Goal: Information Seeking & Learning: Learn about a topic

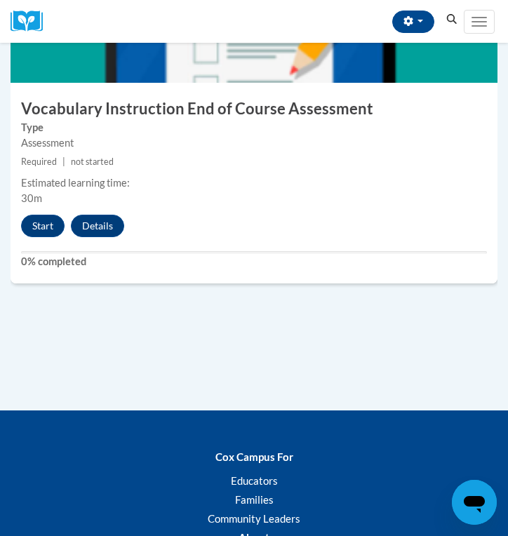
scroll to position [4026, 0]
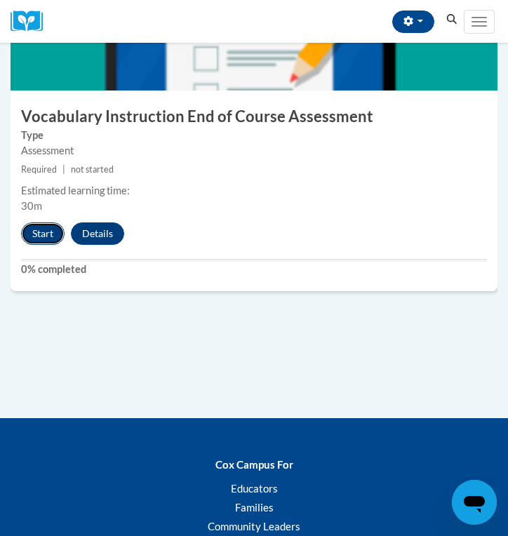
click at [41, 237] on button "Start" at bounding box center [42, 233] width 43 height 22
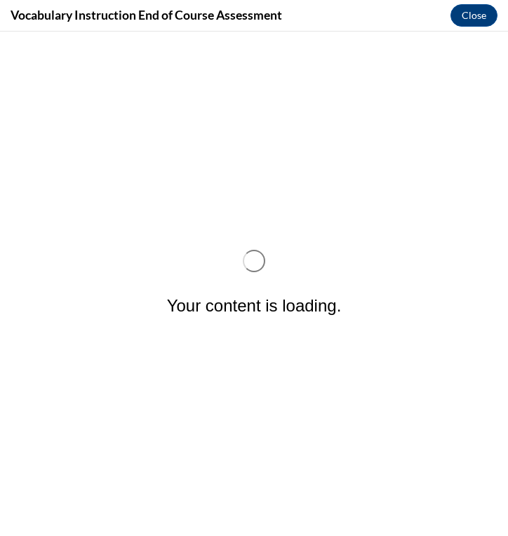
scroll to position [0, 0]
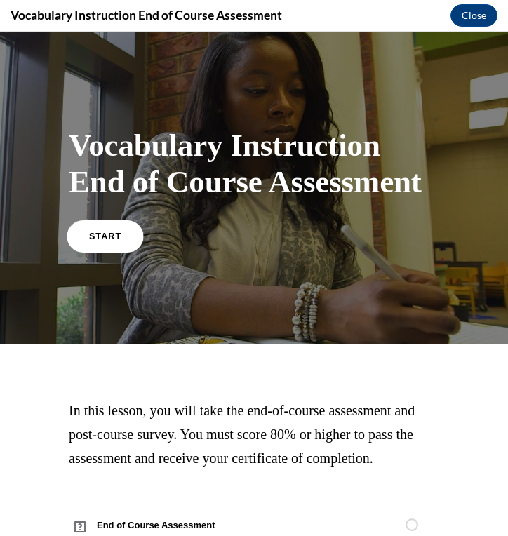
click at [81, 234] on link "START" at bounding box center [105, 236] width 76 height 32
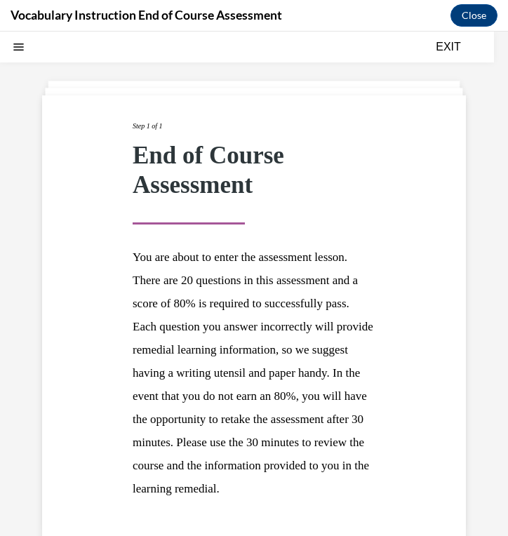
scroll to position [139, 0]
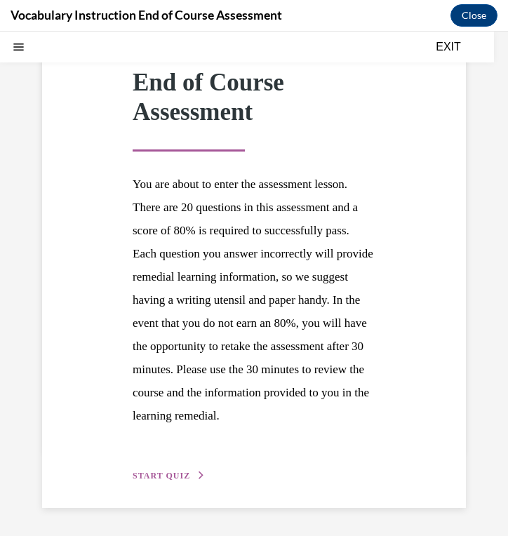
click at [153, 469] on button "START QUIZ" at bounding box center [169, 475] width 73 height 13
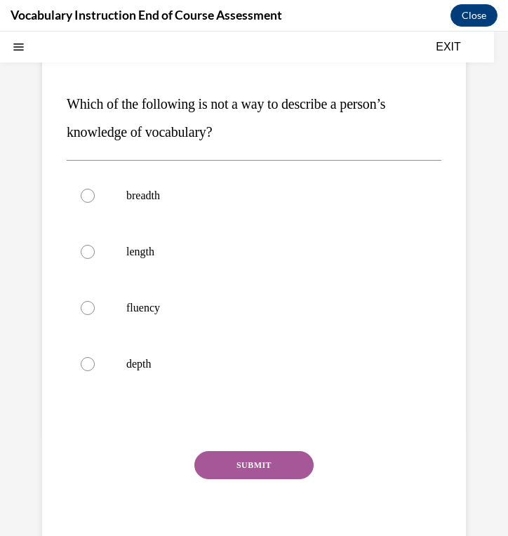
scroll to position [128, 0]
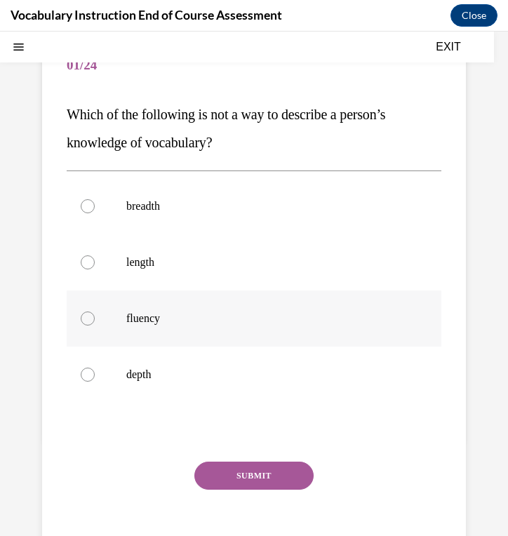
click at [154, 312] on p "fluency" at bounding box center [266, 318] width 280 height 14
click at [95, 312] on input "fluency" at bounding box center [88, 318] width 14 height 14
radio input "true"
click at [178, 278] on label "length" at bounding box center [254, 262] width 375 height 56
click at [95, 269] on input "length" at bounding box center [88, 262] width 14 height 14
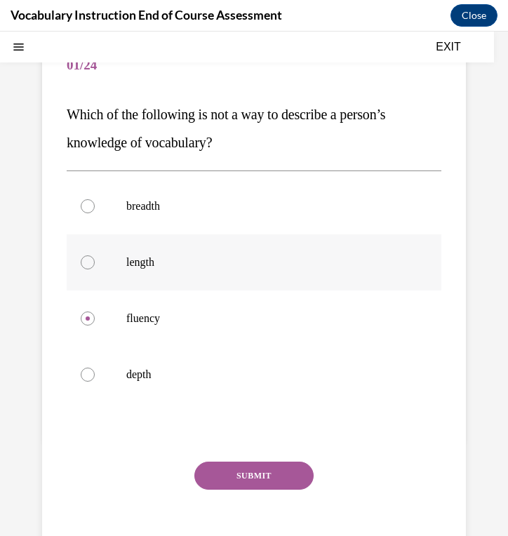
radio input "true"
click at [236, 483] on button "SUBMIT" at bounding box center [253, 476] width 119 height 28
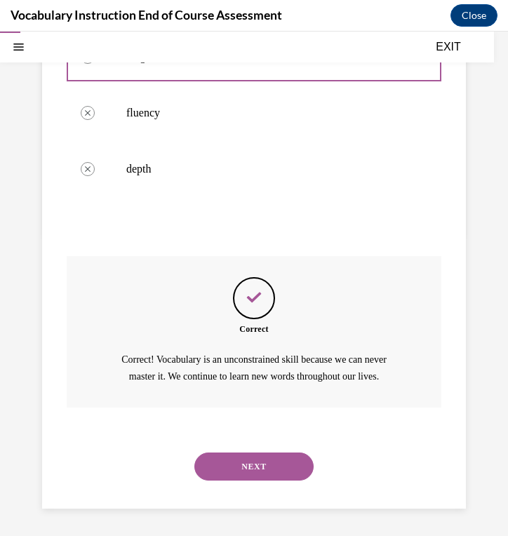
click at [245, 469] on button "NEXT" at bounding box center [253, 466] width 119 height 28
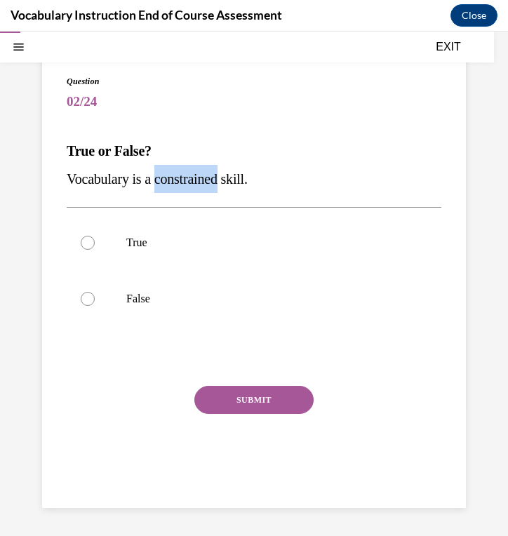
drag, startPoint x: 159, startPoint y: 180, endPoint x: 229, endPoint y: 177, distance: 70.9
click at [229, 177] on span "Vocabulary is a constrained skill." at bounding box center [157, 178] width 181 height 15
click at [277, 154] on p "True or False?" at bounding box center [254, 151] width 375 height 28
click at [138, 321] on label "False" at bounding box center [254, 299] width 375 height 56
click at [95, 306] on input "False" at bounding box center [88, 299] width 14 height 14
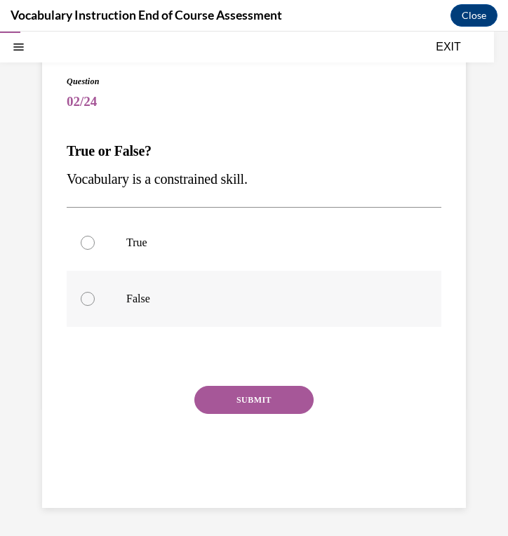
radio input "true"
click at [239, 406] on button "SUBMIT" at bounding box center [253, 400] width 119 height 28
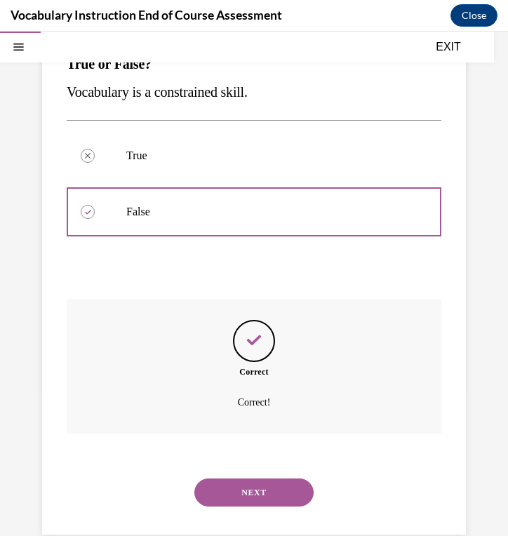
scroll to position [206, 0]
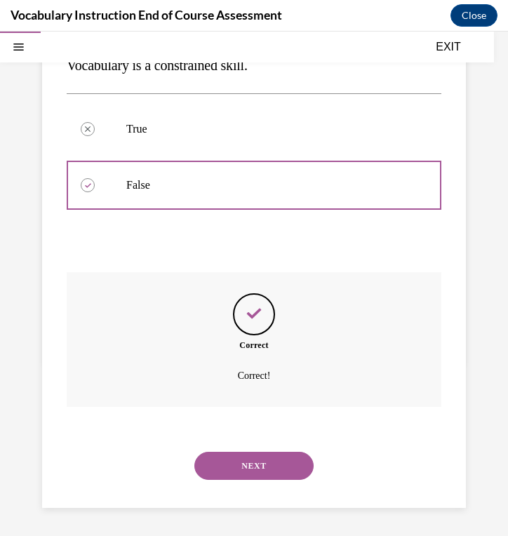
click at [237, 466] on button "NEXT" at bounding box center [253, 466] width 119 height 28
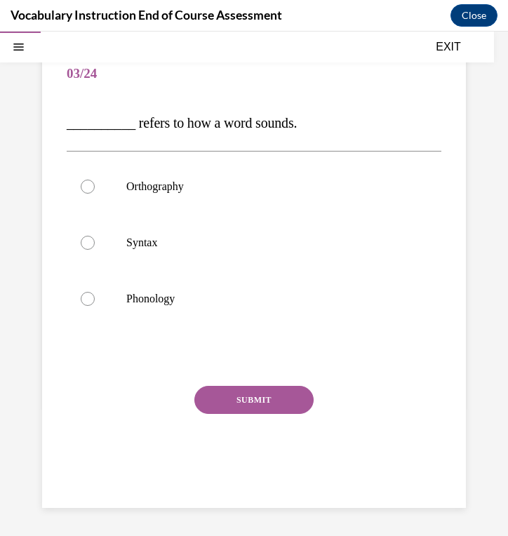
scroll to position [120, 0]
click at [229, 303] on p "Phonology" at bounding box center [266, 299] width 280 height 14
click at [95, 303] on input "Phonology" at bounding box center [88, 299] width 14 height 14
radio input "true"
click at [231, 399] on button "SUBMIT" at bounding box center [253, 400] width 119 height 28
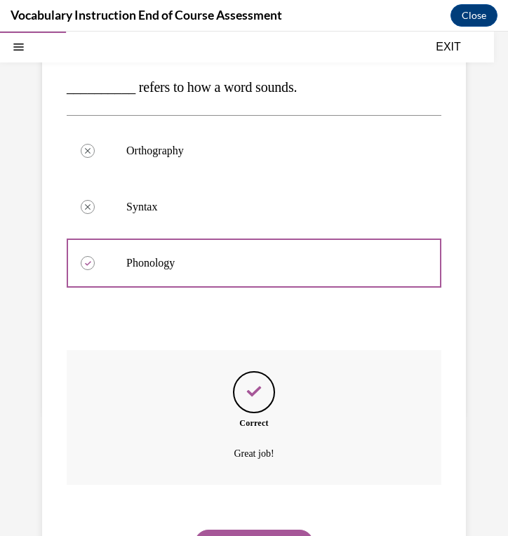
scroll to position [234, 0]
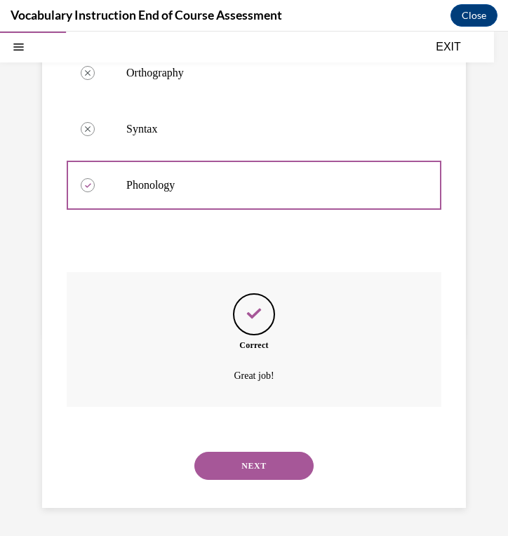
click at [238, 463] on button "NEXT" at bounding box center [253, 466] width 119 height 28
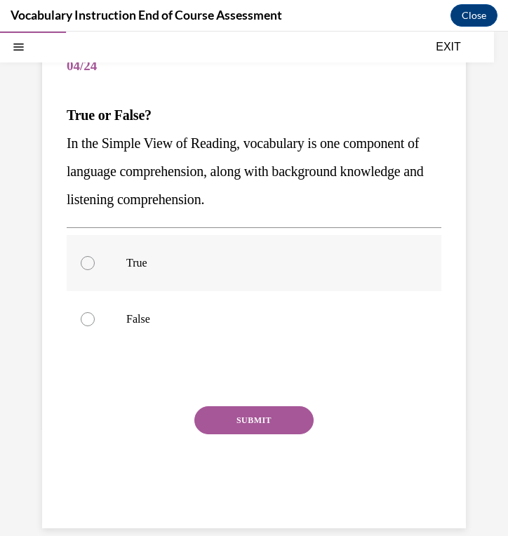
click at [269, 241] on label "True" at bounding box center [254, 263] width 375 height 56
click at [95, 256] on input "True" at bounding box center [88, 263] width 14 height 14
radio input "true"
click at [243, 422] on button "SUBMIT" at bounding box center [253, 420] width 119 height 28
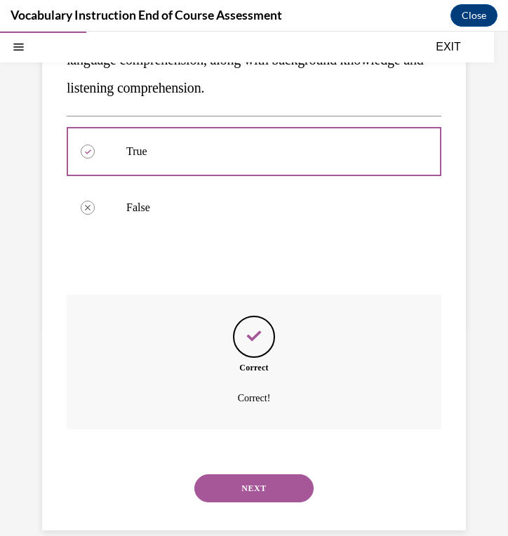
scroll to position [262, 0]
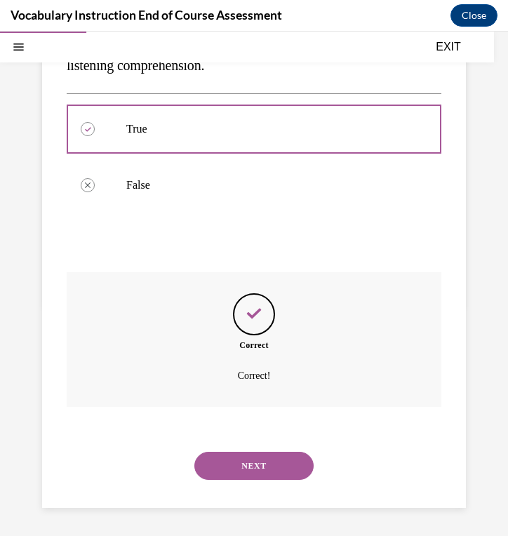
click at [249, 465] on button "NEXT" at bounding box center [253, 466] width 119 height 28
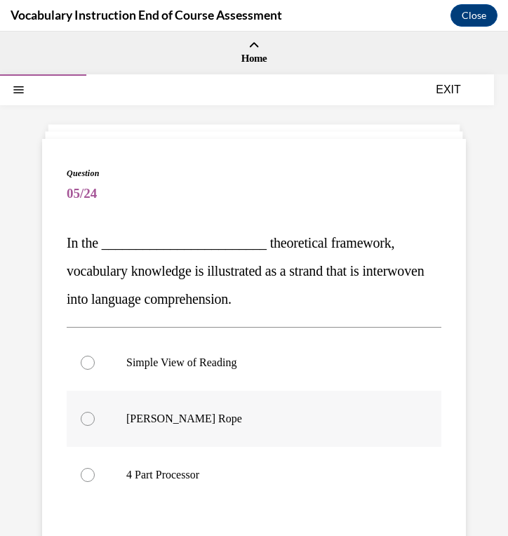
click at [238, 434] on label "Scarborough's Rope" at bounding box center [254, 419] width 375 height 56
click at [95, 426] on input "Scarborough's Rope" at bounding box center [88, 419] width 14 height 14
radio input "true"
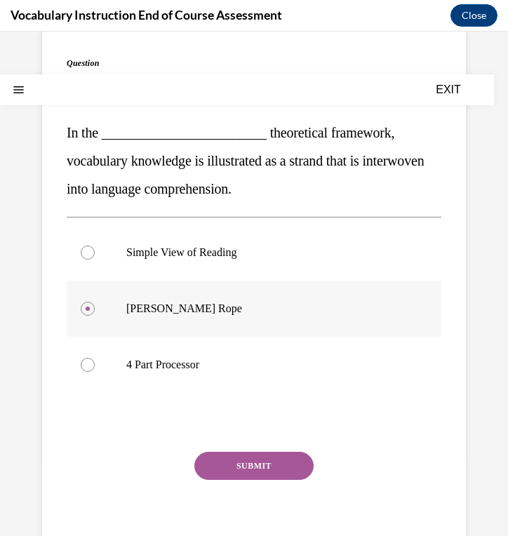
scroll to position [176, 0]
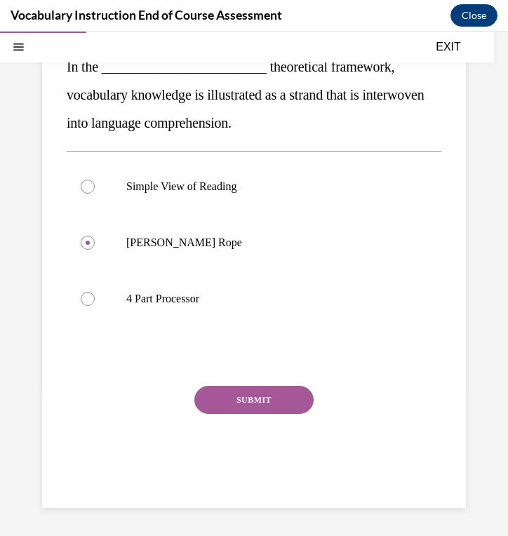
click at [234, 401] on button "SUBMIT" at bounding box center [253, 400] width 119 height 28
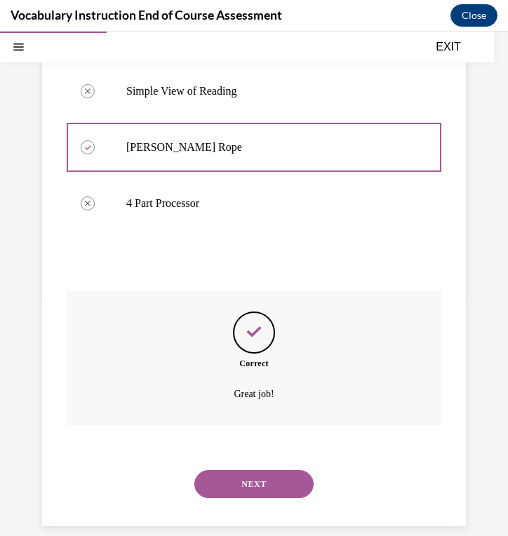
scroll to position [290, 0]
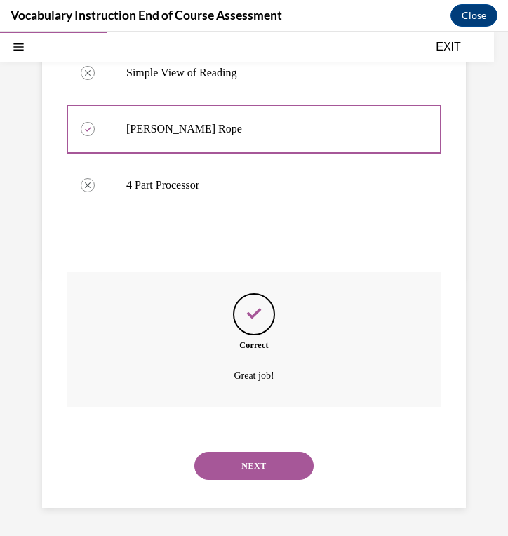
click at [220, 471] on button "NEXT" at bounding box center [253, 466] width 119 height 28
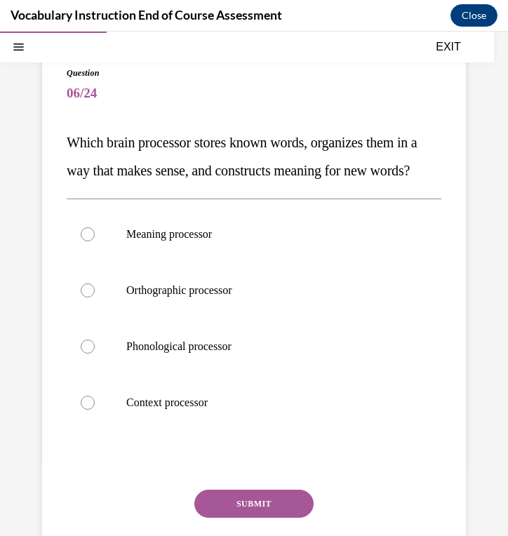
scroll to position [105, 0]
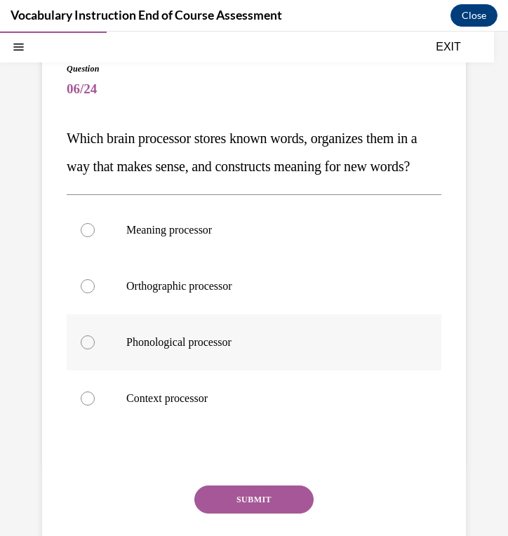
click at [201, 370] on label "Phonological processor" at bounding box center [254, 342] width 375 height 56
click at [95, 349] on input "Phonological processor" at bounding box center [88, 342] width 14 height 14
radio input "true"
click at [226, 513] on button "SUBMIT" at bounding box center [253, 499] width 119 height 28
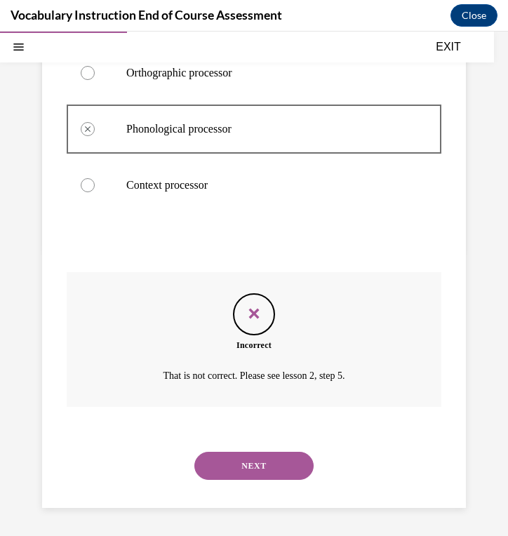
scroll to position [346, 0]
click at [229, 468] on button "NEXT" at bounding box center [253, 466] width 119 height 28
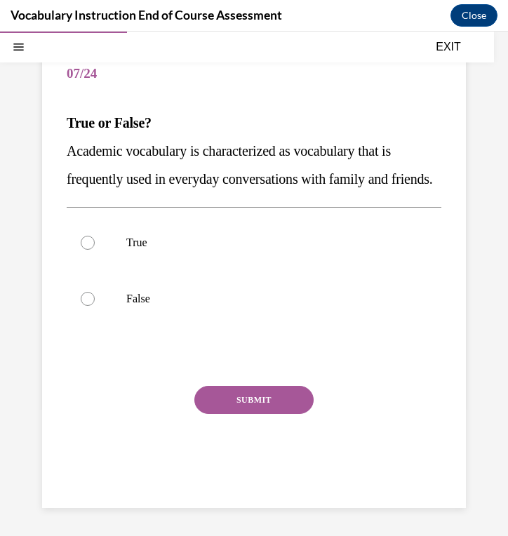
scroll to position [128, 0]
click at [241, 304] on label "False" at bounding box center [254, 299] width 375 height 56
click at [95, 304] on input "False" at bounding box center [88, 299] width 14 height 14
radio input "true"
click at [233, 414] on button "SUBMIT" at bounding box center [253, 400] width 119 height 28
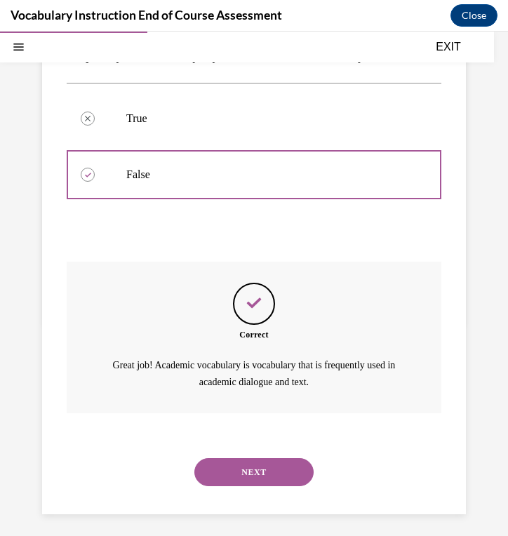
scroll to position [278, 0]
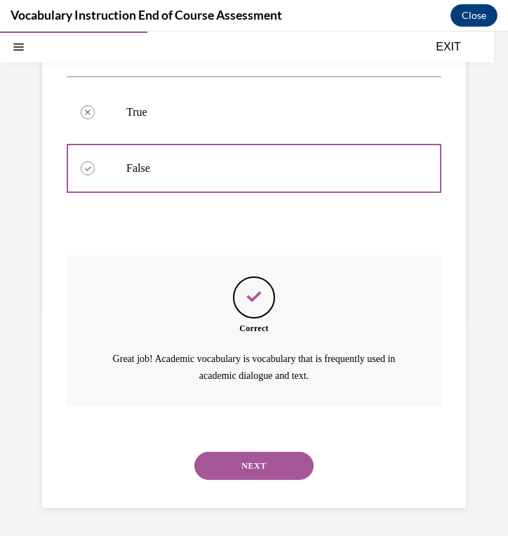
click at [225, 471] on button "NEXT" at bounding box center [253, 466] width 119 height 28
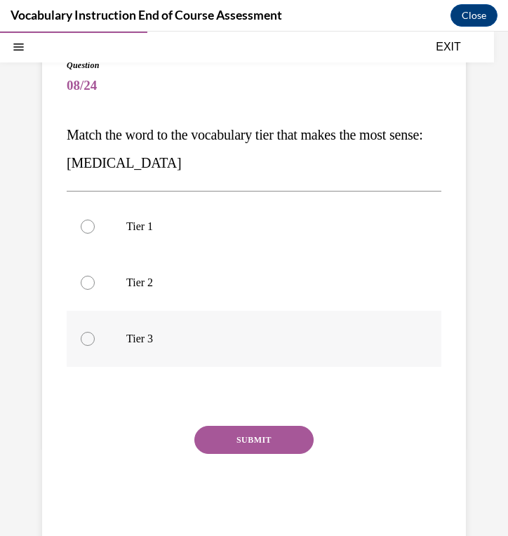
scroll to position [102, 0]
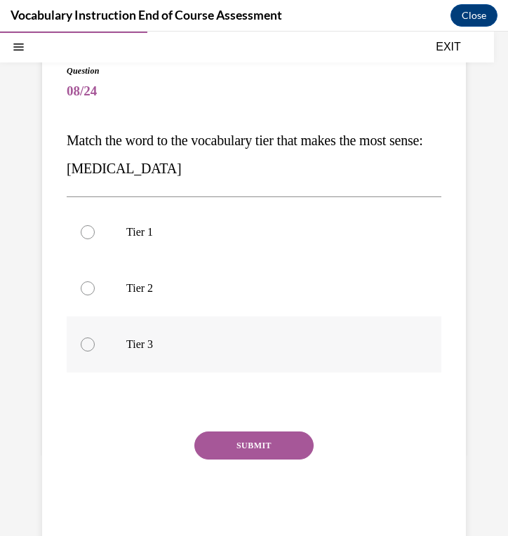
click at [208, 336] on label "Tier 3" at bounding box center [254, 344] width 375 height 56
click at [95, 337] on input "Tier 3" at bounding box center [88, 344] width 14 height 14
radio input "true"
click at [250, 445] on button "SUBMIT" at bounding box center [253, 445] width 119 height 28
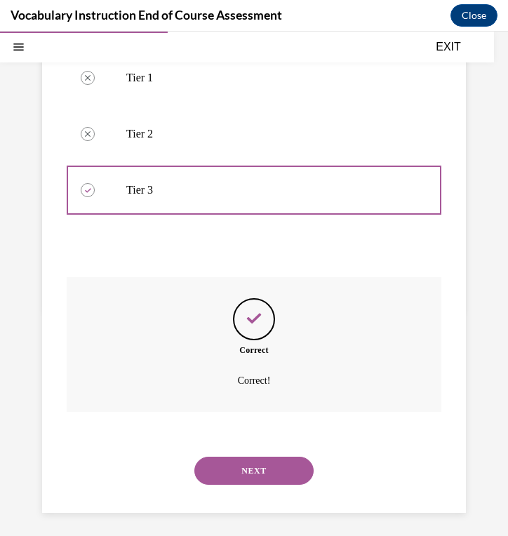
scroll to position [262, 0]
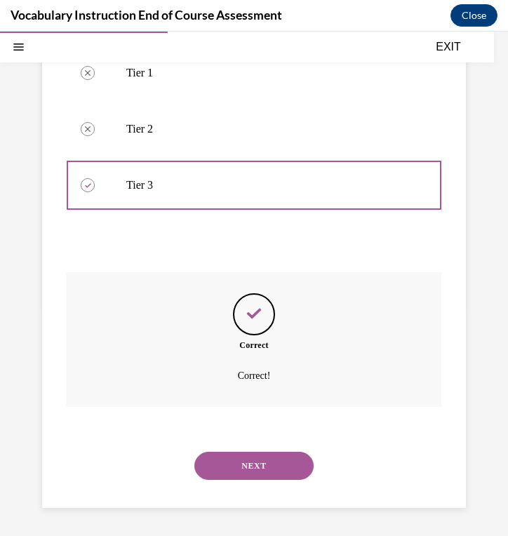
click at [244, 469] on button "NEXT" at bounding box center [253, 466] width 119 height 28
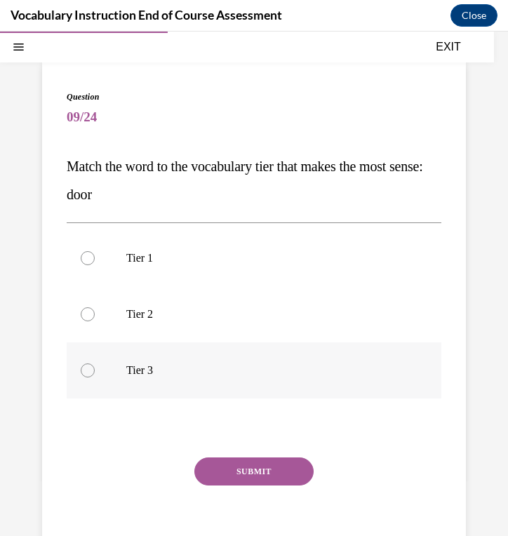
scroll to position [65, 0]
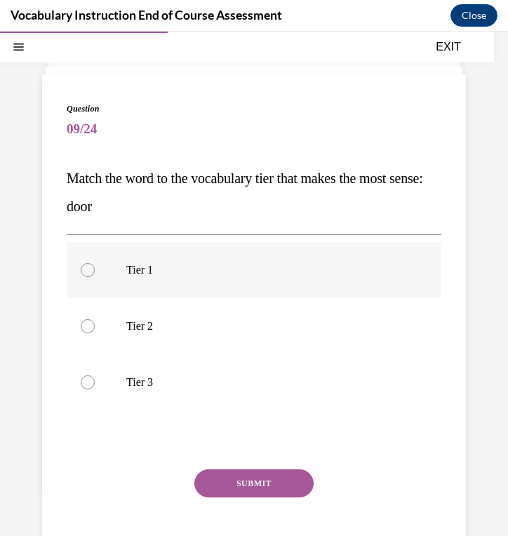
click at [239, 267] on p "Tier 1" at bounding box center [266, 270] width 280 height 14
click at [95, 267] on input "Tier 1" at bounding box center [88, 270] width 14 height 14
radio input "true"
click at [226, 482] on button "SUBMIT" at bounding box center [253, 483] width 119 height 28
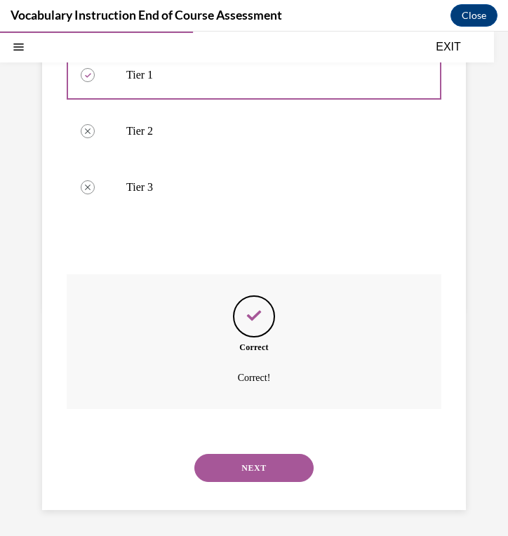
scroll to position [262, 0]
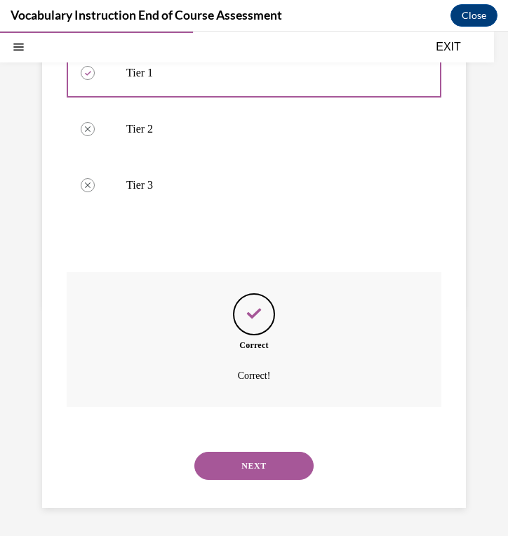
click at [223, 459] on button "NEXT" at bounding box center [253, 466] width 119 height 28
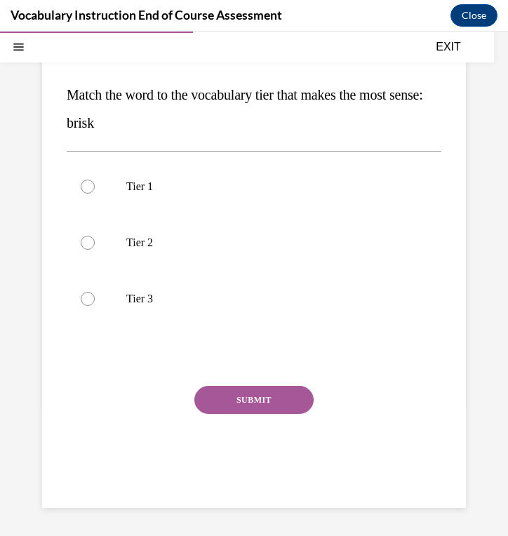
scroll to position [128, 0]
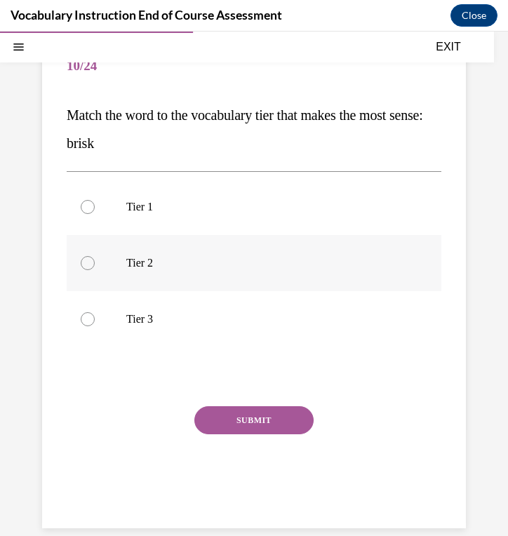
click at [220, 270] on label "Tier 2" at bounding box center [254, 263] width 375 height 56
click at [95, 270] on input "Tier 2" at bounding box center [88, 263] width 14 height 14
radio input "true"
click at [225, 426] on button "SUBMIT" at bounding box center [253, 420] width 119 height 28
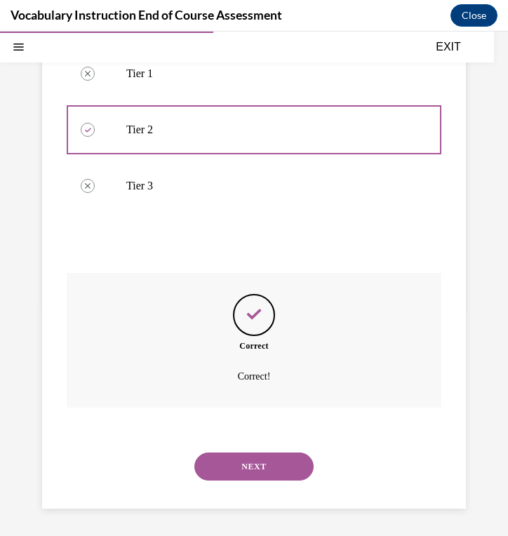
scroll to position [262, 0]
click at [232, 459] on button "NEXT" at bounding box center [253, 466] width 119 height 28
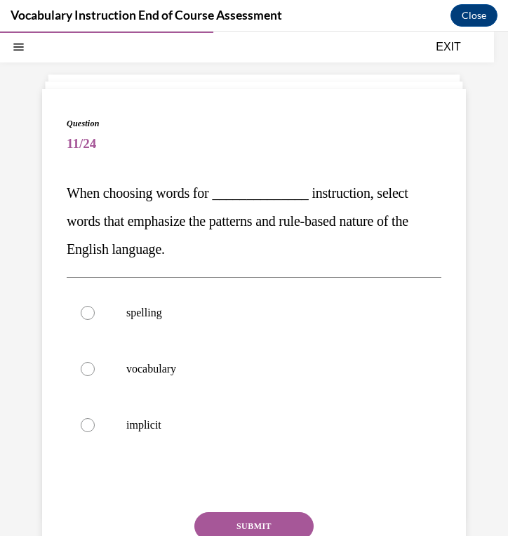
scroll to position [51, 0]
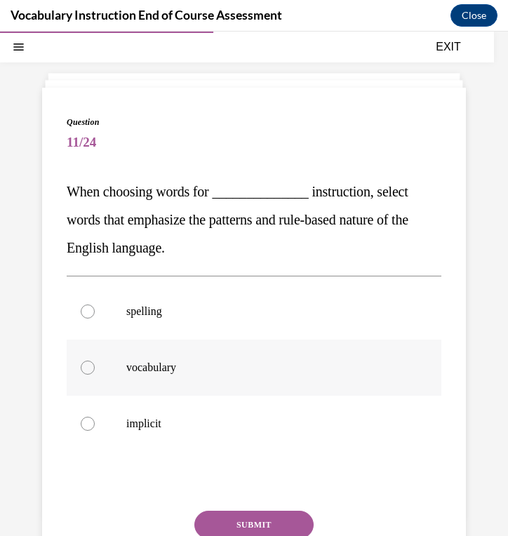
click at [211, 371] on p "vocabulary" at bounding box center [266, 368] width 280 height 14
click at [95, 371] on input "vocabulary" at bounding box center [88, 368] width 14 height 14
radio input "true"
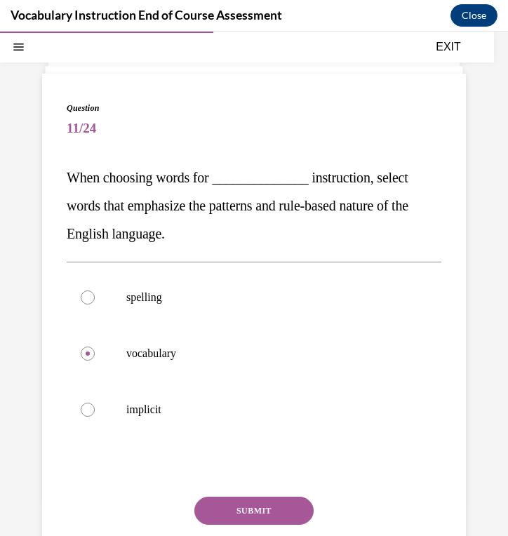
scroll to position [74, 0]
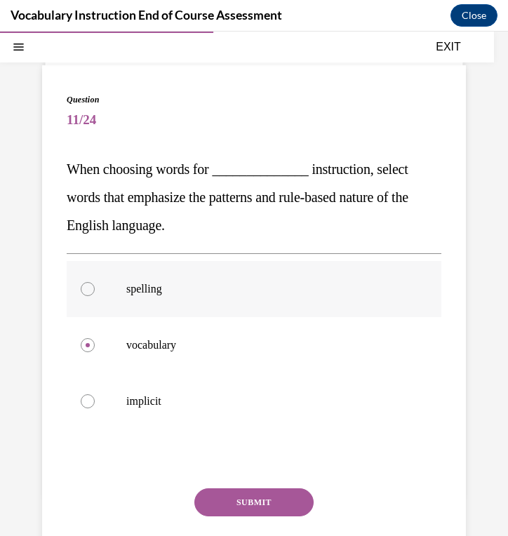
click at [229, 309] on label "spelling" at bounding box center [254, 289] width 375 height 56
click at [95, 296] on input "spelling" at bounding box center [88, 289] width 14 height 14
radio input "true"
click at [253, 504] on button "SUBMIT" at bounding box center [253, 502] width 119 height 28
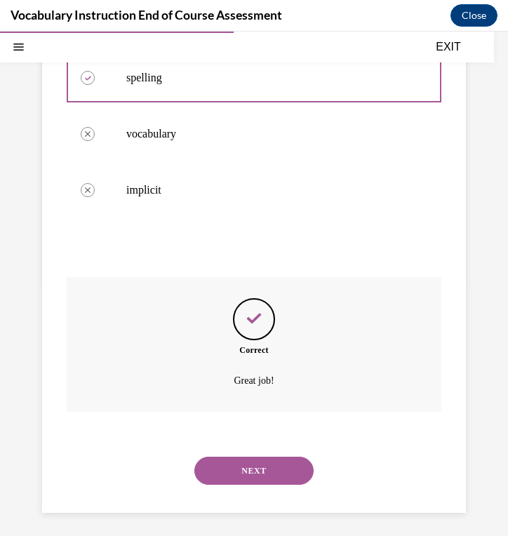
scroll to position [290, 0]
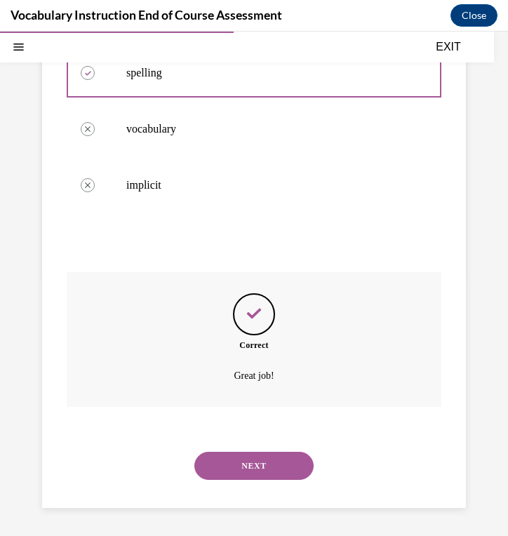
click at [240, 471] on button "NEXT" at bounding box center [253, 466] width 119 height 28
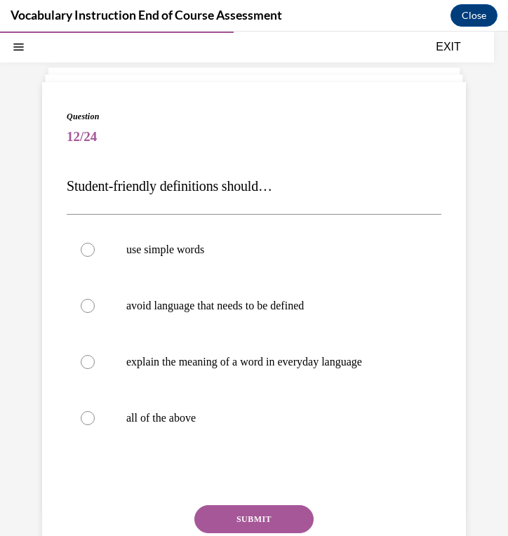
scroll to position [62, 0]
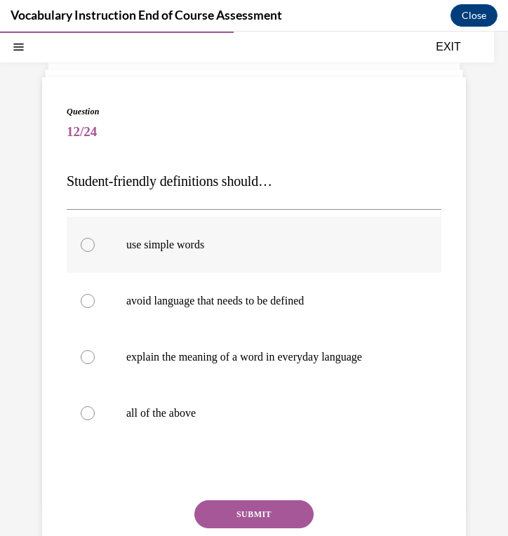
click at [258, 257] on label "use simple words" at bounding box center [254, 245] width 375 height 56
click at [95, 252] on input "use simple words" at bounding box center [88, 245] width 14 height 14
radio input "true"
click at [188, 422] on label "all of the above" at bounding box center [254, 413] width 375 height 56
click at [95, 420] on input "all of the above" at bounding box center [88, 413] width 14 height 14
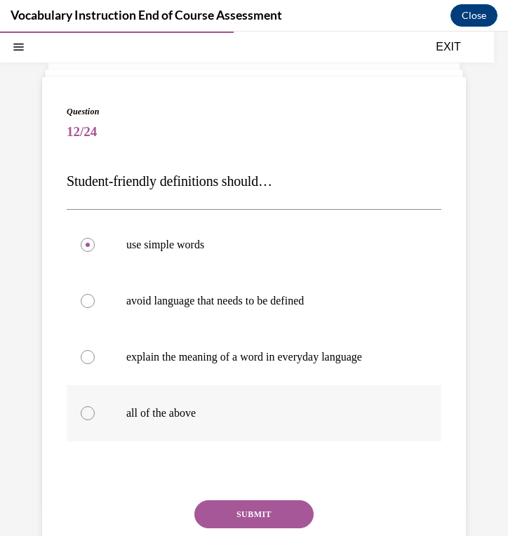
radio input "true"
click at [257, 515] on button "SUBMIT" at bounding box center [253, 514] width 119 height 28
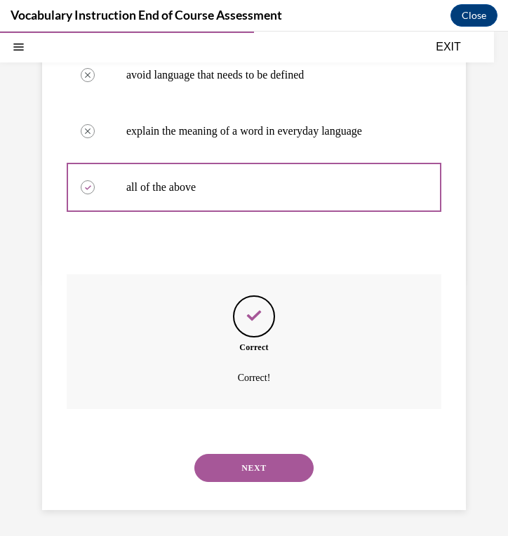
scroll to position [290, 0]
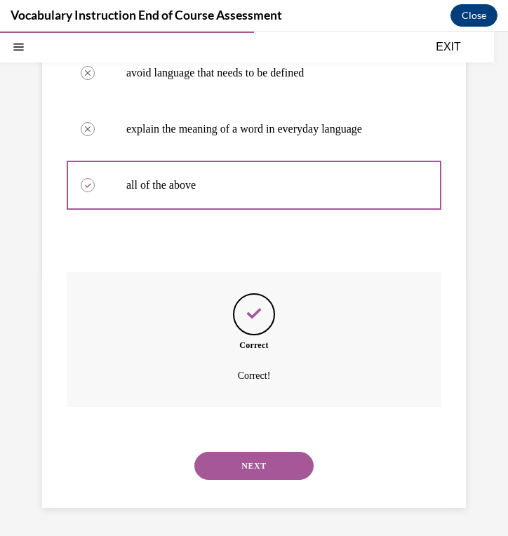
click at [258, 471] on button "NEXT" at bounding box center [253, 466] width 119 height 28
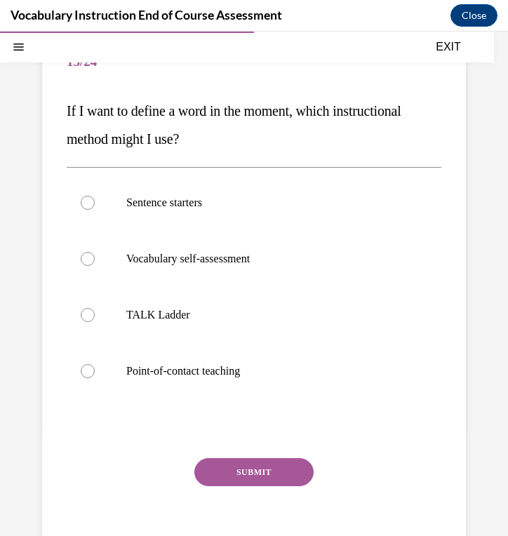
scroll to position [133, 0]
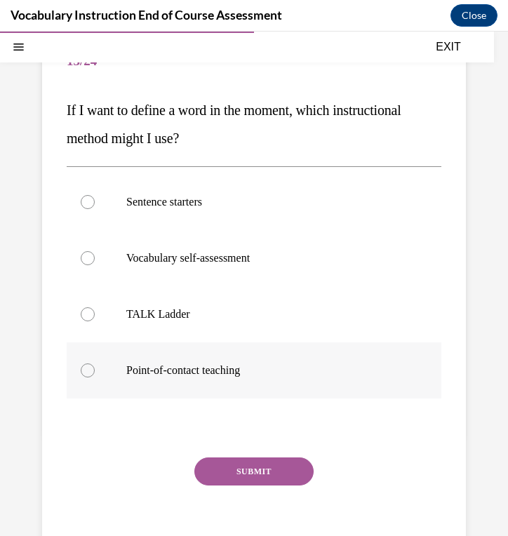
click at [236, 363] on p "Point-of-contact teaching" at bounding box center [266, 370] width 280 height 14
click at [95, 363] on input "Point-of-contact teaching" at bounding box center [88, 370] width 14 height 14
radio input "true"
click at [236, 478] on button "SUBMIT" at bounding box center [253, 471] width 119 height 28
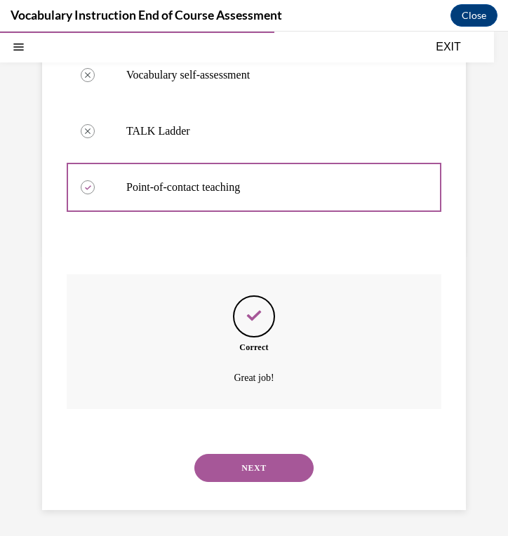
scroll to position [318, 0]
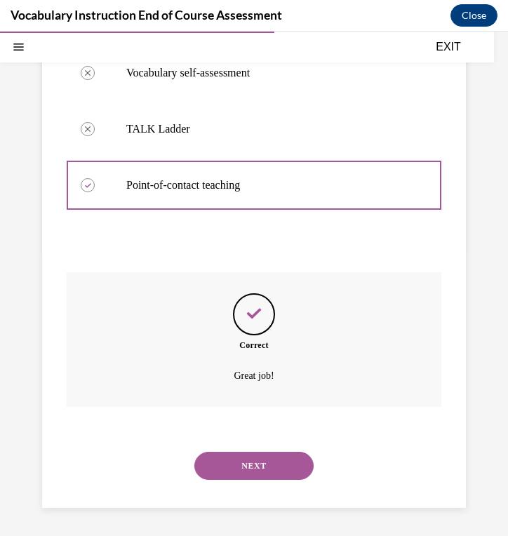
click at [237, 467] on button "NEXT" at bounding box center [253, 466] width 119 height 28
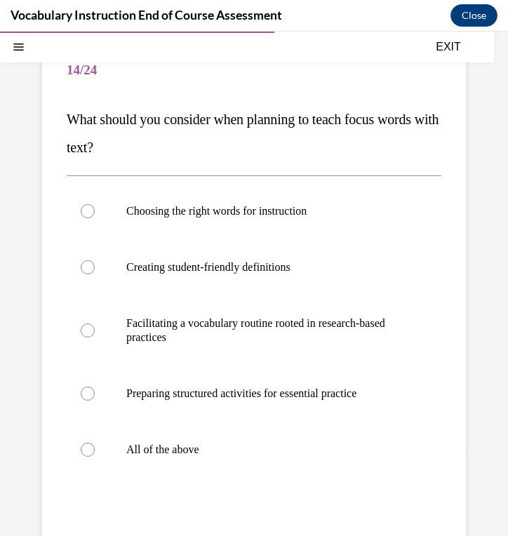
scroll to position [127, 0]
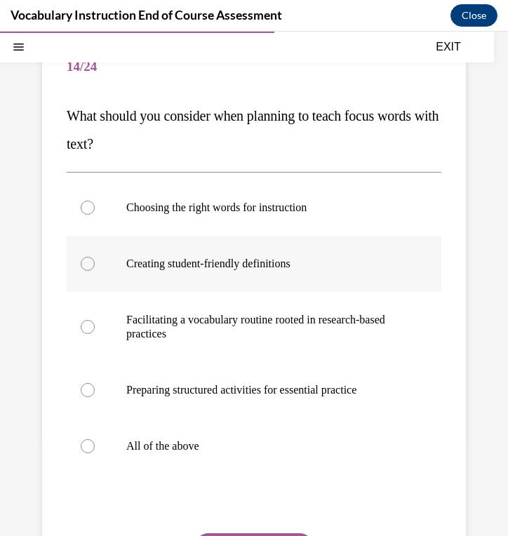
click at [283, 268] on p "Creating student-friendly definitions" at bounding box center [266, 264] width 280 height 14
click at [95, 268] on input "Creating student-friendly definitions" at bounding box center [88, 264] width 14 height 14
radio input "true"
click at [182, 453] on label "All of the above" at bounding box center [254, 446] width 375 height 56
click at [95, 453] on input "All of the above" at bounding box center [88, 446] width 14 height 14
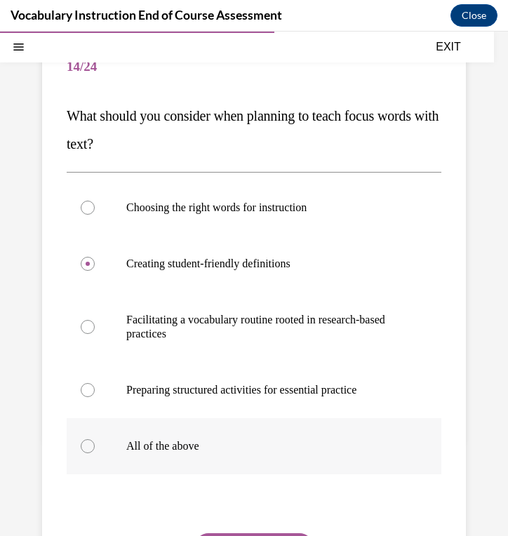
radio input "true"
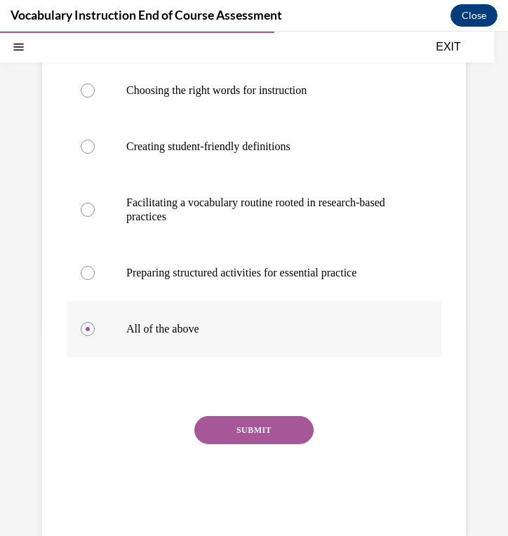
scroll to position [257, 0]
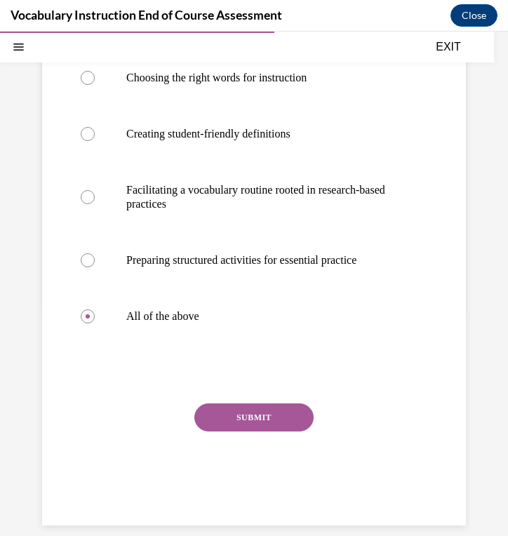
click at [218, 410] on button "SUBMIT" at bounding box center [253, 417] width 119 height 28
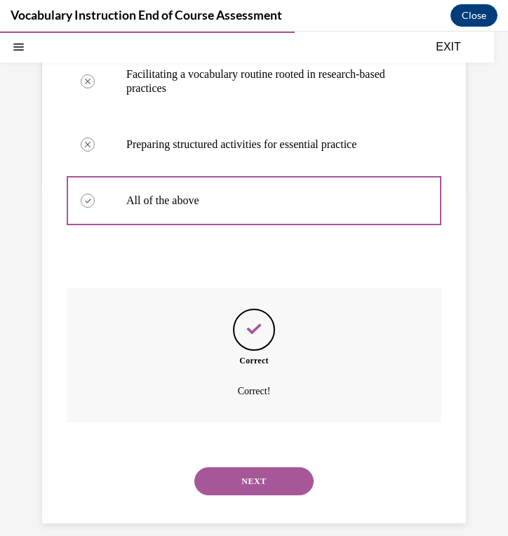
scroll to position [388, 0]
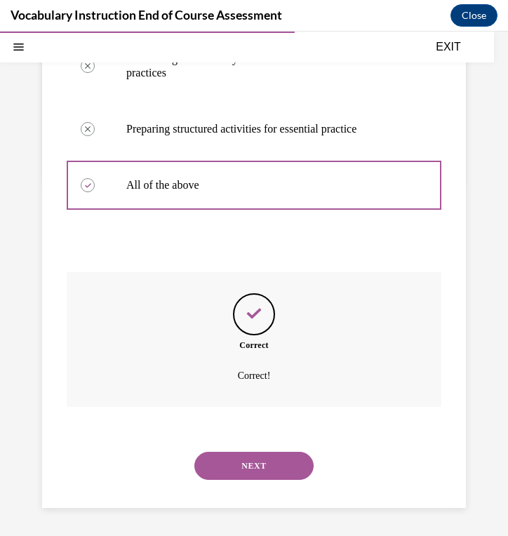
click at [230, 463] on button "NEXT" at bounding box center [253, 466] width 119 height 28
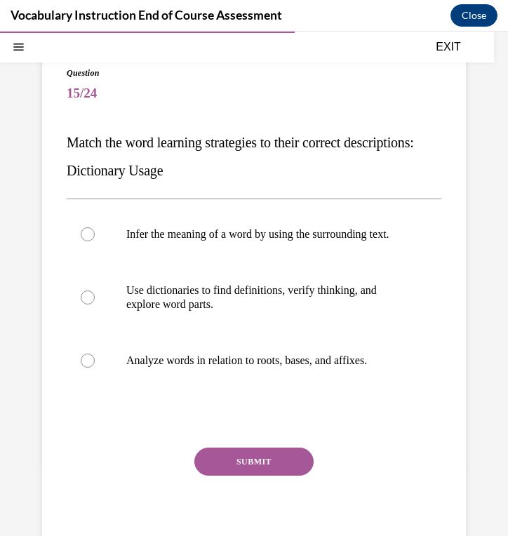
scroll to position [109, 0]
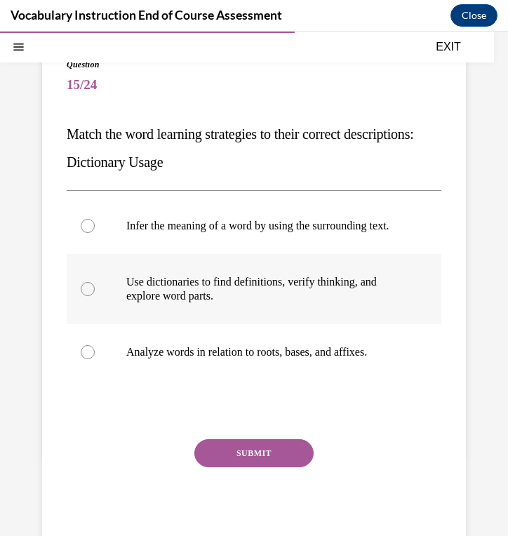
click at [232, 324] on label "Use dictionaries to find definitions, verify thinking, and explore word parts." at bounding box center [254, 289] width 375 height 70
click at [95, 296] on input "Use dictionaries to find definitions, verify thinking, and explore word parts." at bounding box center [88, 289] width 14 height 14
radio input "true"
click at [251, 462] on button "SUBMIT" at bounding box center [253, 453] width 119 height 28
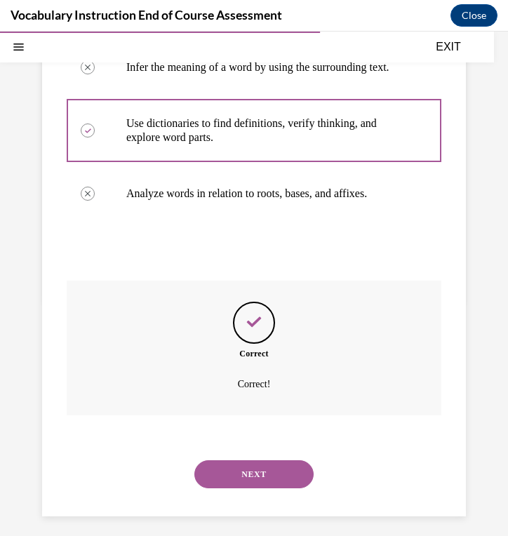
scroll to position [290, 0]
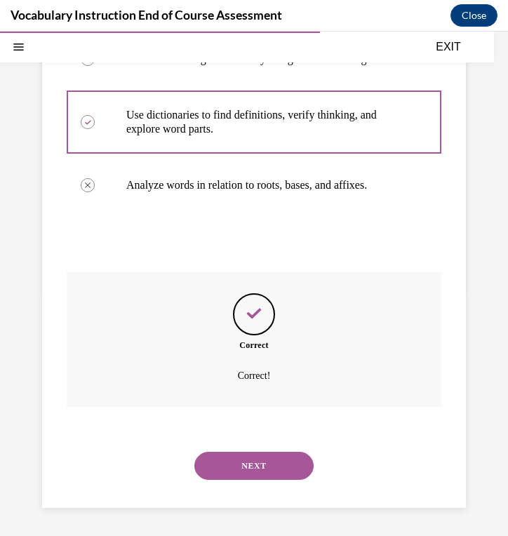
click at [247, 462] on button "NEXT" at bounding box center [253, 466] width 119 height 28
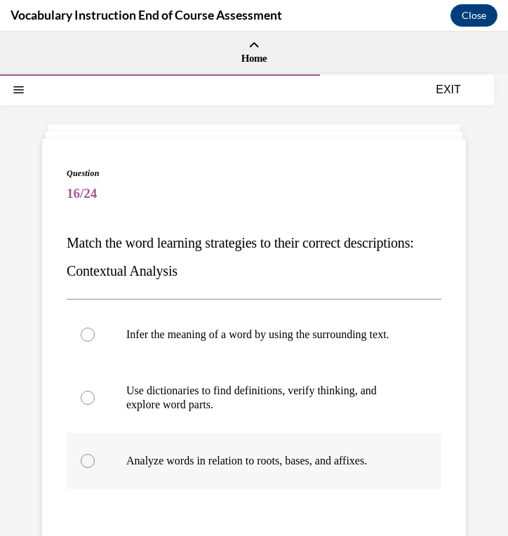
click at [242, 468] on p "Analyze words in relation to roots, bases, and affixes." at bounding box center [266, 461] width 280 height 14
click at [95, 468] on input "Analyze words in relation to roots, bases, and affixes." at bounding box center [88, 461] width 14 height 14
radio input "true"
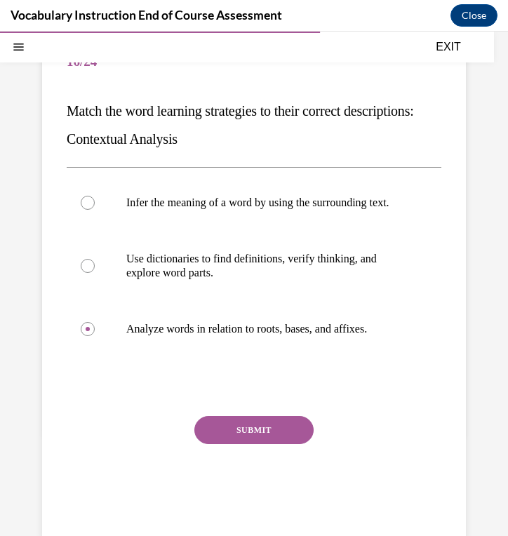
click at [237, 444] on button "SUBMIT" at bounding box center [253, 430] width 119 height 28
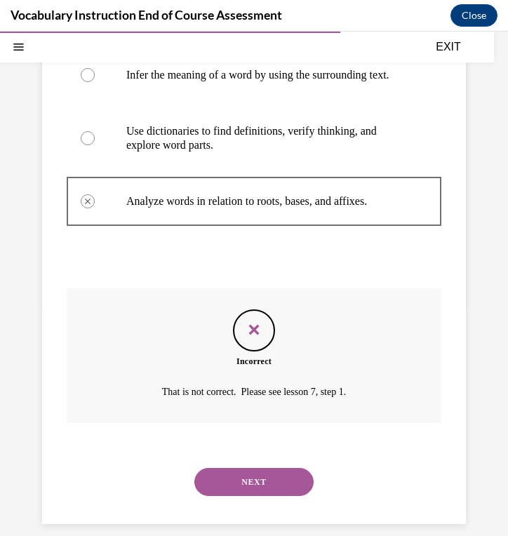
scroll to position [290, 0]
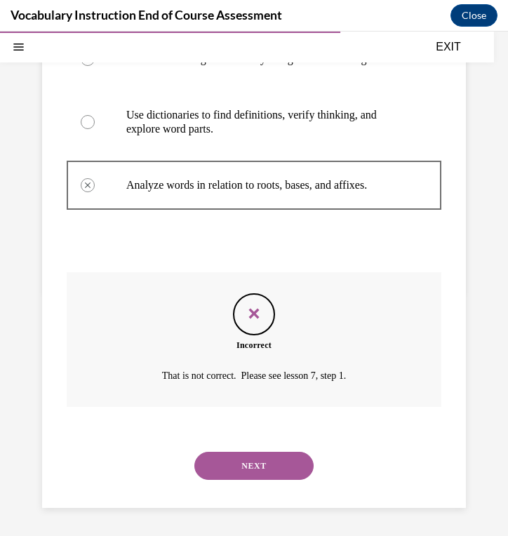
click at [243, 465] on button "NEXT" at bounding box center [253, 466] width 119 height 28
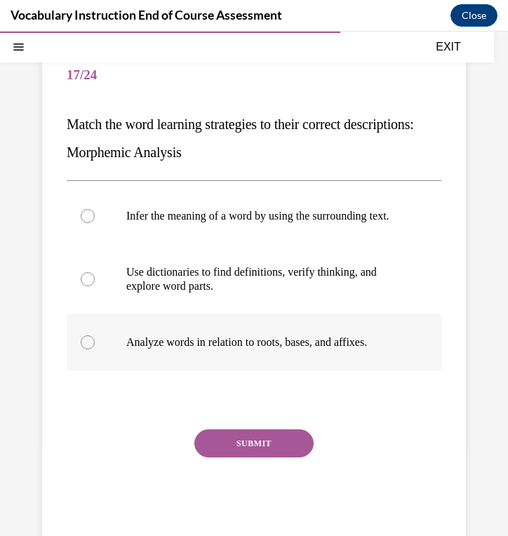
scroll to position [118, 0]
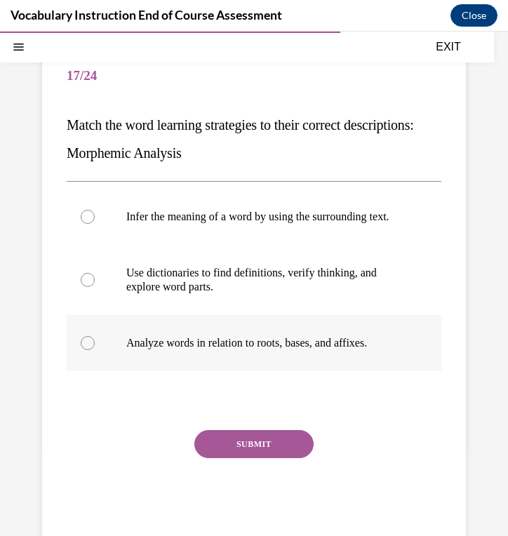
click at [215, 364] on label "Analyze words in relation to roots, bases, and affixes." at bounding box center [254, 343] width 375 height 56
click at [95, 350] on input "Analyze words in relation to roots, bases, and affixes." at bounding box center [88, 343] width 14 height 14
radio input "true"
click at [217, 452] on button "SUBMIT" at bounding box center [253, 444] width 119 height 28
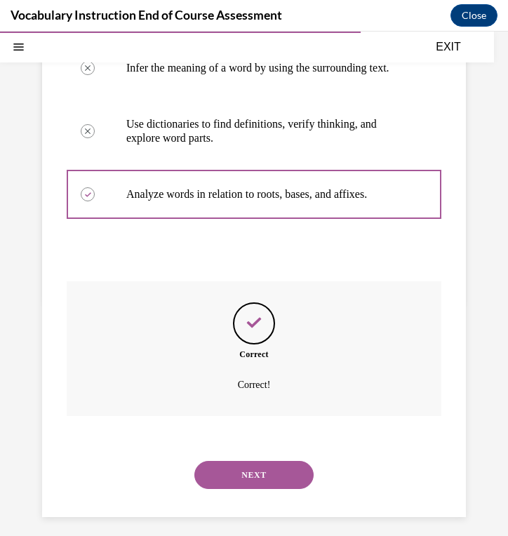
scroll to position [290, 0]
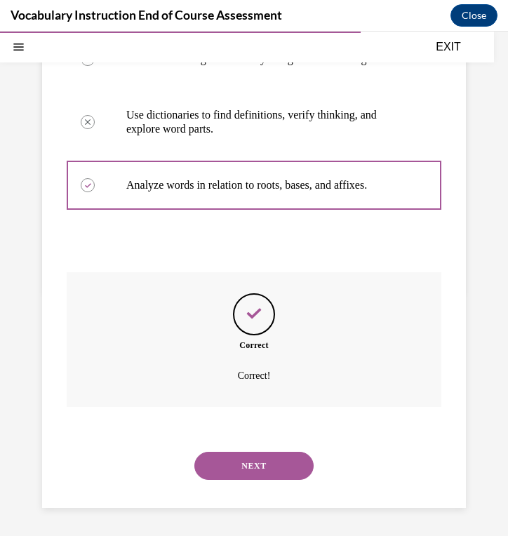
click at [216, 456] on button "NEXT" at bounding box center [253, 466] width 119 height 28
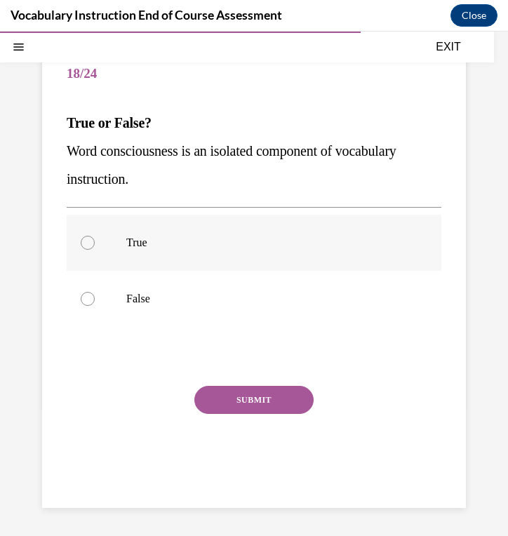
click at [227, 253] on label "True" at bounding box center [254, 243] width 375 height 56
click at [95, 250] on input "True" at bounding box center [88, 243] width 14 height 14
radio input "true"
click at [241, 402] on button "SUBMIT" at bounding box center [253, 400] width 119 height 28
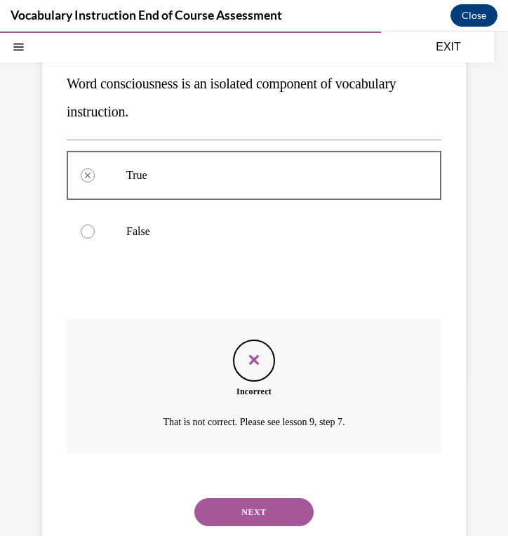
scroll to position [234, 0]
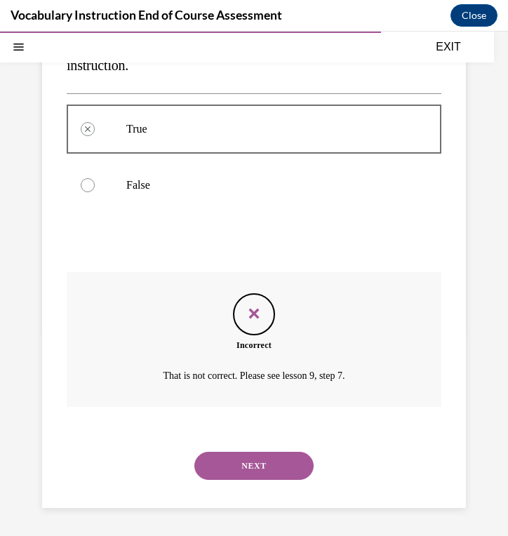
click at [234, 455] on button "NEXT" at bounding box center [253, 466] width 119 height 28
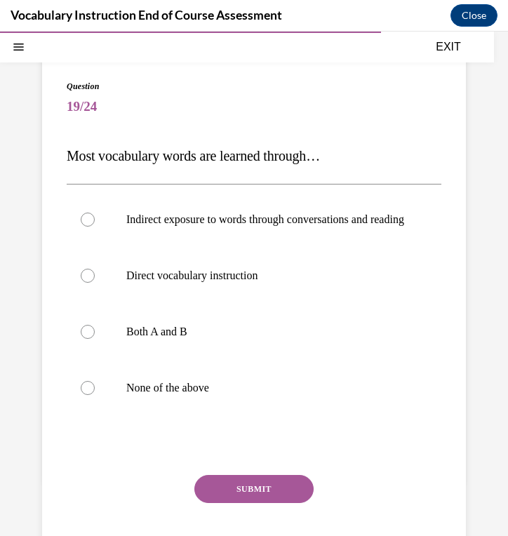
scroll to position [88, 0]
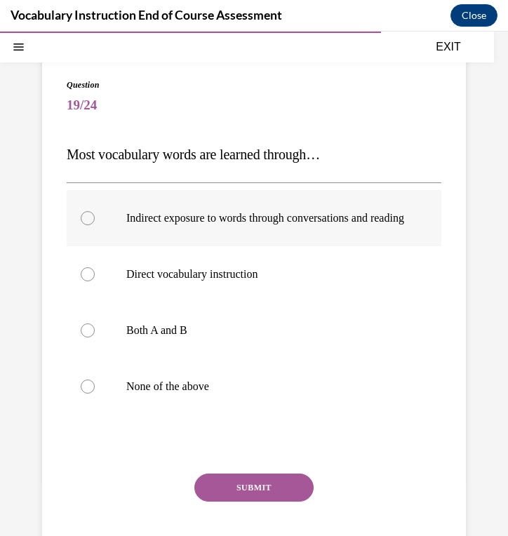
click at [283, 225] on p "Indirect exposure to words through conversations and reading" at bounding box center [266, 218] width 280 height 14
click at [95, 225] on input "Indirect exposure to words through conversations and reading" at bounding box center [88, 218] width 14 height 14
radio input "true"
click at [235, 337] on p "Both A and B" at bounding box center [266, 330] width 280 height 14
click at [95, 337] on input "Both A and B" at bounding box center [88, 330] width 14 height 14
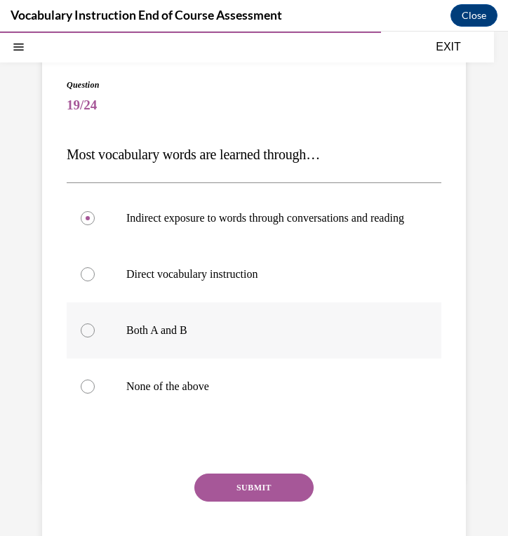
radio input "true"
click at [231, 501] on button "SUBMIT" at bounding box center [253, 487] width 119 height 28
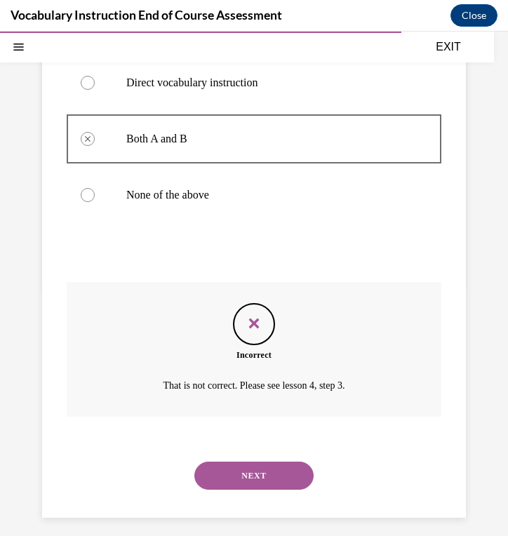
scroll to position [304, 0]
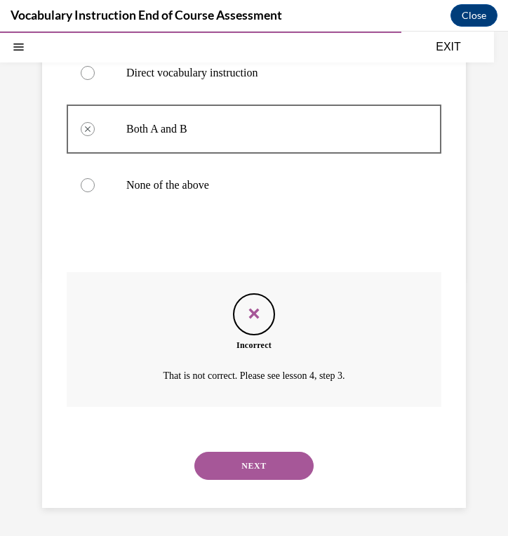
click at [234, 475] on button "NEXT" at bounding box center [253, 466] width 119 height 28
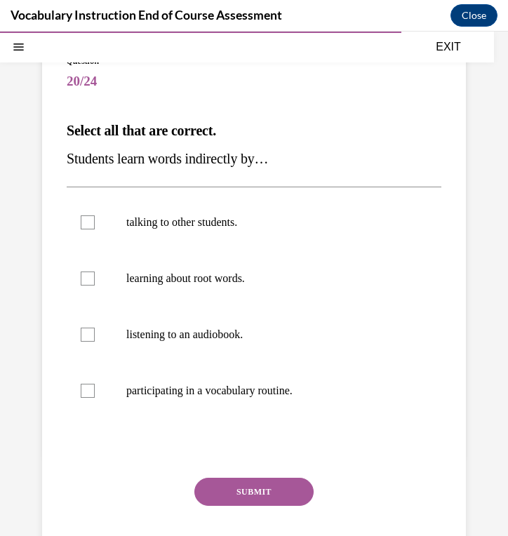
scroll to position [116, 0]
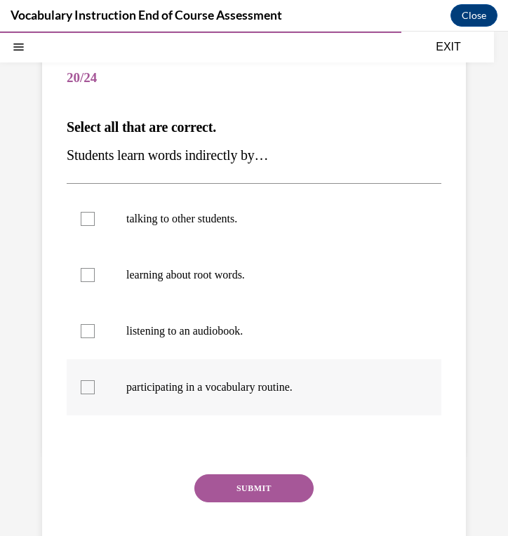
click at [270, 391] on p "participating in a vocabulary routine." at bounding box center [266, 387] width 280 height 14
click at [95, 391] on input "participating in a vocabulary routine." at bounding box center [88, 387] width 14 height 14
checkbox input "true"
click at [246, 490] on button "SUBMIT" at bounding box center [253, 488] width 119 height 28
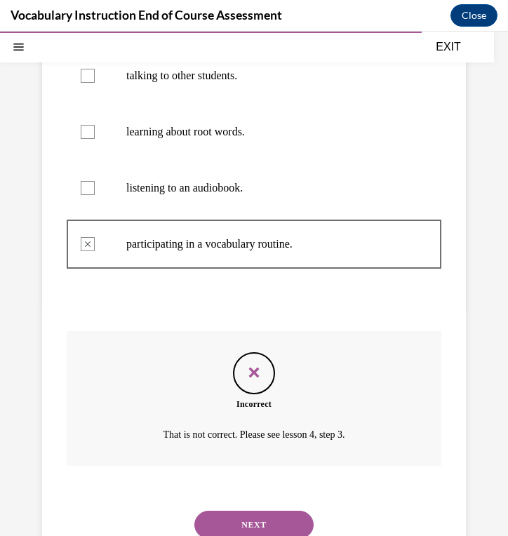
scroll to position [318, 0]
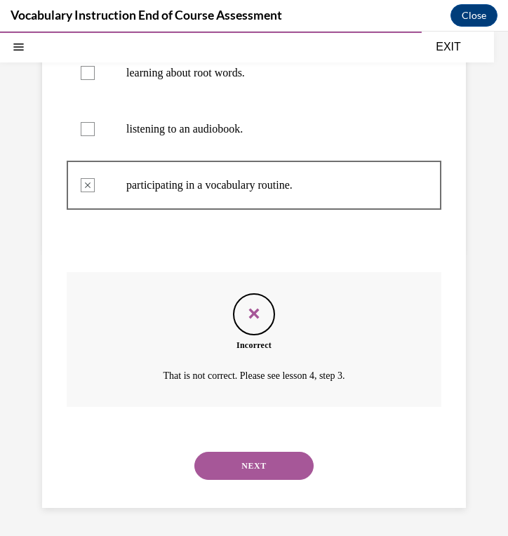
click at [231, 480] on div "NEXT" at bounding box center [254, 466] width 375 height 56
click at [236, 460] on button "NEXT" at bounding box center [253, 466] width 119 height 28
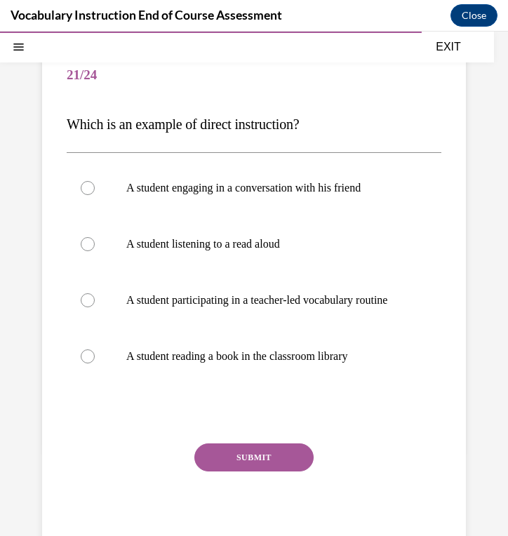
scroll to position [117, 0]
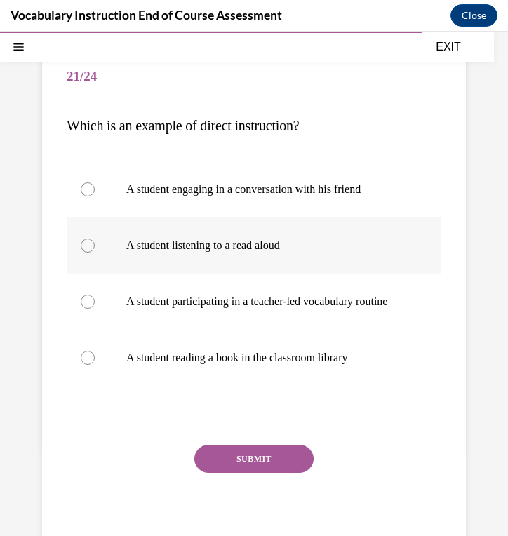
click at [272, 257] on label "A student listening to a read aloud" at bounding box center [254, 245] width 375 height 56
click at [95, 253] on input "A student listening to a read aloud" at bounding box center [88, 245] width 14 height 14
radio input "true"
click at [269, 469] on button "SUBMIT" at bounding box center [253, 459] width 119 height 28
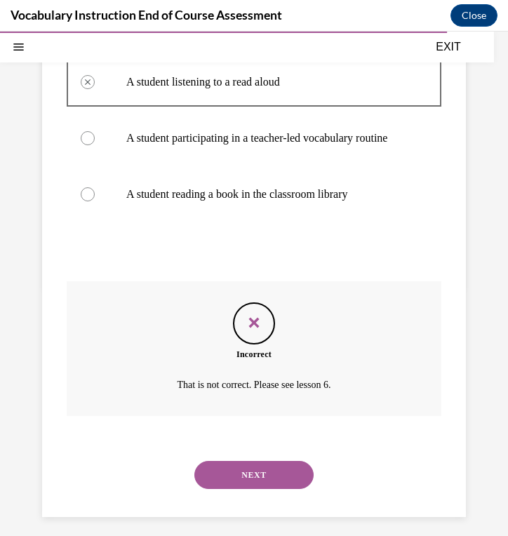
scroll to position [304, 0]
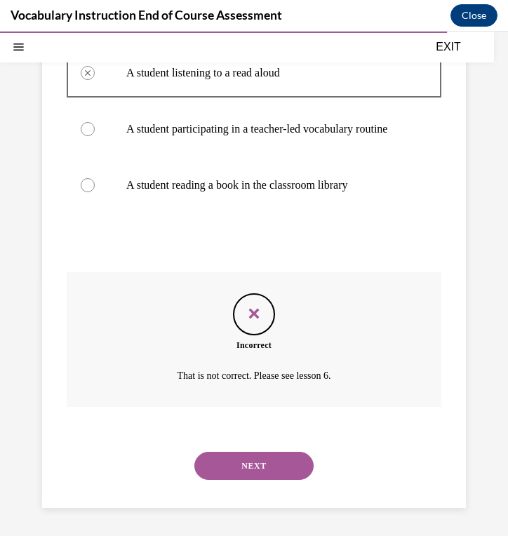
click at [267, 468] on button "NEXT" at bounding box center [253, 466] width 119 height 28
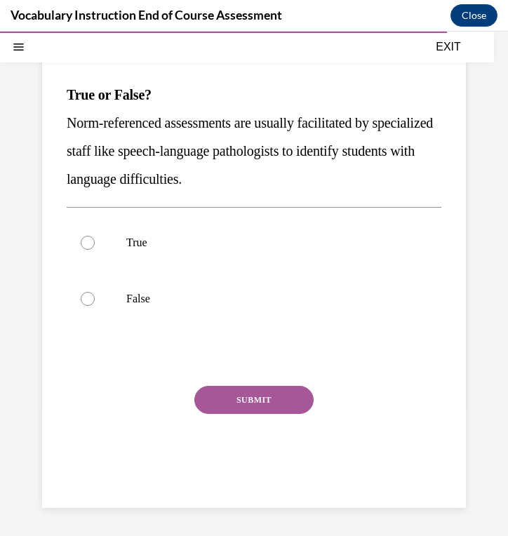
scroll to position [128, 0]
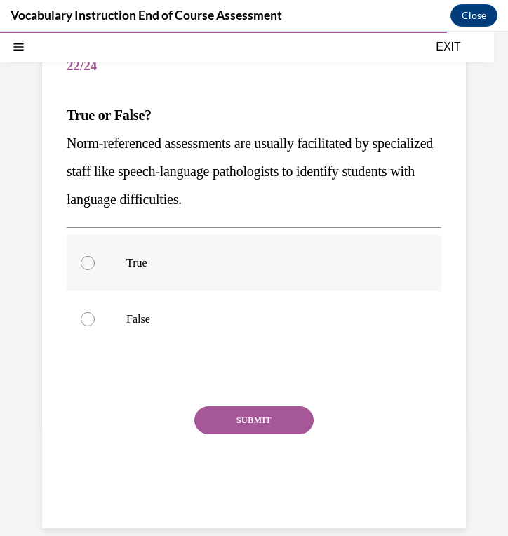
click at [255, 266] on p "True" at bounding box center [266, 263] width 280 height 14
click at [95, 266] on input "True" at bounding box center [88, 263] width 14 height 14
radio input "true"
click at [231, 419] on button "SUBMIT" at bounding box center [253, 420] width 119 height 28
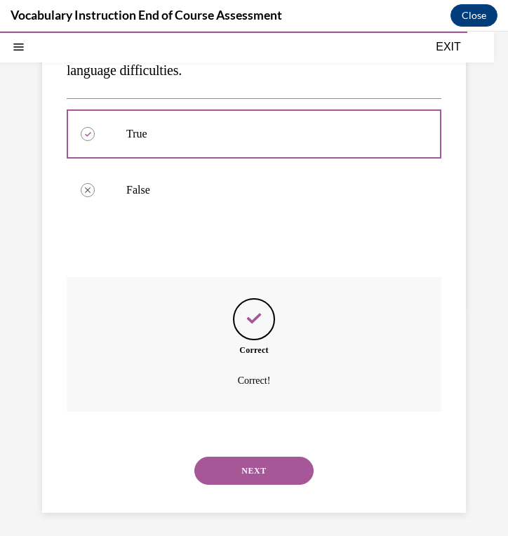
scroll to position [262, 0]
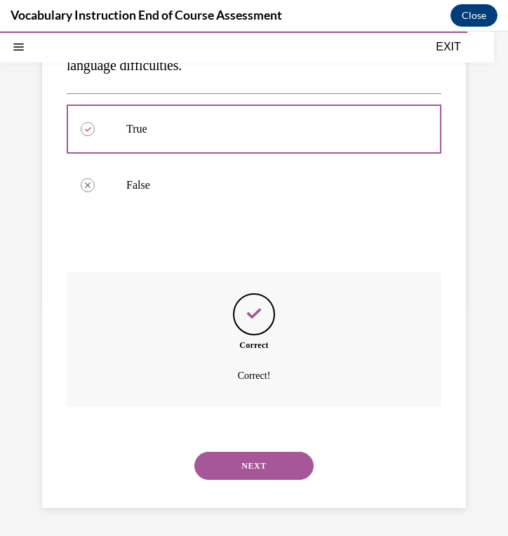
click at [238, 459] on button "NEXT" at bounding box center [253, 466] width 119 height 28
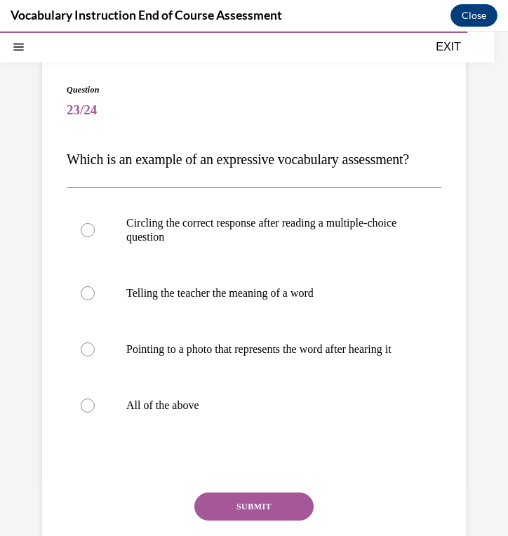
scroll to position [88, 0]
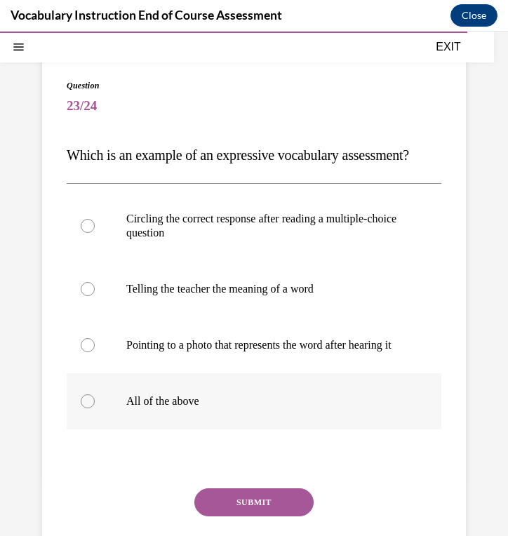
click at [213, 429] on label "All of the above" at bounding box center [254, 401] width 375 height 56
click at [95, 408] on input "All of the above" at bounding box center [88, 401] width 14 height 14
radio input "true"
click at [243, 516] on button "SUBMIT" at bounding box center [253, 502] width 119 height 28
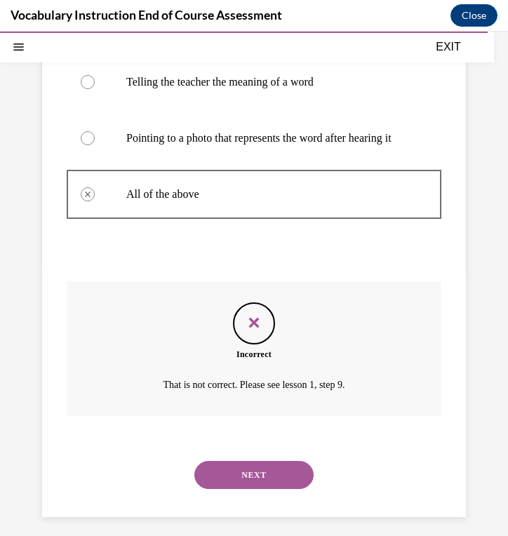
scroll to position [318, 0]
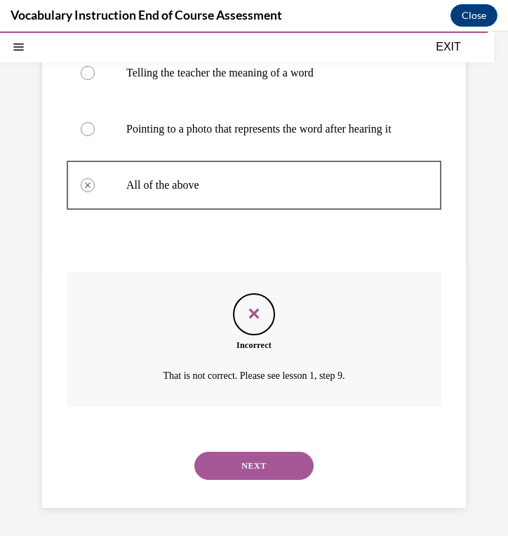
click at [248, 463] on button "NEXT" at bounding box center [253, 466] width 119 height 28
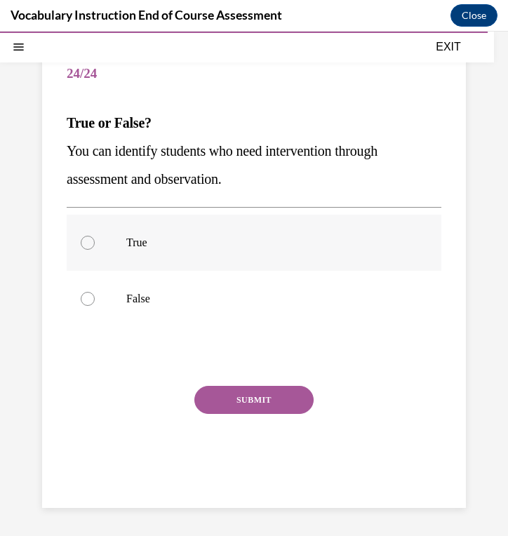
click at [347, 230] on label "True" at bounding box center [254, 243] width 375 height 56
click at [95, 236] on input "True" at bounding box center [88, 243] width 14 height 14
radio input "true"
click at [277, 405] on button "SUBMIT" at bounding box center [253, 400] width 119 height 28
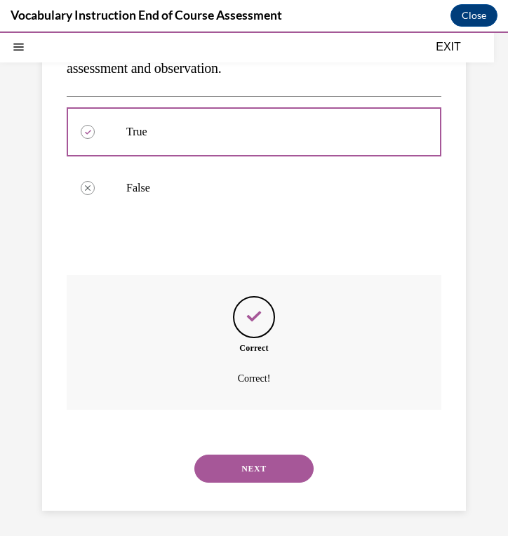
scroll to position [234, 0]
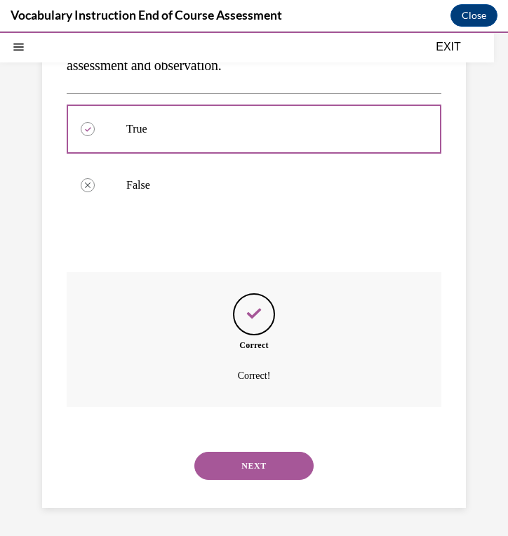
click at [251, 461] on button "NEXT" at bounding box center [253, 466] width 119 height 28
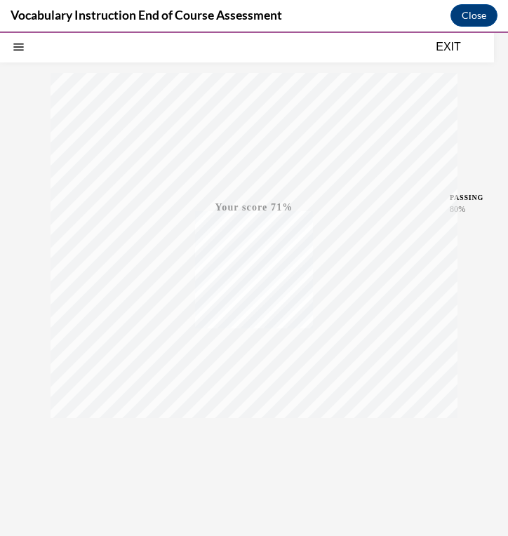
scroll to position [195, 0]
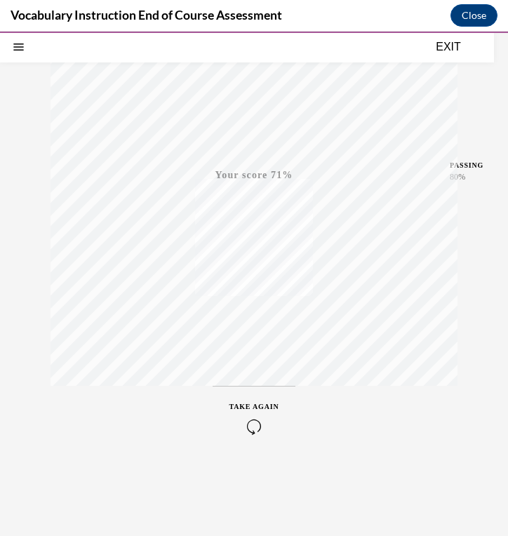
click at [250, 419] on icon "button" at bounding box center [254, 426] width 50 height 15
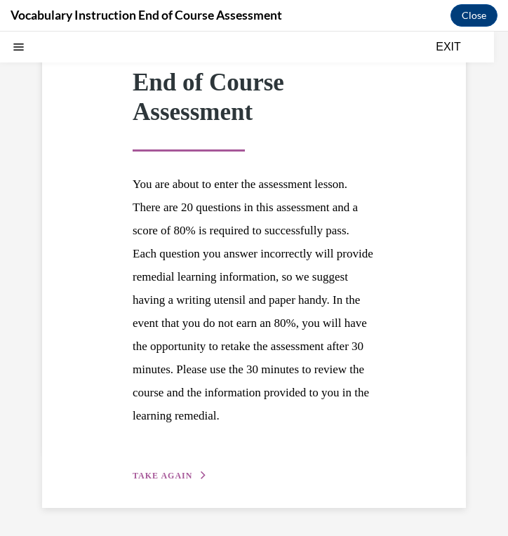
scroll to position [139, 0]
click at [149, 477] on span "TAKE AGAIN" at bounding box center [163, 476] width 60 height 10
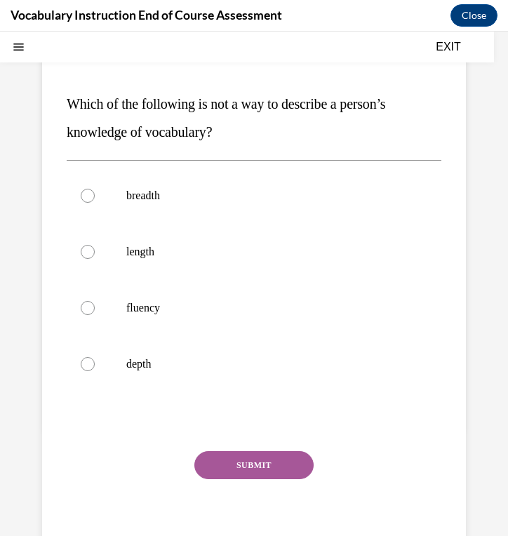
scroll to position [128, 0]
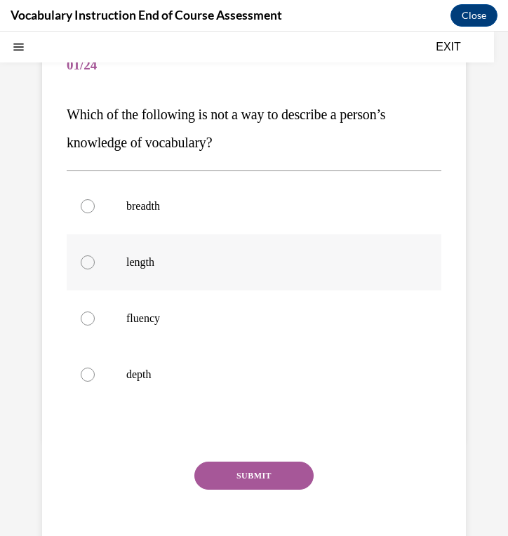
click at [234, 279] on label "length" at bounding box center [254, 262] width 375 height 56
click at [95, 269] on input "length" at bounding box center [88, 262] width 14 height 14
radio input "true"
click at [204, 477] on button "SUBMIT" at bounding box center [253, 476] width 119 height 28
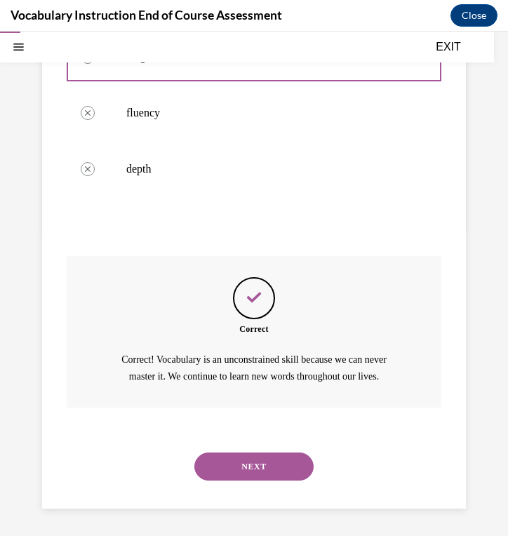
click at [203, 476] on button "NEXT" at bounding box center [253, 466] width 119 height 28
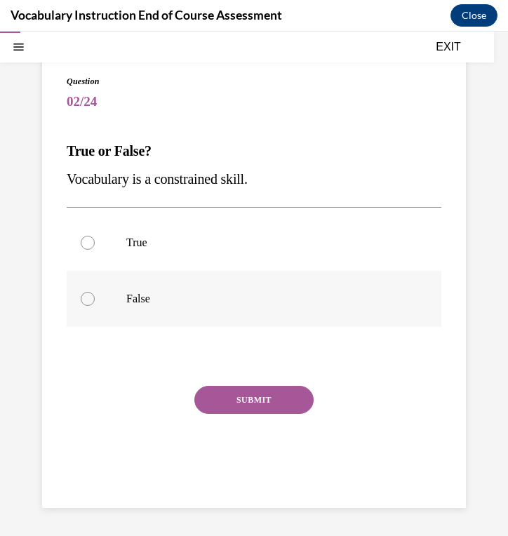
click at [207, 289] on label "False" at bounding box center [254, 299] width 375 height 56
click at [95, 292] on input "False" at bounding box center [88, 299] width 14 height 14
radio input "true"
click at [250, 408] on button "SUBMIT" at bounding box center [253, 400] width 119 height 28
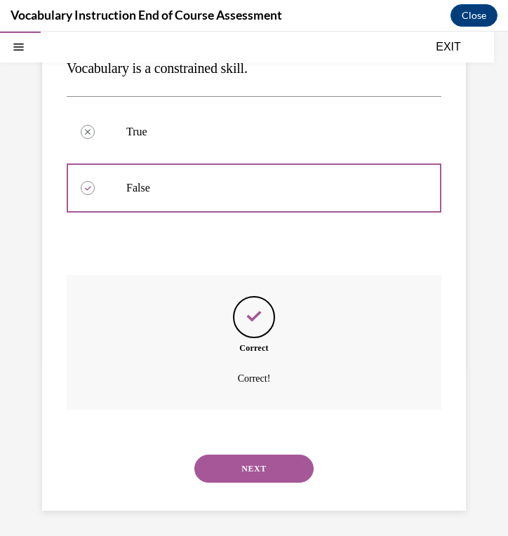
scroll to position [206, 0]
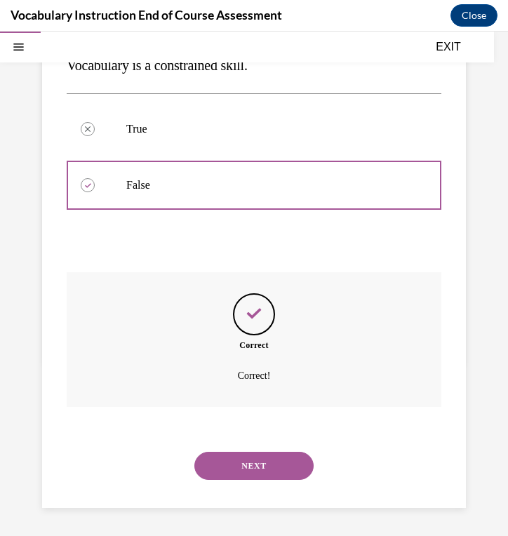
click at [250, 459] on button "NEXT" at bounding box center [253, 466] width 119 height 28
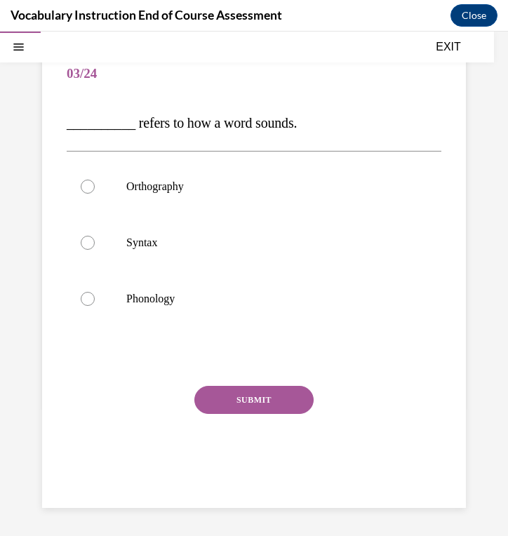
scroll to position [120, 0]
click at [248, 309] on label "Phonology" at bounding box center [254, 299] width 375 height 56
click at [95, 306] on input "Phonology" at bounding box center [88, 299] width 14 height 14
radio input "true"
click at [224, 402] on button "SUBMIT" at bounding box center [253, 400] width 119 height 28
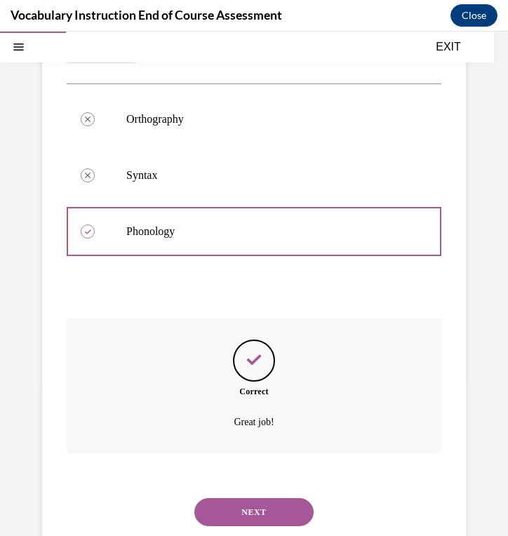
scroll to position [234, 0]
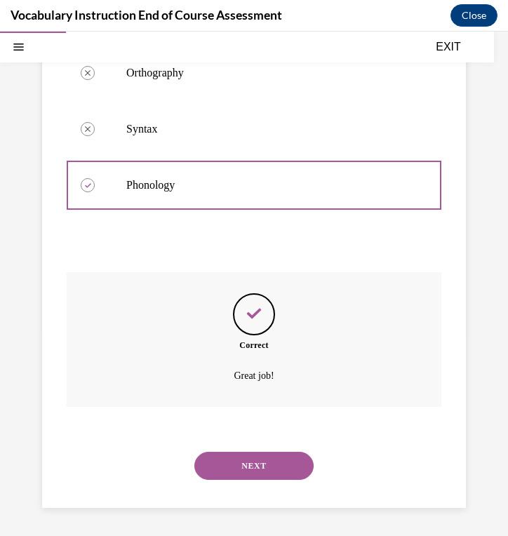
click at [207, 458] on button "NEXT" at bounding box center [253, 466] width 119 height 28
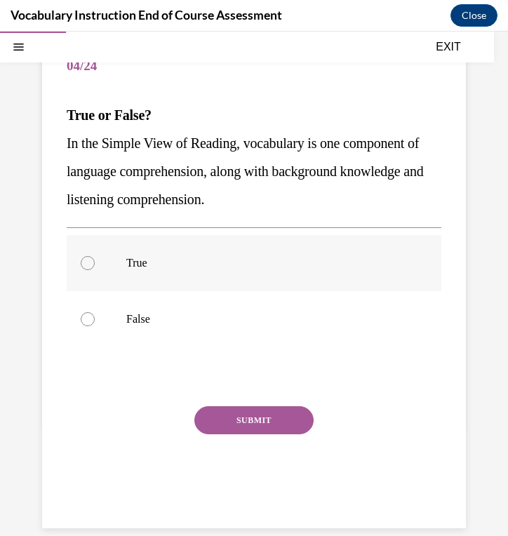
click at [228, 269] on label "True" at bounding box center [254, 263] width 375 height 56
click at [95, 269] on input "True" at bounding box center [88, 263] width 14 height 14
radio input "true"
click at [232, 422] on button "SUBMIT" at bounding box center [253, 420] width 119 height 28
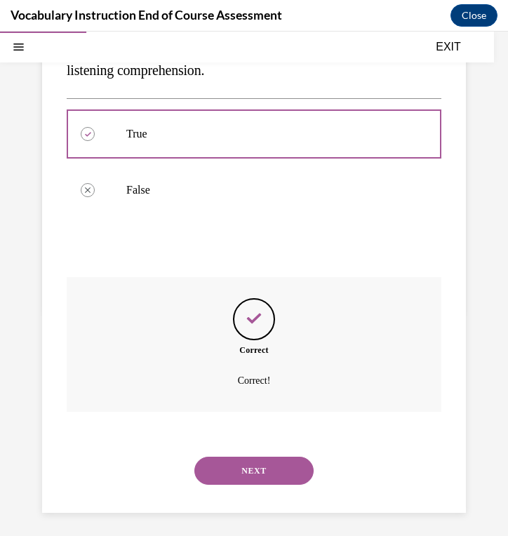
scroll to position [262, 0]
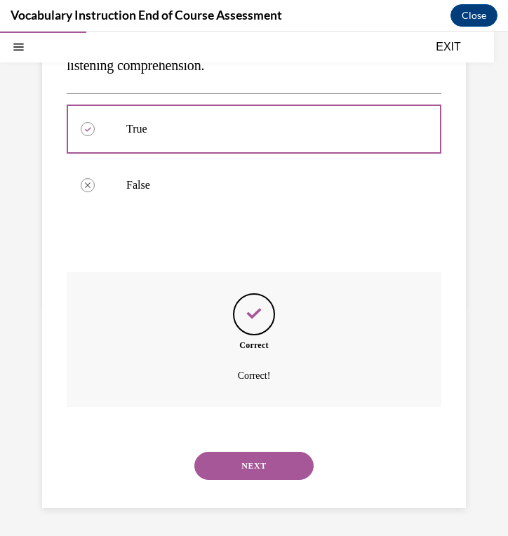
click at [226, 471] on button "NEXT" at bounding box center [253, 466] width 119 height 28
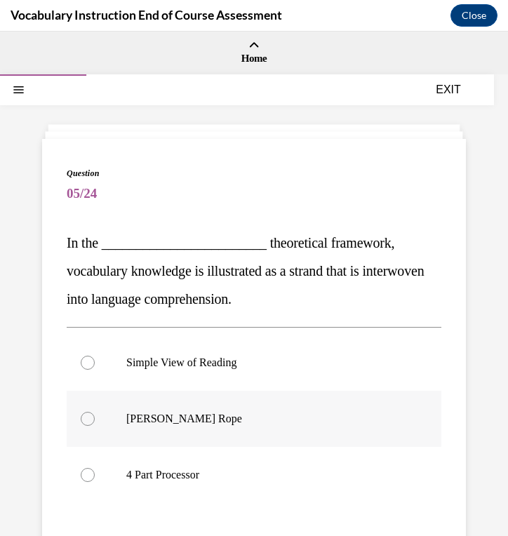
click at [215, 431] on label "Scarborough's Rope" at bounding box center [254, 419] width 375 height 56
click at [95, 426] on input "Scarborough's Rope" at bounding box center [88, 419] width 14 height 14
radio input "true"
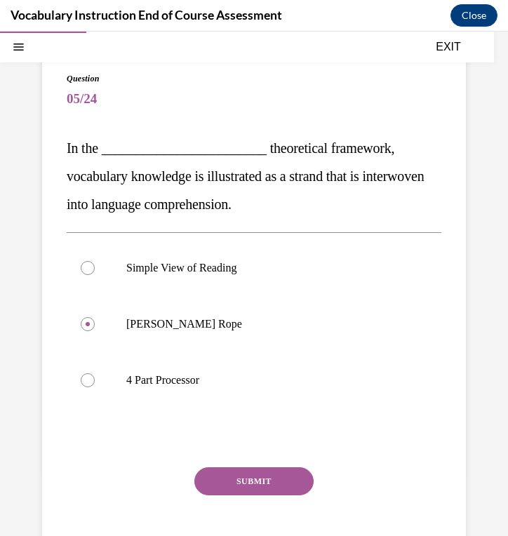
scroll to position [176, 0]
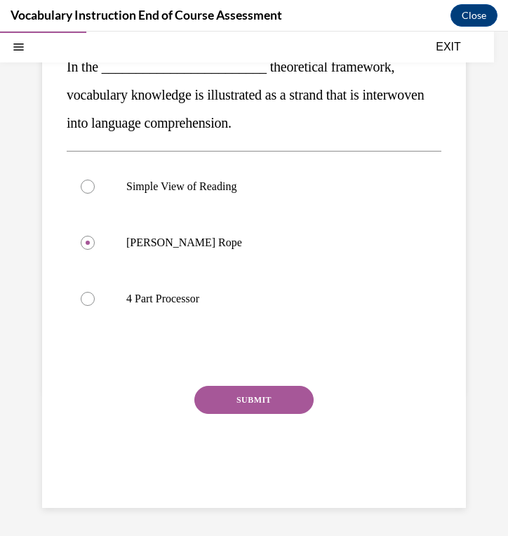
click at [241, 404] on button "SUBMIT" at bounding box center [253, 400] width 119 height 28
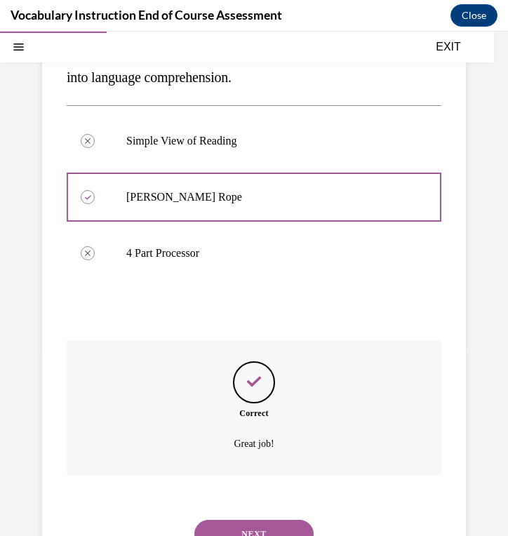
scroll to position [290, 0]
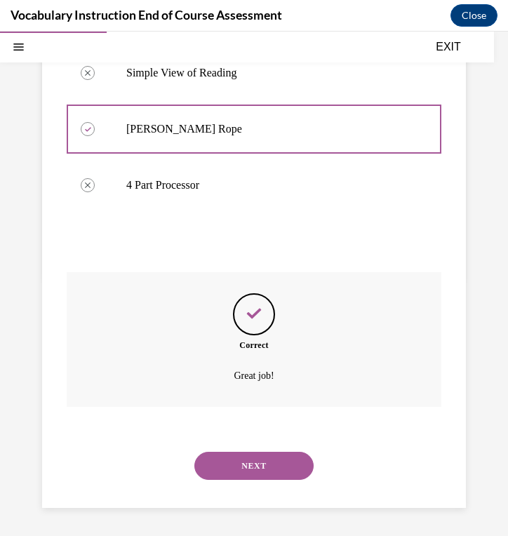
click at [230, 464] on button "NEXT" at bounding box center [253, 466] width 119 height 28
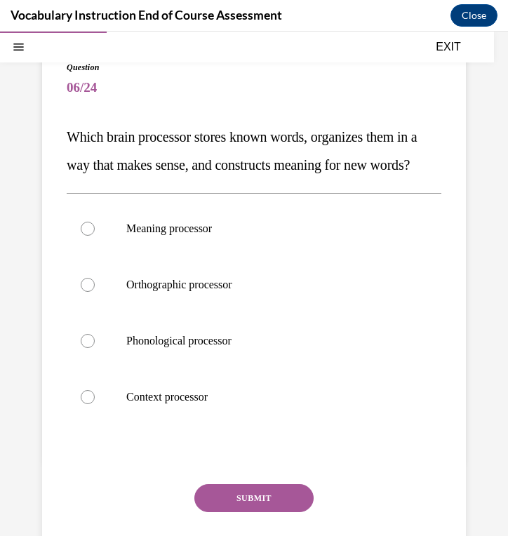
scroll to position [108, 0]
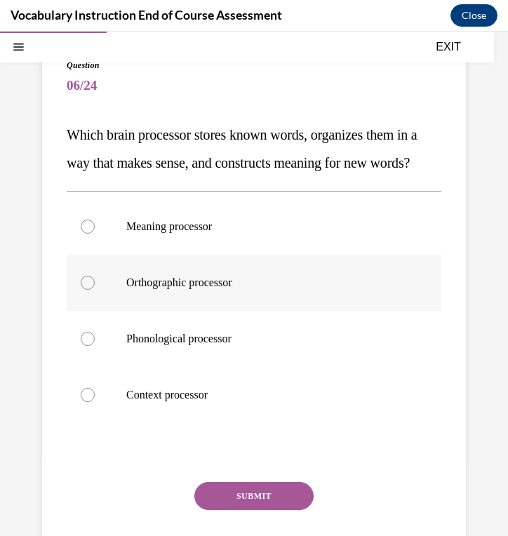
click at [240, 290] on p "Orthographic processor" at bounding box center [266, 283] width 280 height 14
click at [95, 290] on input "Orthographic processor" at bounding box center [88, 283] width 14 height 14
radio input "true"
click at [223, 510] on button "SUBMIT" at bounding box center [253, 496] width 119 height 28
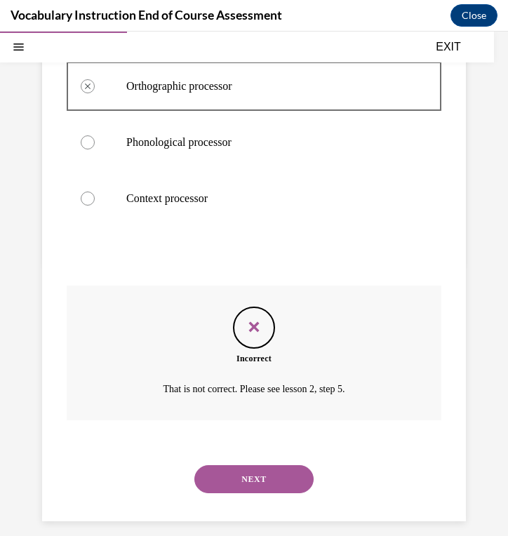
scroll to position [346, 0]
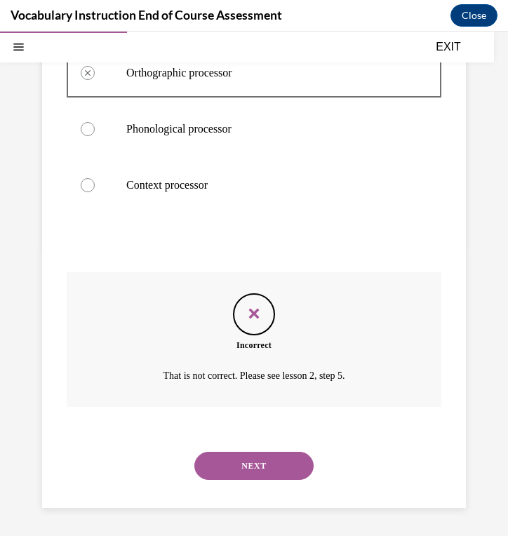
click at [218, 467] on button "NEXT" at bounding box center [253, 466] width 119 height 28
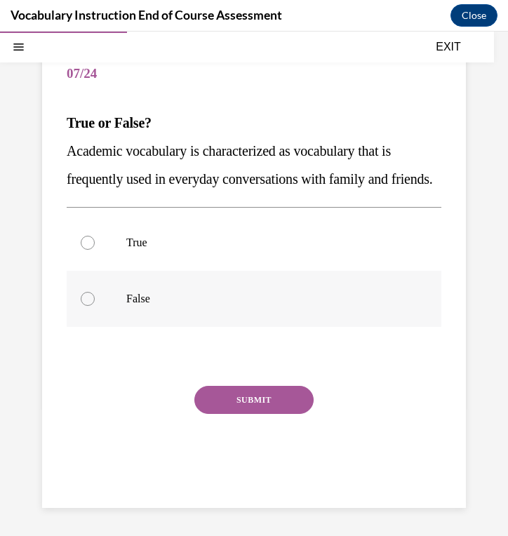
click at [262, 307] on label "False" at bounding box center [254, 299] width 375 height 56
click at [95, 306] on input "False" at bounding box center [88, 299] width 14 height 14
radio input "true"
click at [275, 414] on button "SUBMIT" at bounding box center [253, 400] width 119 height 28
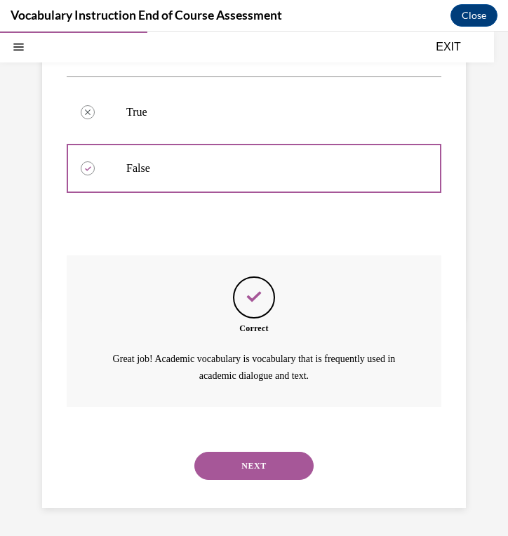
click at [250, 470] on button "NEXT" at bounding box center [253, 466] width 119 height 28
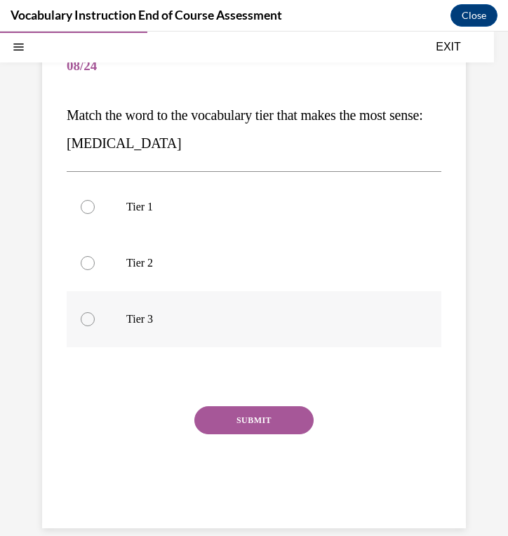
click at [215, 328] on label "Tier 3" at bounding box center [254, 319] width 375 height 56
click at [95, 326] on input "Tier 3" at bounding box center [88, 319] width 14 height 14
radio input "true"
click at [229, 416] on button "SUBMIT" at bounding box center [253, 420] width 119 height 28
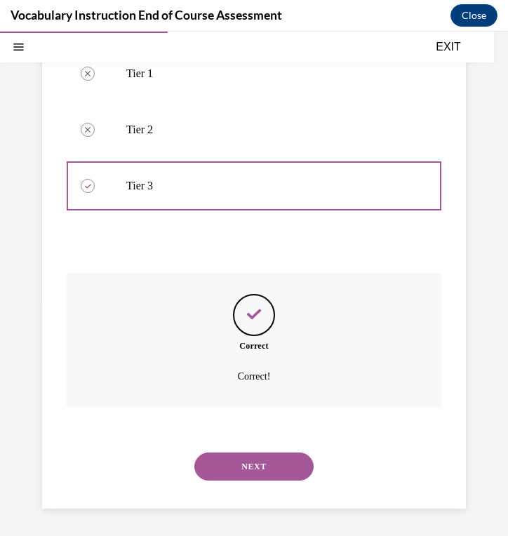
scroll to position [262, 0]
click at [230, 470] on button "NEXT" at bounding box center [253, 466] width 119 height 28
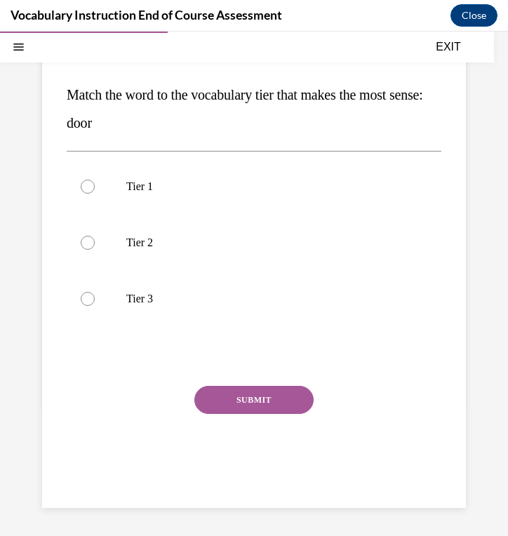
scroll to position [128, 0]
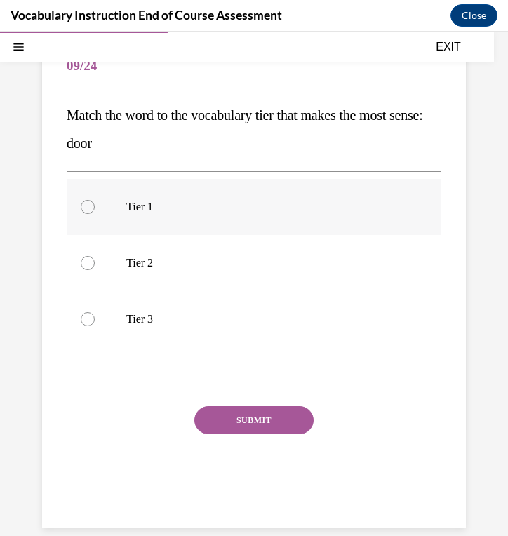
click at [224, 209] on label "Tier 1" at bounding box center [254, 207] width 375 height 56
click at [95, 209] on input "Tier 1" at bounding box center [88, 207] width 14 height 14
radio input "true"
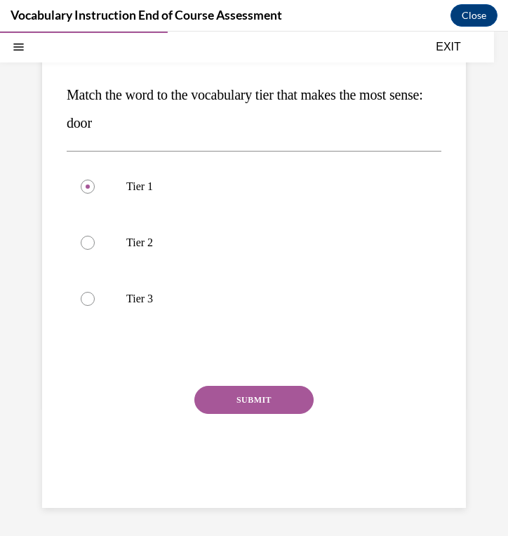
click at [247, 405] on button "SUBMIT" at bounding box center [253, 400] width 119 height 28
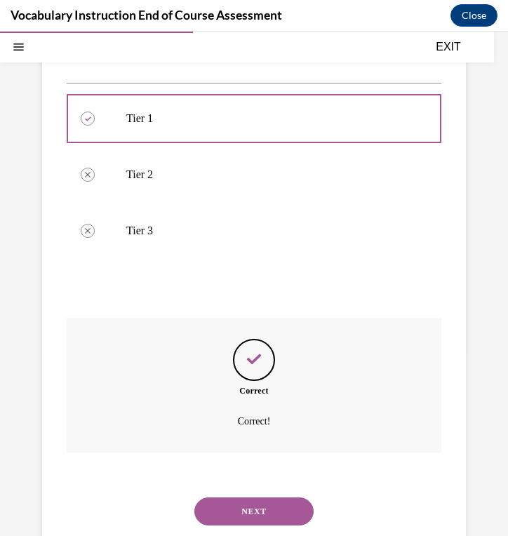
scroll to position [262, 0]
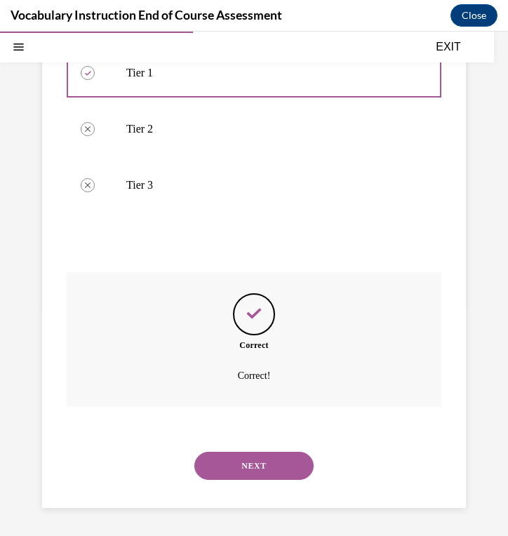
click at [241, 464] on button "NEXT" at bounding box center [253, 466] width 119 height 28
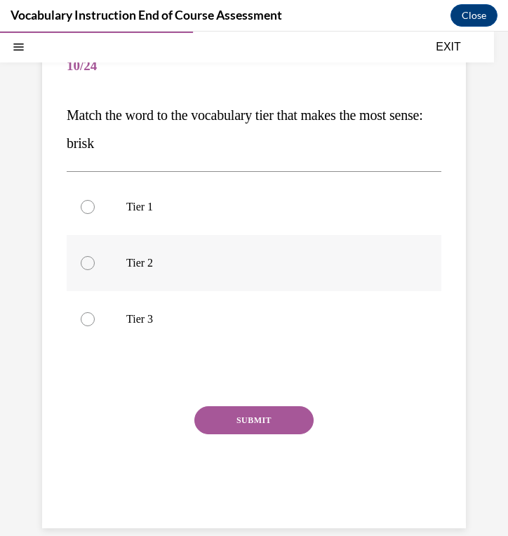
click at [238, 238] on div "Tier 1 Tier 2 Tier 3" at bounding box center [254, 263] width 375 height 168
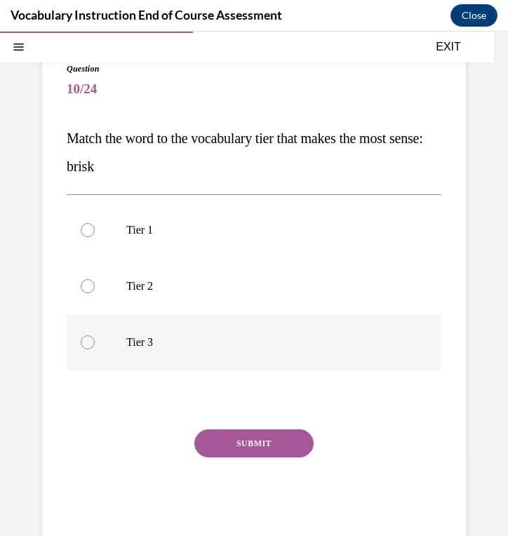
scroll to position [148, 0]
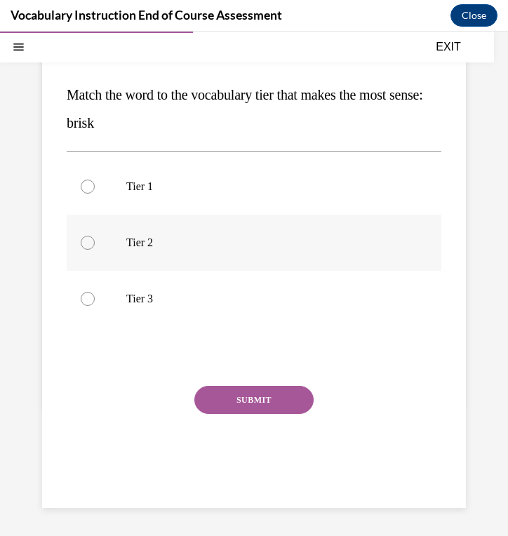
click at [245, 252] on label "Tier 2" at bounding box center [254, 243] width 375 height 56
click at [95, 250] on input "Tier 2" at bounding box center [88, 243] width 14 height 14
radio input "true"
click at [241, 403] on button "SUBMIT" at bounding box center [253, 400] width 119 height 28
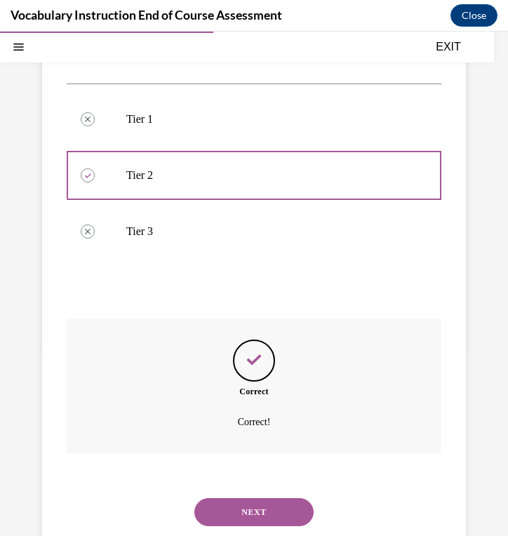
scroll to position [262, 0]
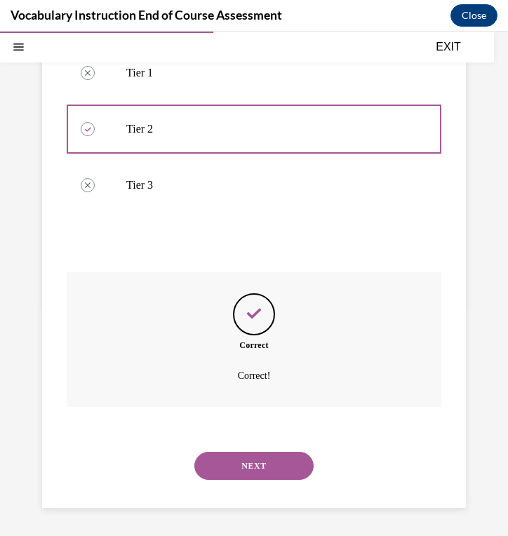
click at [239, 466] on button "NEXT" at bounding box center [253, 466] width 119 height 28
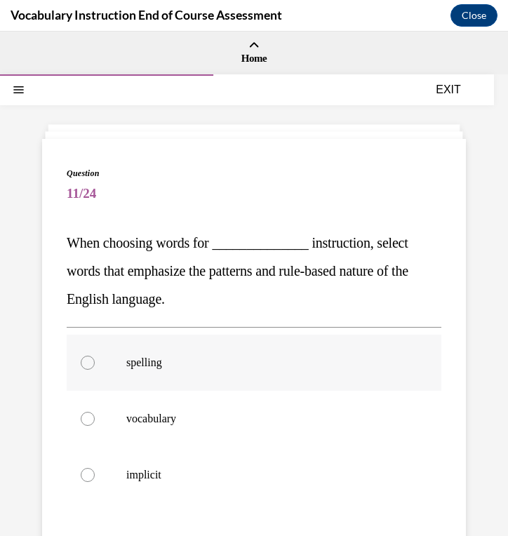
click at [224, 379] on label "spelling" at bounding box center [254, 363] width 375 height 56
click at [95, 370] on input "spelling" at bounding box center [88, 363] width 14 height 14
radio input "true"
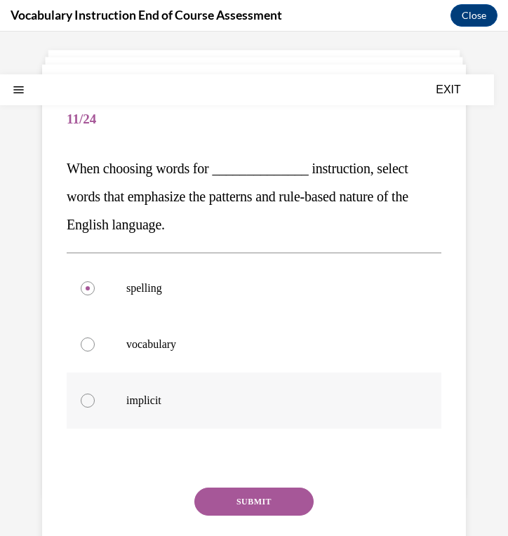
scroll to position [176, 0]
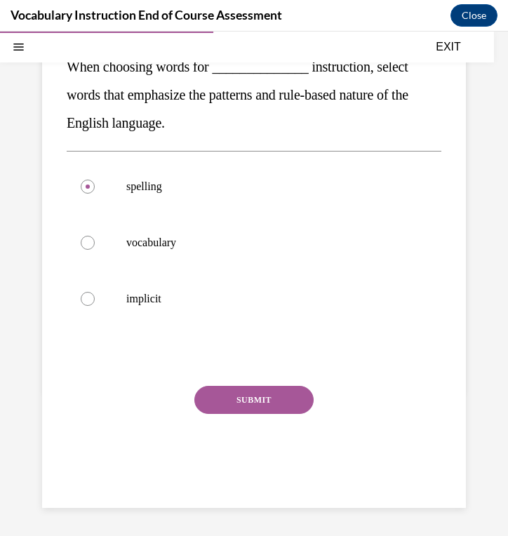
click at [234, 405] on button "SUBMIT" at bounding box center [253, 400] width 119 height 28
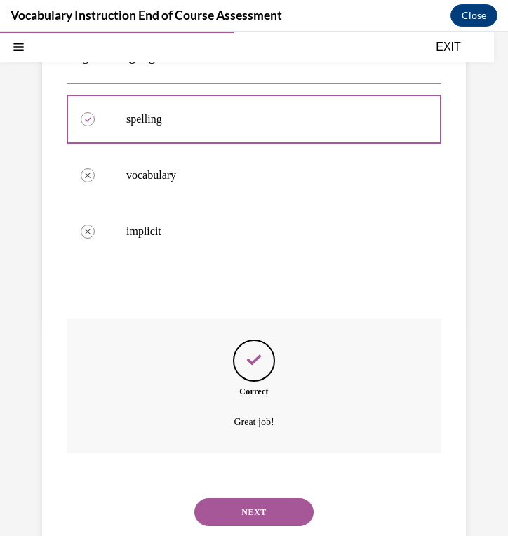
scroll to position [290, 0]
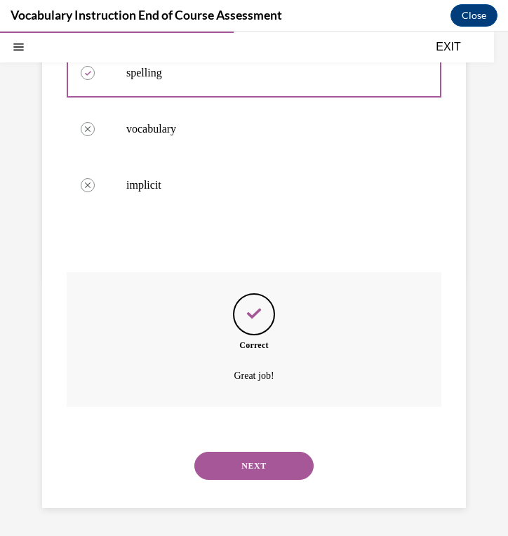
click at [223, 469] on button "NEXT" at bounding box center [253, 466] width 119 height 28
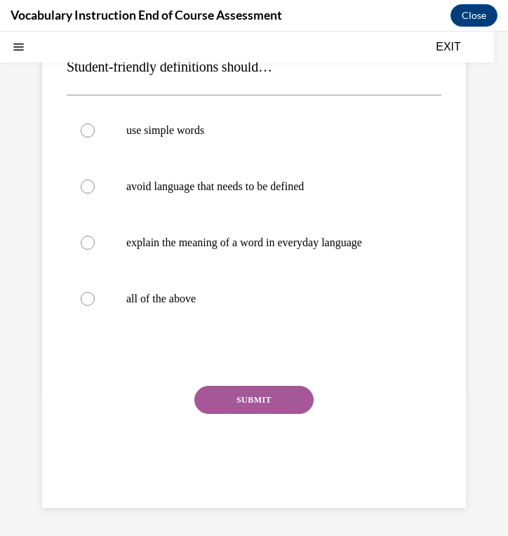
scroll to position [0, 0]
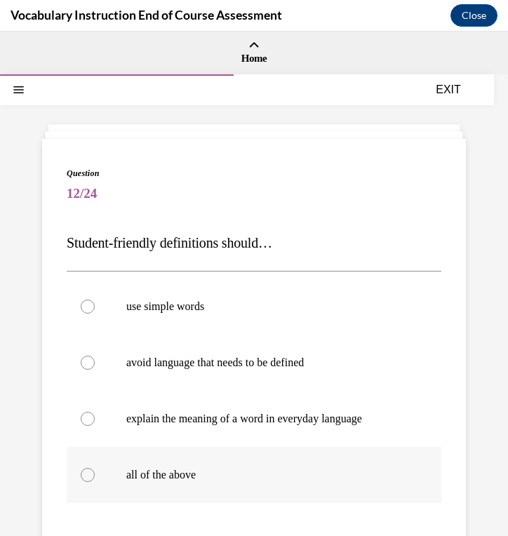
click at [200, 471] on p "all of the above" at bounding box center [266, 475] width 280 height 14
click at [95, 471] on input "all of the above" at bounding box center [88, 475] width 14 height 14
radio input "true"
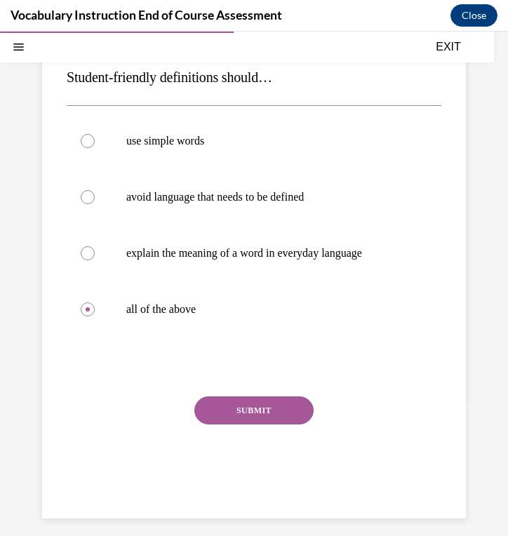
scroll to position [176, 0]
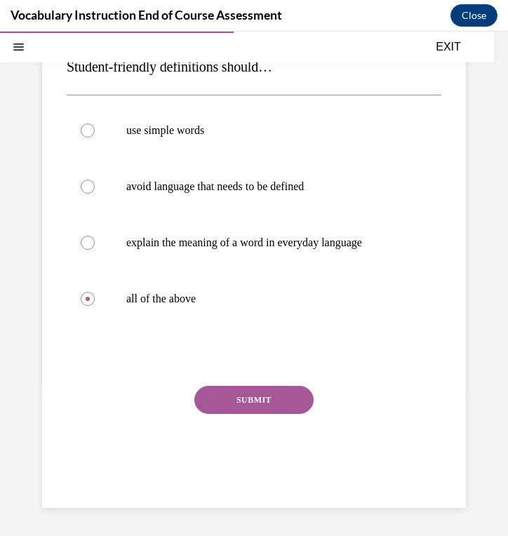
click at [218, 405] on button "SUBMIT" at bounding box center [253, 400] width 119 height 28
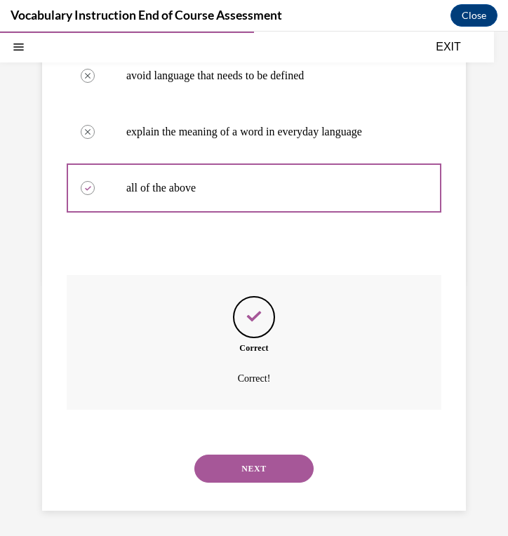
scroll to position [290, 0]
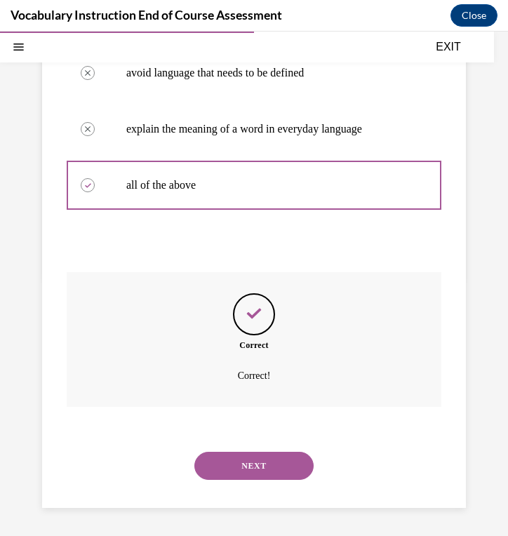
click at [208, 483] on div "NEXT" at bounding box center [254, 466] width 375 height 56
click at [208, 472] on button "NEXT" at bounding box center [253, 466] width 119 height 28
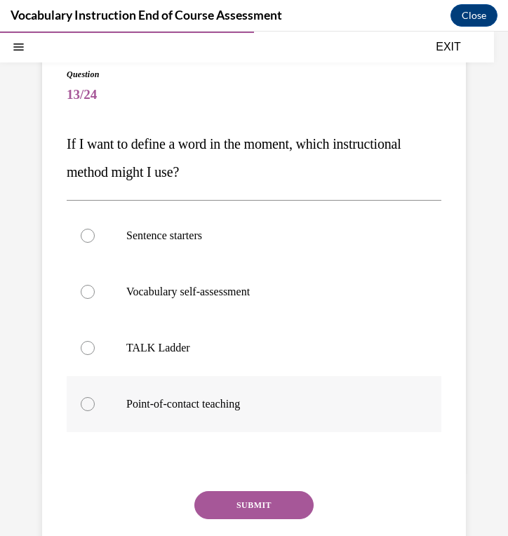
scroll to position [100, 0]
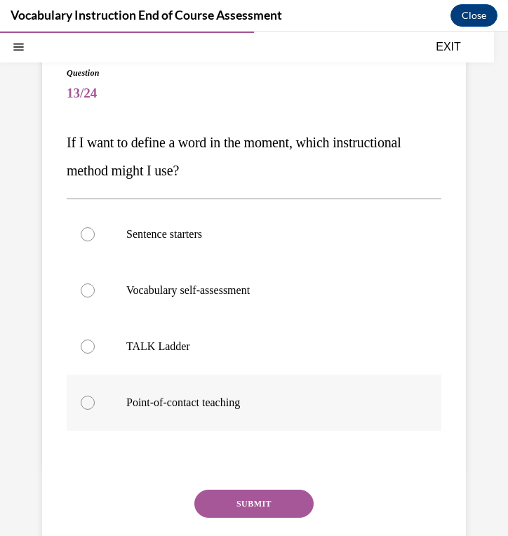
click at [202, 412] on label "Point-of-contact teaching" at bounding box center [254, 403] width 375 height 56
click at [95, 410] on input "Point-of-contact teaching" at bounding box center [88, 403] width 14 height 14
radio input "true"
click at [224, 508] on button "SUBMIT" at bounding box center [253, 504] width 119 height 28
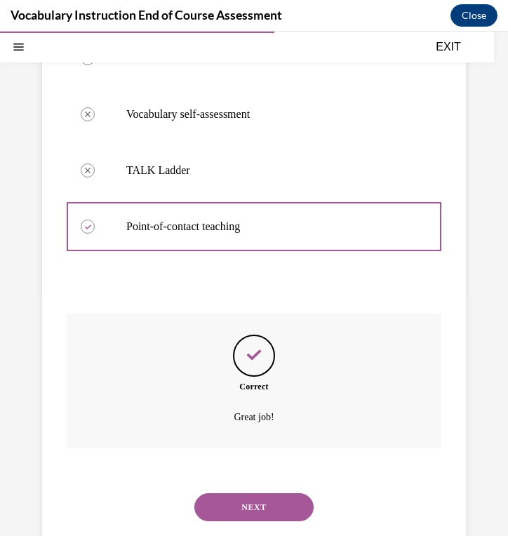
scroll to position [318, 0]
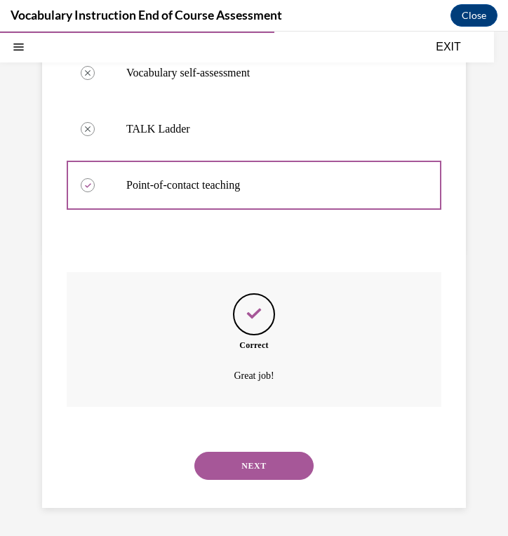
click at [236, 466] on button "NEXT" at bounding box center [253, 466] width 119 height 28
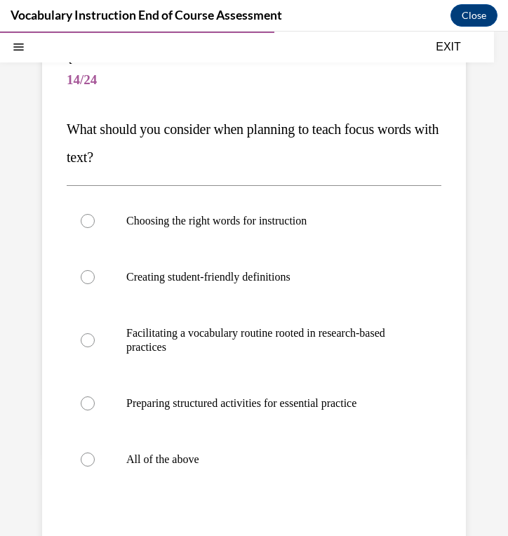
scroll to position [121, 0]
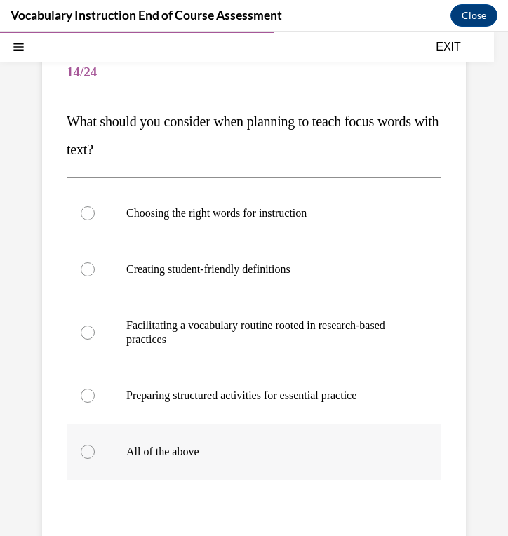
click at [214, 455] on p "All of the above" at bounding box center [266, 452] width 280 height 14
click at [95, 455] on input "All of the above" at bounding box center [88, 452] width 14 height 14
radio input "true"
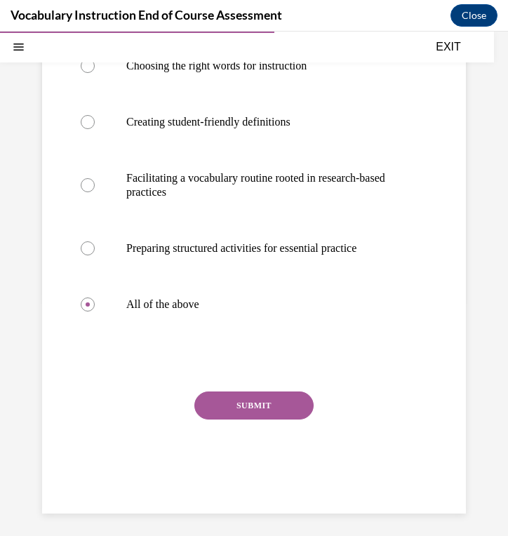
scroll to position [274, 0]
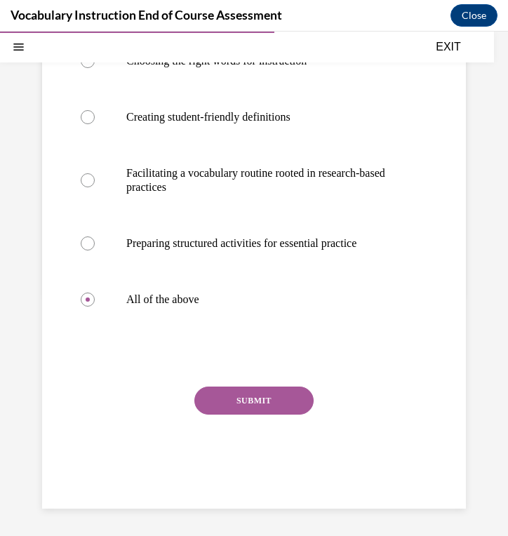
click at [222, 405] on button "SUBMIT" at bounding box center [253, 400] width 119 height 28
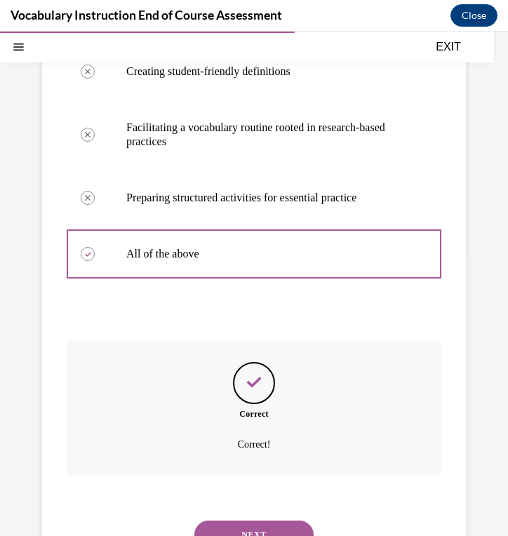
scroll to position [388, 0]
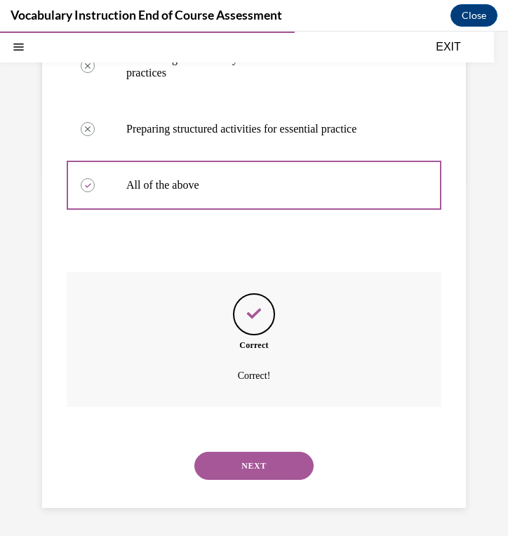
click at [223, 474] on button "NEXT" at bounding box center [253, 466] width 119 height 28
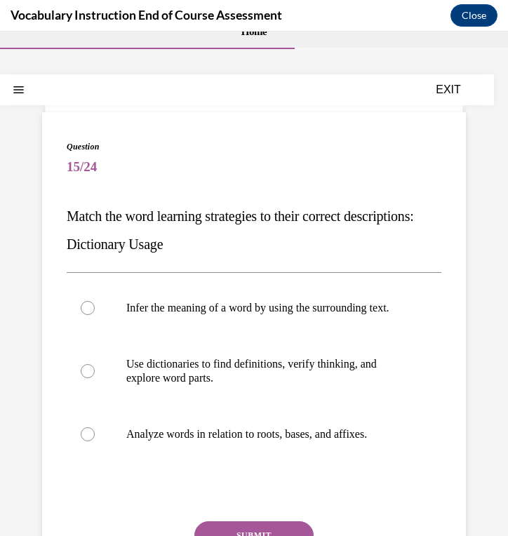
scroll to position [57, 0]
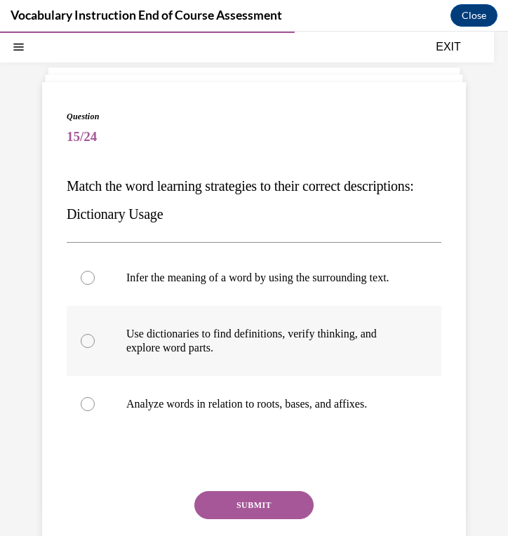
click at [233, 355] on p "Use dictionaries to find definitions, verify thinking, and explore word parts." at bounding box center [266, 341] width 280 height 28
click at [95, 348] on input "Use dictionaries to find definitions, verify thinking, and explore word parts." at bounding box center [88, 341] width 14 height 14
radio input "true"
click at [272, 516] on button "SUBMIT" at bounding box center [253, 505] width 119 height 28
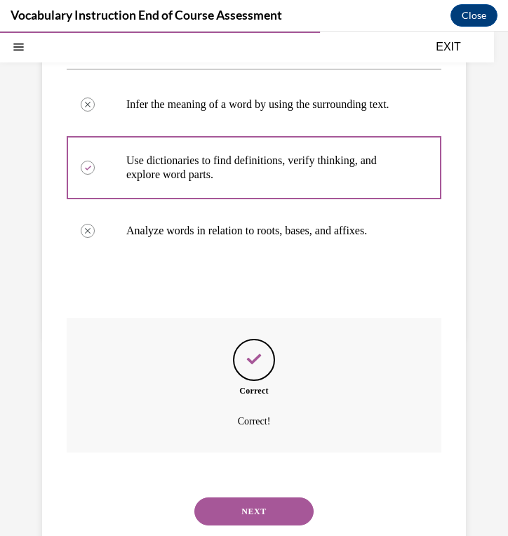
scroll to position [290, 0]
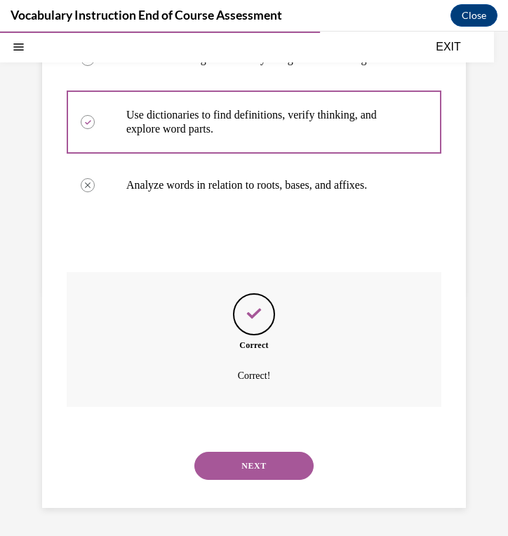
click at [248, 471] on button "NEXT" at bounding box center [253, 466] width 119 height 28
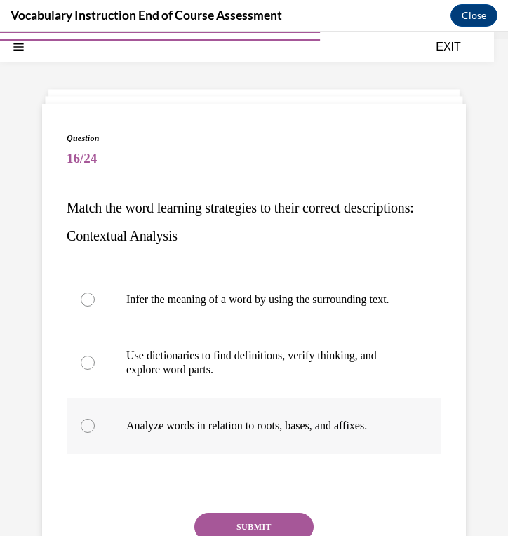
scroll to position [50, 0]
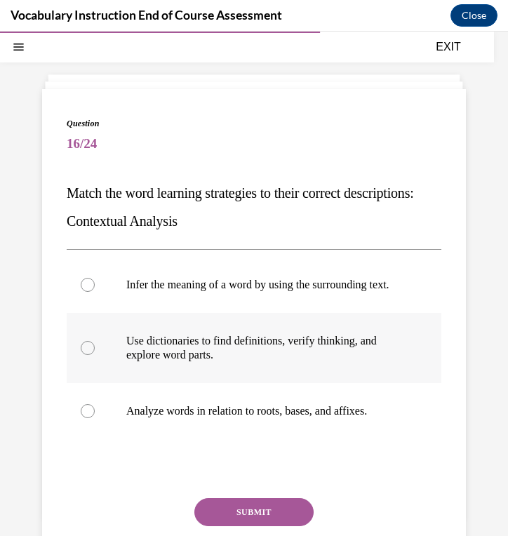
click at [260, 379] on label "Use dictionaries to find definitions, verify thinking, and explore word parts." at bounding box center [254, 348] width 375 height 70
click at [95, 355] on input "Use dictionaries to find definitions, verify thinking, and explore word parts." at bounding box center [88, 348] width 14 height 14
radio input "true"
click at [305, 283] on p "Infer the meaning of a word by using the surrounding text." at bounding box center [266, 285] width 280 height 14
click at [95, 283] on input "Infer the meaning of a word by using the surrounding text." at bounding box center [88, 285] width 14 height 14
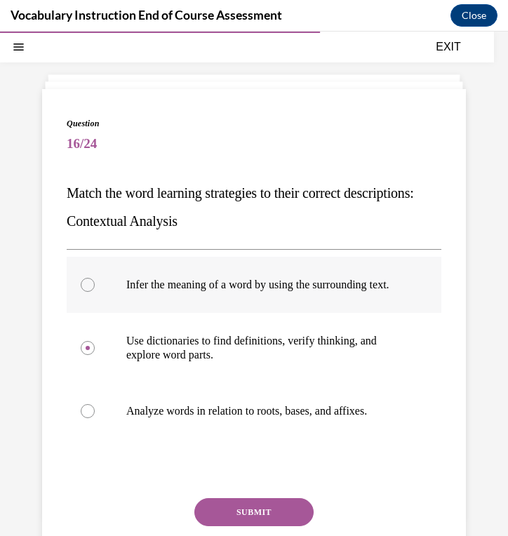
radio input "true"
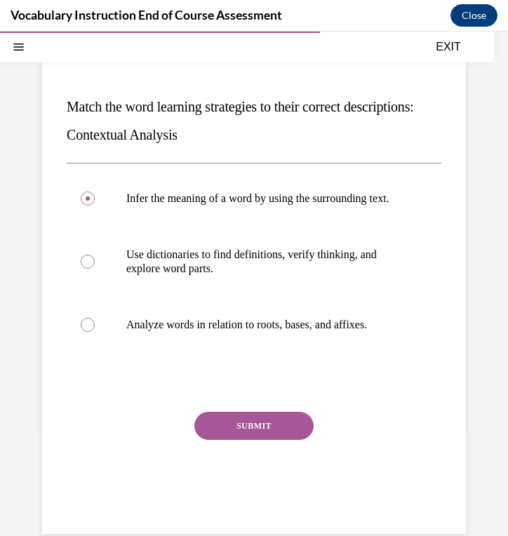
scroll to position [168, 0]
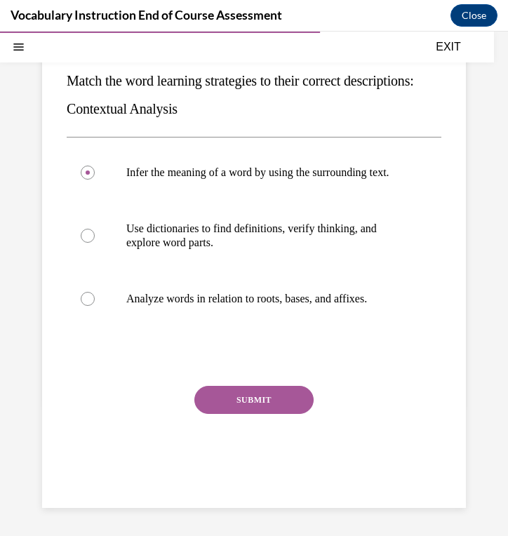
click at [274, 411] on button "SUBMIT" at bounding box center [253, 400] width 119 height 28
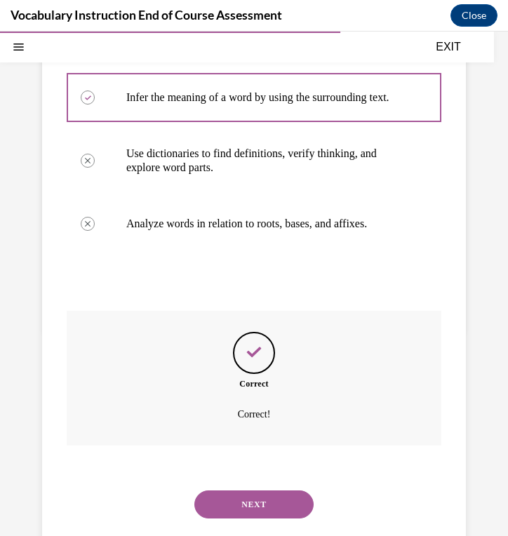
scroll to position [290, 0]
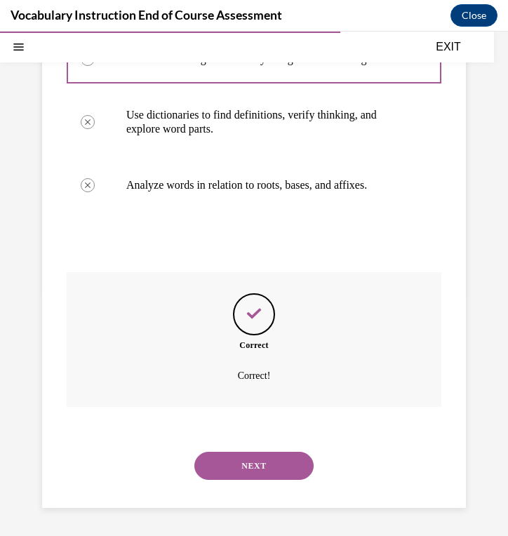
click at [254, 472] on button "NEXT" at bounding box center [253, 466] width 119 height 28
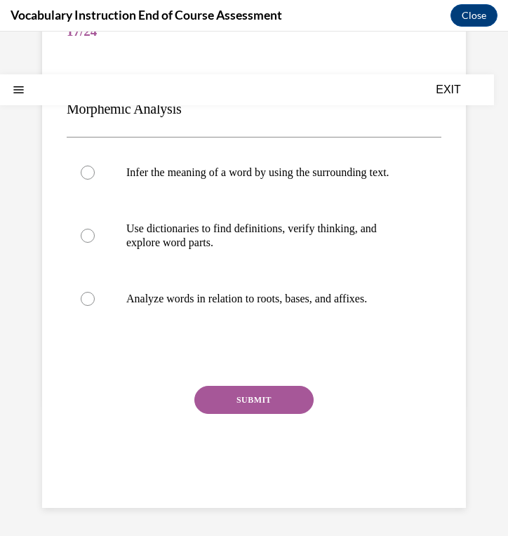
scroll to position [0, 0]
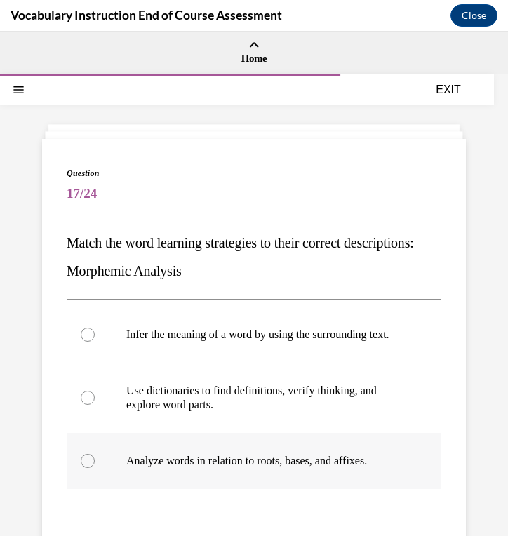
click at [248, 466] on label "Analyze words in relation to roots, bases, and affixes." at bounding box center [254, 461] width 375 height 56
click at [95, 466] on input "Analyze words in relation to roots, bases, and affixes." at bounding box center [88, 461] width 14 height 14
radio input "true"
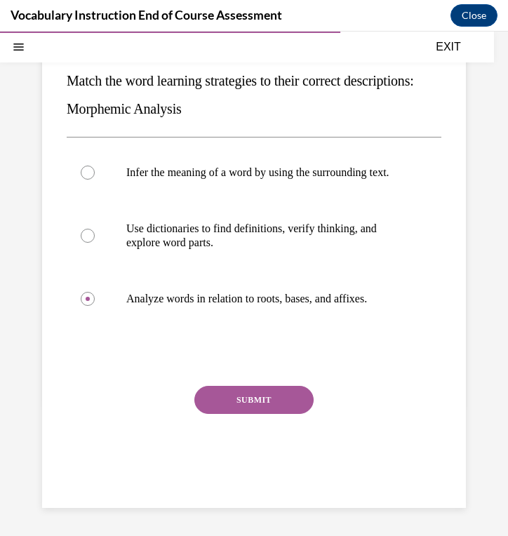
click at [245, 405] on button "SUBMIT" at bounding box center [253, 400] width 119 height 28
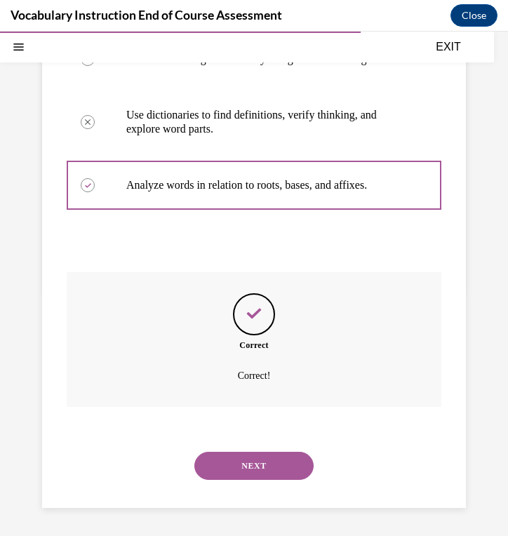
click at [237, 467] on button "NEXT" at bounding box center [253, 466] width 119 height 28
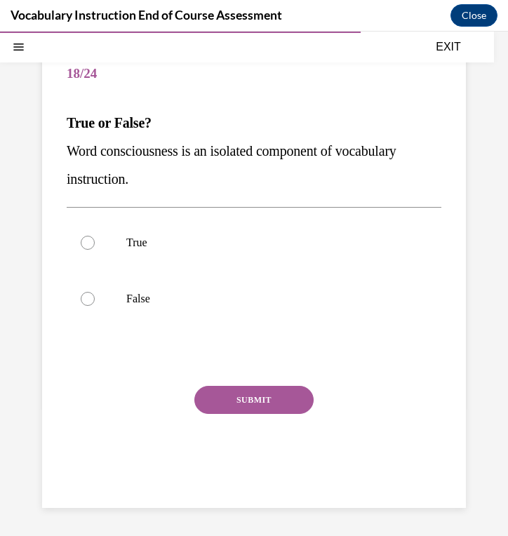
scroll to position [120, 0]
click at [318, 243] on p "True" at bounding box center [266, 243] width 280 height 14
click at [95, 243] on input "True" at bounding box center [88, 243] width 14 height 14
radio input "true"
click at [280, 406] on button "SUBMIT" at bounding box center [253, 400] width 119 height 28
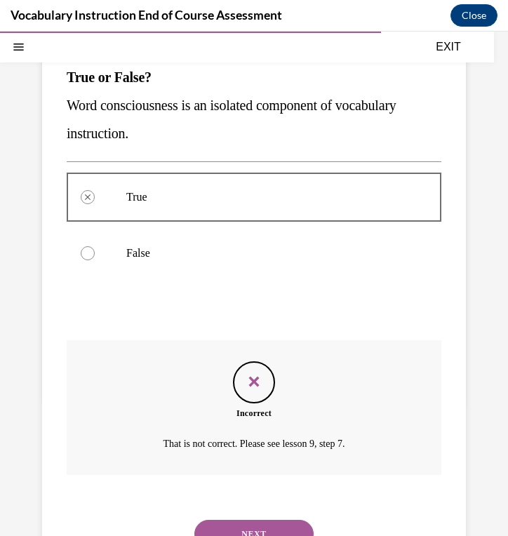
scroll to position [234, 0]
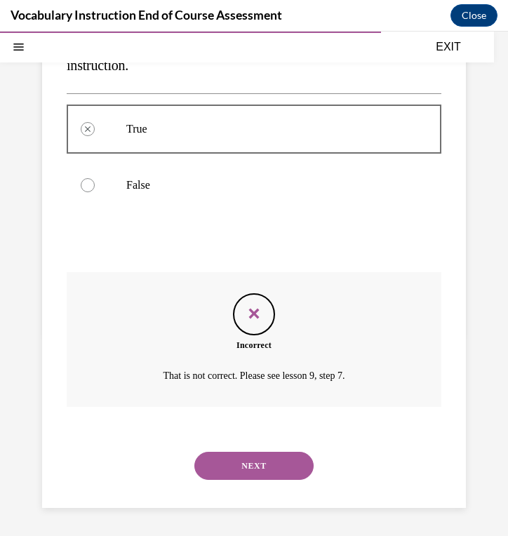
click at [260, 462] on button "NEXT" at bounding box center [253, 466] width 119 height 28
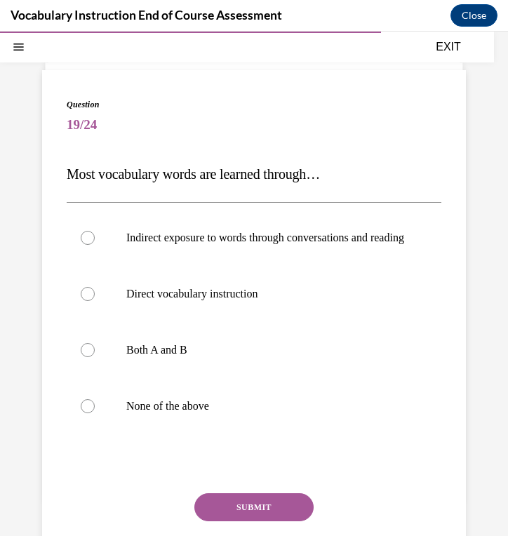
scroll to position [72, 0]
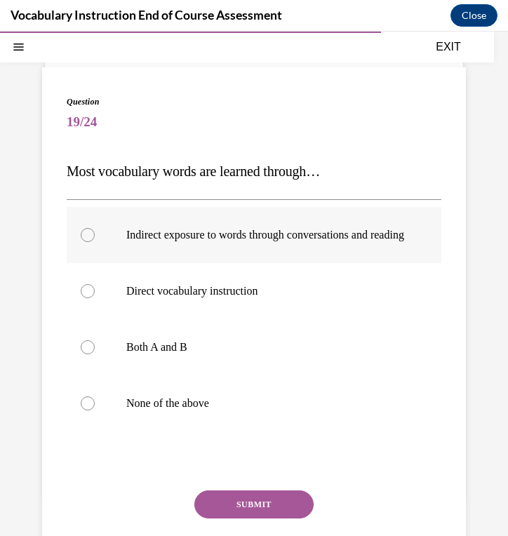
click at [317, 228] on p "Indirect exposure to words through conversations and reading" at bounding box center [266, 235] width 280 height 14
click at [95, 228] on input "Indirect exposure to words through conversations and reading" at bounding box center [88, 235] width 14 height 14
radio input "true"
click at [283, 518] on button "SUBMIT" at bounding box center [253, 504] width 119 height 28
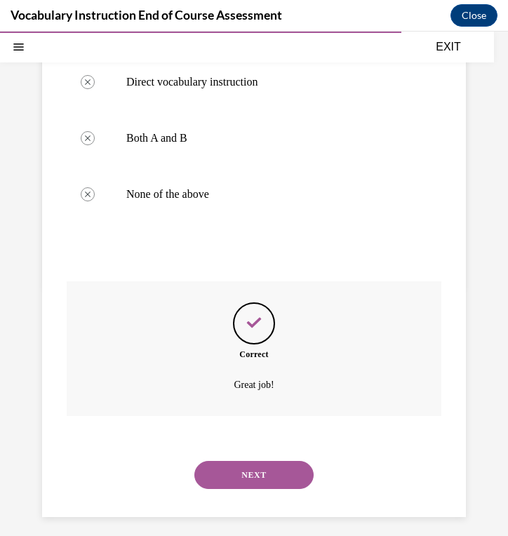
scroll to position [304, 0]
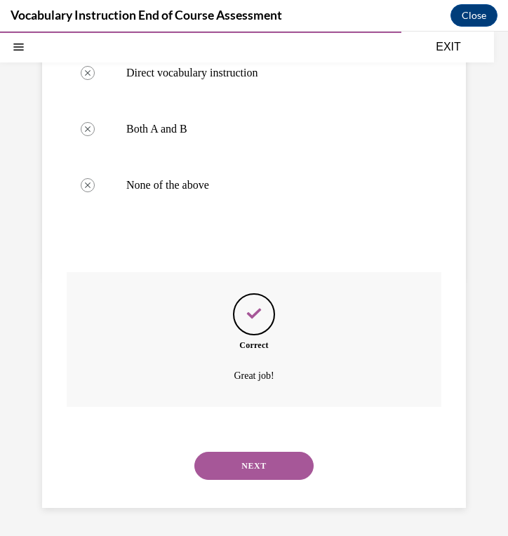
click at [276, 466] on button "NEXT" at bounding box center [253, 466] width 119 height 28
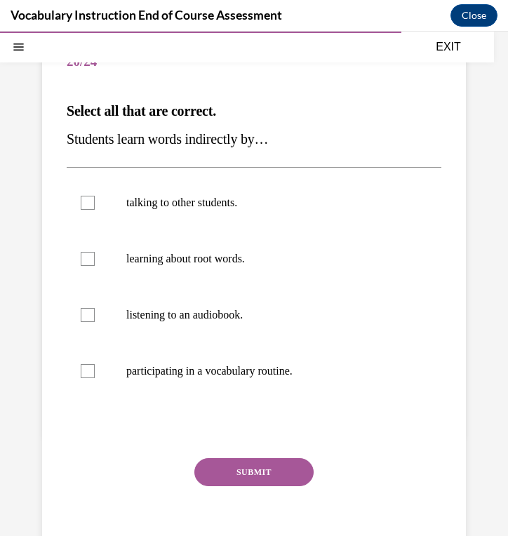
scroll to position [134, 0]
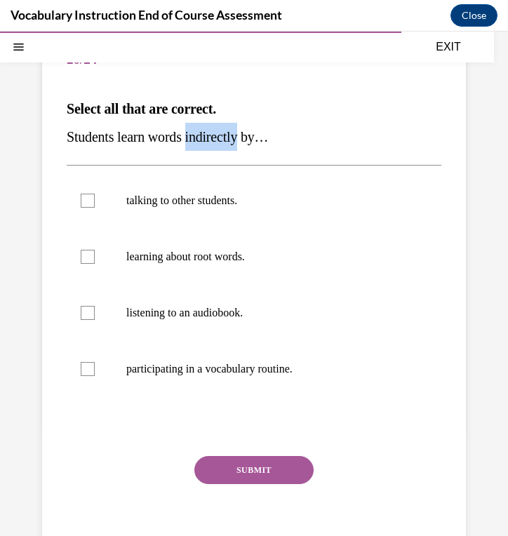
drag, startPoint x: 196, startPoint y: 136, endPoint x: 250, endPoint y: 140, distance: 54.9
click at [251, 140] on span "Students learn words indirectly by…" at bounding box center [167, 136] width 201 height 15
click at [350, 123] on p "Students learn words indirectly by…" at bounding box center [254, 137] width 375 height 28
click at [218, 215] on label "talking to other students." at bounding box center [254, 201] width 375 height 56
click at [95, 208] on input "talking to other students." at bounding box center [88, 201] width 14 height 14
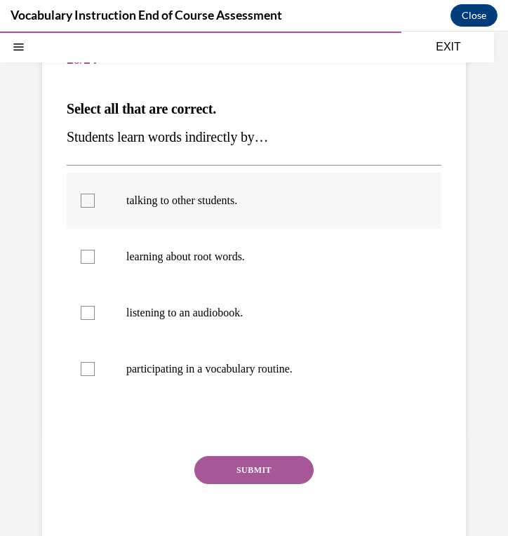
checkbox input "true"
click at [277, 474] on button "SUBMIT" at bounding box center [253, 470] width 119 height 28
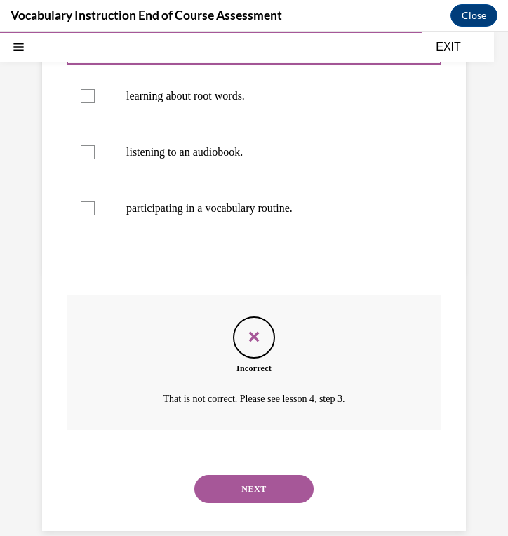
scroll to position [318, 0]
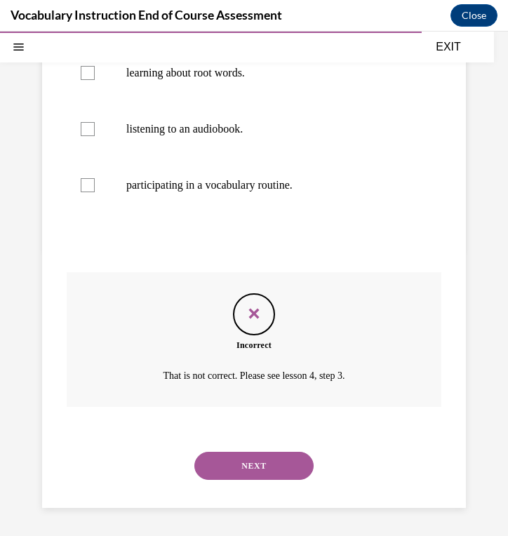
click at [260, 468] on button "NEXT" at bounding box center [253, 466] width 119 height 28
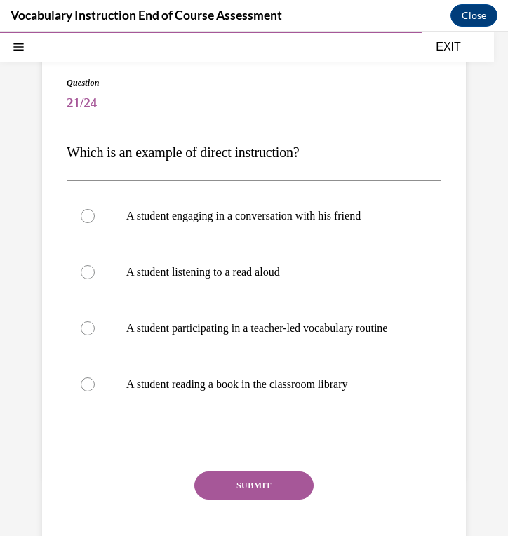
scroll to position [104, 0]
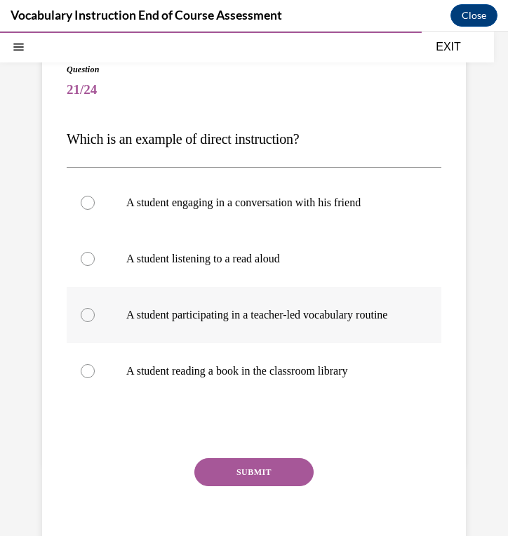
click at [285, 322] on p "A student participating in a teacher-led vocabulary routine" at bounding box center [266, 315] width 280 height 14
click at [95, 322] on input "A student participating in a teacher-led vocabulary routine" at bounding box center [88, 315] width 14 height 14
radio input "true"
click at [267, 486] on button "SUBMIT" at bounding box center [253, 472] width 119 height 28
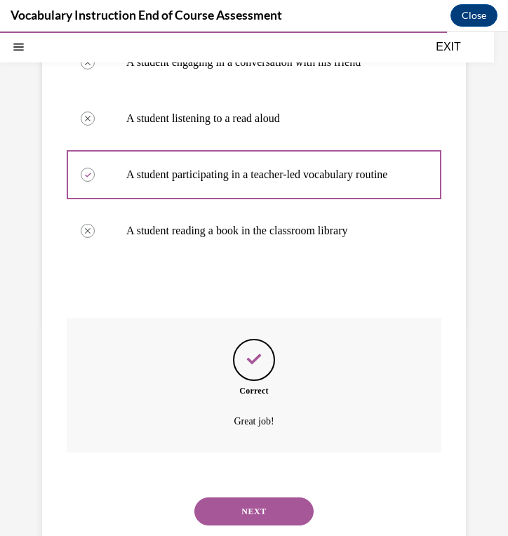
scroll to position [304, 0]
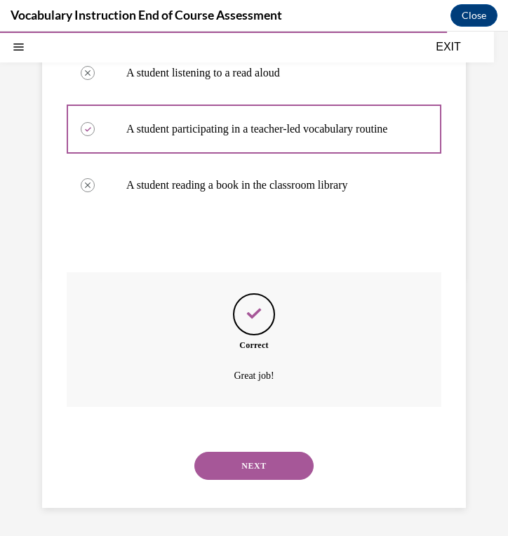
click at [260, 469] on button "NEXT" at bounding box center [253, 466] width 119 height 28
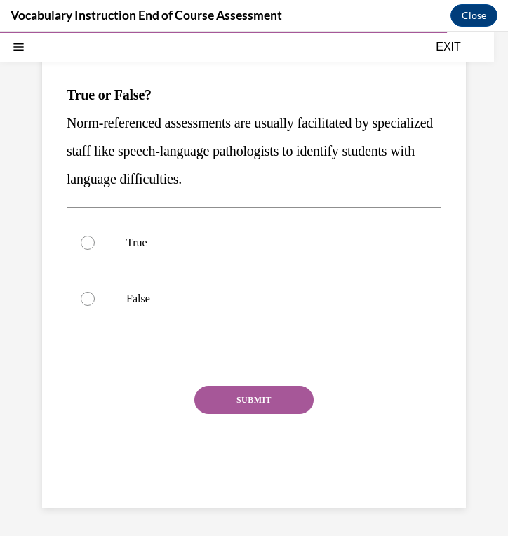
scroll to position [128, 0]
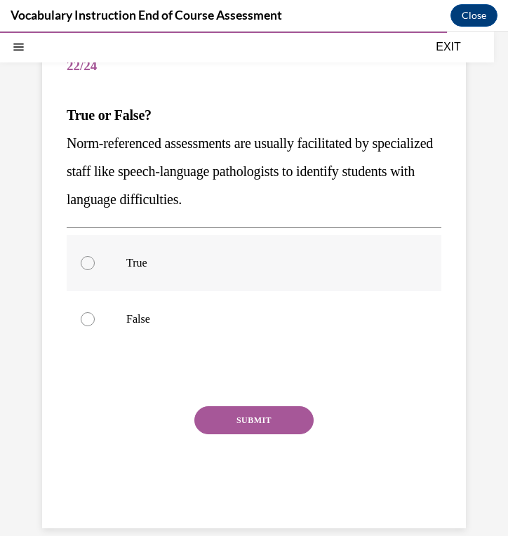
click at [306, 253] on label "True" at bounding box center [254, 263] width 375 height 56
click at [95, 256] on input "True" at bounding box center [88, 263] width 14 height 14
radio input "true"
click at [278, 420] on button "SUBMIT" at bounding box center [253, 420] width 119 height 28
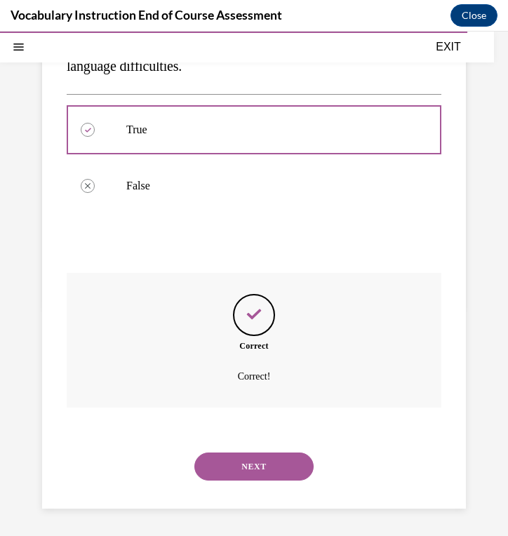
scroll to position [262, 0]
click at [258, 463] on button "NEXT" at bounding box center [253, 466] width 119 height 28
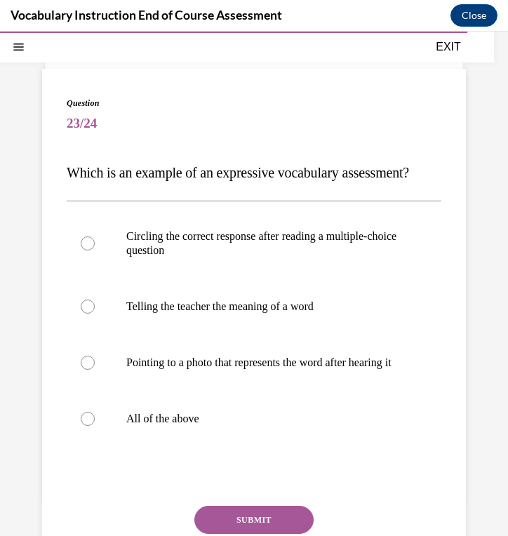
scroll to position [78, 0]
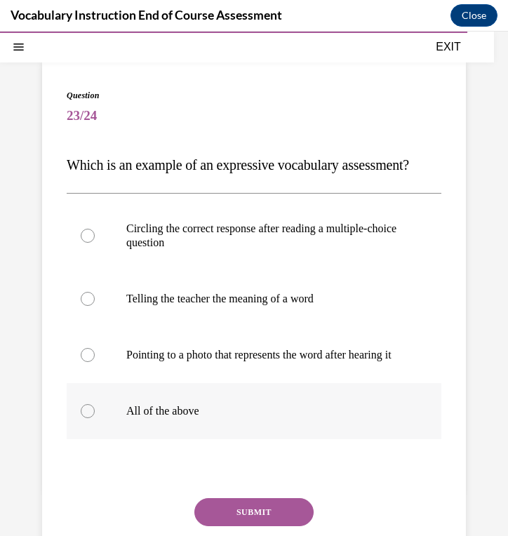
click at [217, 439] on label "All of the above" at bounding box center [254, 411] width 375 height 56
click at [95, 418] on input "All of the above" at bounding box center [88, 411] width 14 height 14
radio input "true"
click at [241, 524] on button "SUBMIT" at bounding box center [253, 512] width 119 height 28
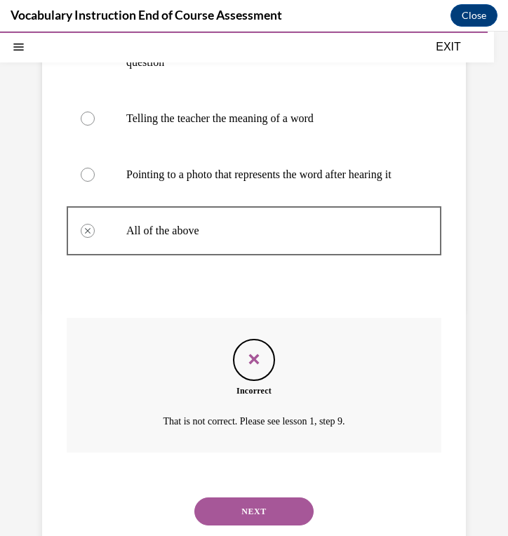
scroll to position [318, 0]
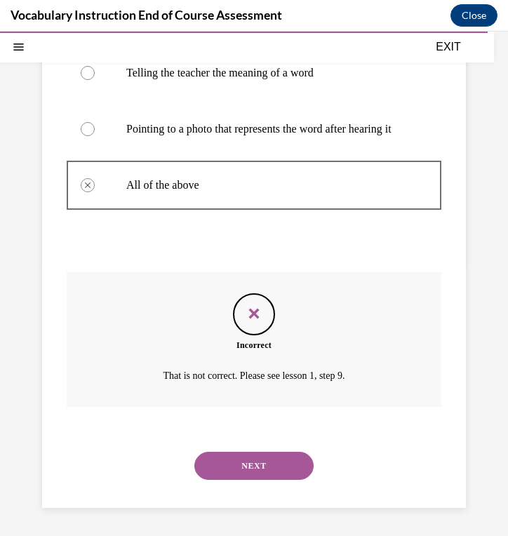
click at [239, 475] on button "NEXT" at bounding box center [253, 466] width 119 height 28
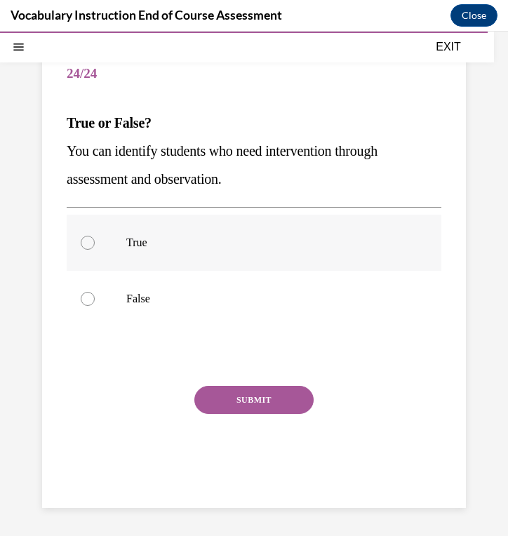
click at [289, 240] on p "True" at bounding box center [266, 243] width 280 height 14
click at [95, 240] on input "True" at bounding box center [88, 243] width 14 height 14
radio input "true"
click at [268, 399] on button "SUBMIT" at bounding box center [253, 400] width 119 height 28
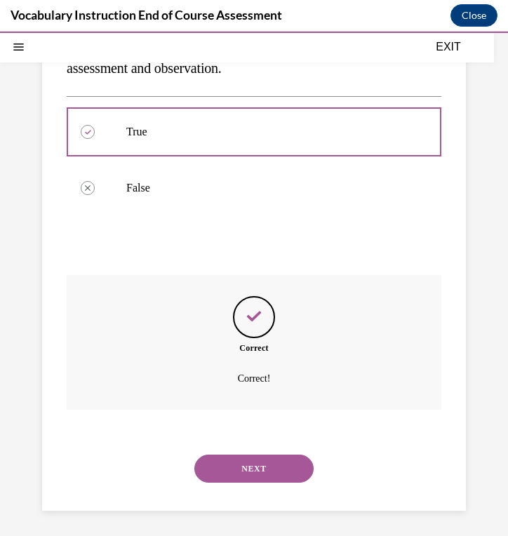
scroll to position [234, 0]
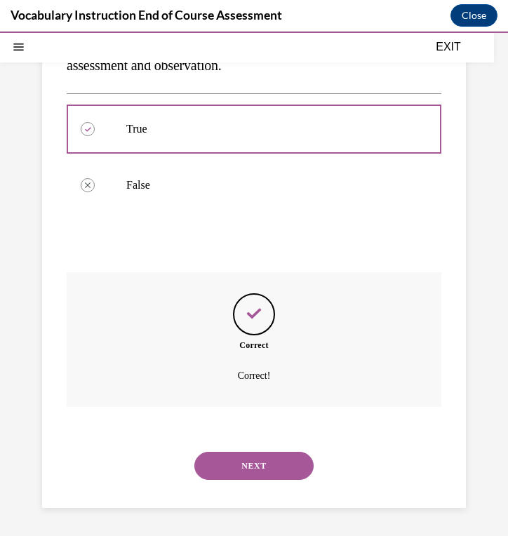
click at [254, 471] on button "NEXT" at bounding box center [253, 466] width 119 height 28
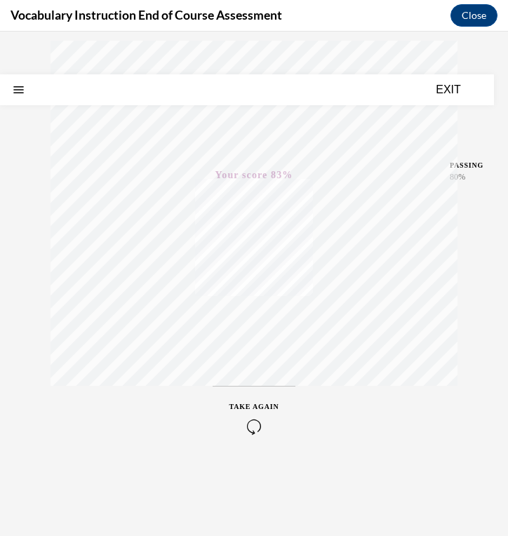
scroll to position [0, 0]
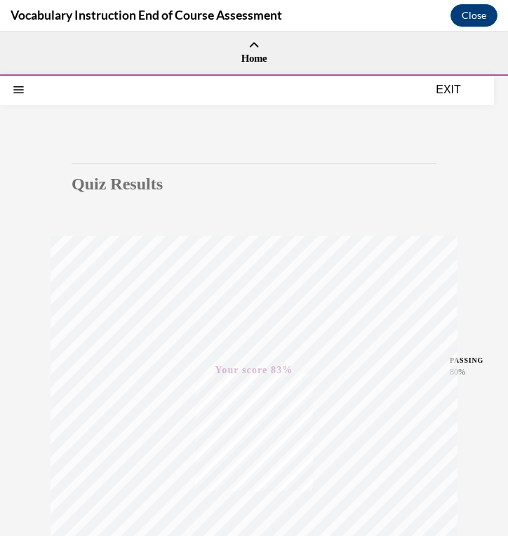
click at [455, 88] on button "EXIT" at bounding box center [448, 89] width 84 height 17
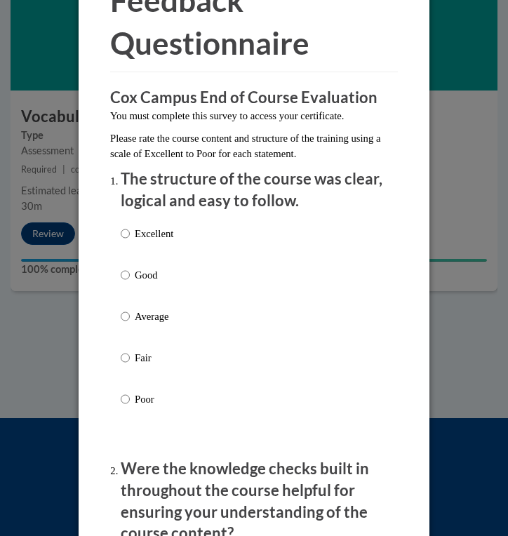
scroll to position [119, 0]
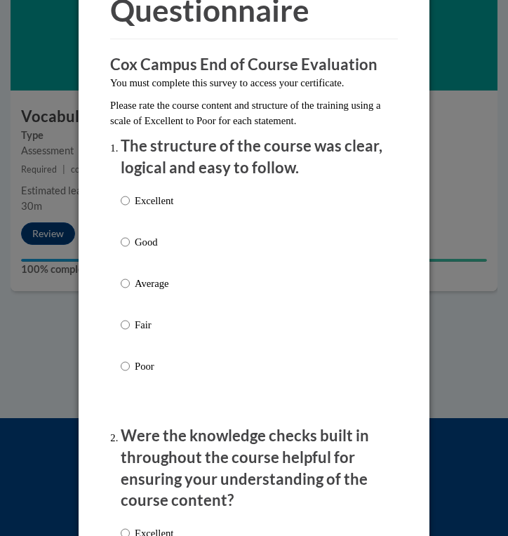
click at [145, 197] on p "Excellent" at bounding box center [154, 200] width 39 height 15
click at [130, 197] on input "Excellent" at bounding box center [125, 200] width 9 height 15
radio input "true"
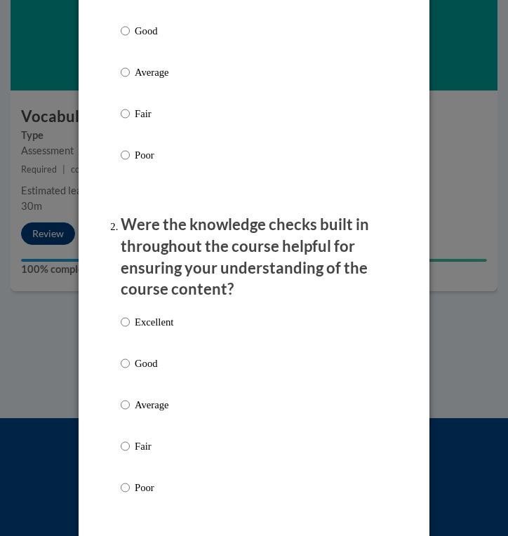
scroll to position [337, 0]
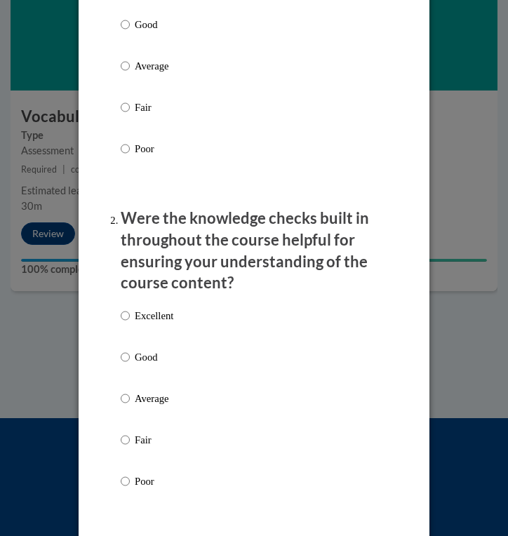
click at [142, 314] on p "Excellent" at bounding box center [154, 315] width 39 height 15
click at [130, 314] on input "Excellent" at bounding box center [125, 315] width 9 height 15
radio input "true"
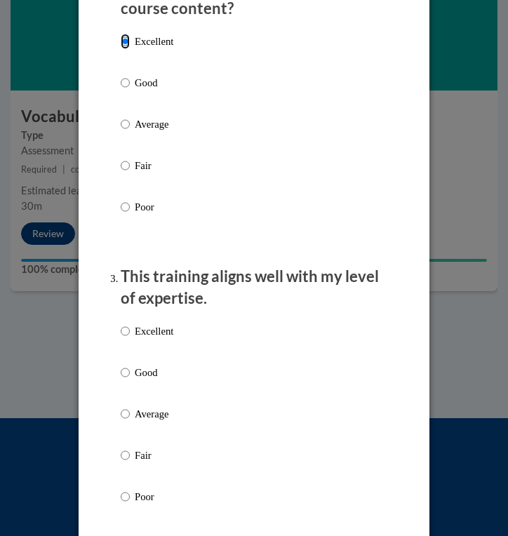
scroll to position [658, 0]
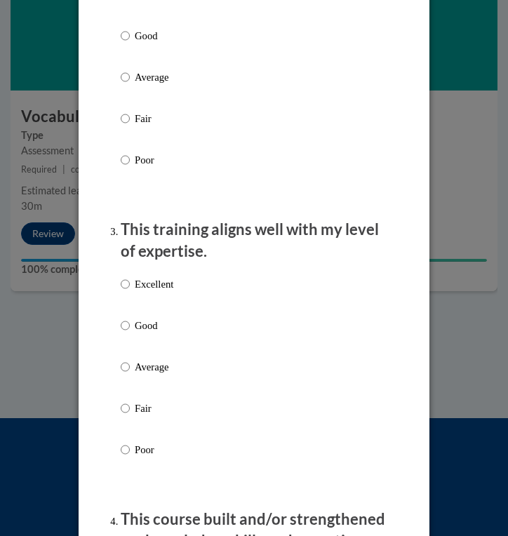
click at [155, 285] on p "Excellent" at bounding box center [154, 283] width 39 height 15
click at [130, 285] on input "Excellent" at bounding box center [125, 283] width 9 height 15
radio input "true"
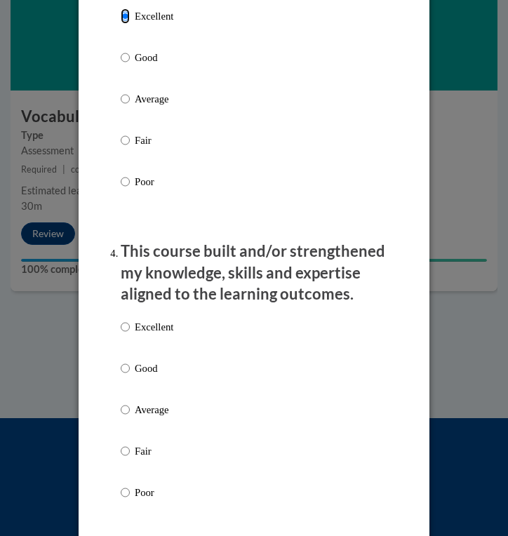
scroll to position [936, 0]
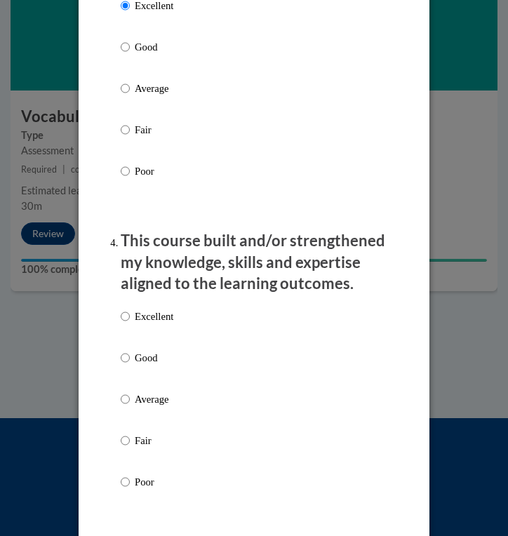
click at [156, 313] on p "Excellent" at bounding box center [154, 316] width 39 height 15
click at [130, 313] on input "Excellent" at bounding box center [125, 316] width 9 height 15
radio input "true"
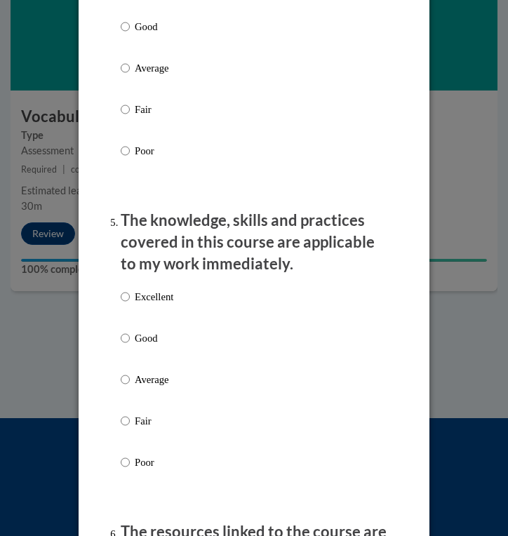
scroll to position [1286, 0]
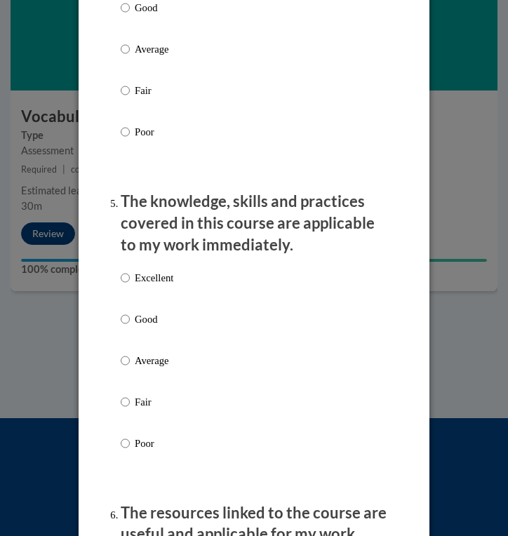
click at [168, 277] on p "Excellent" at bounding box center [154, 277] width 39 height 15
click at [130, 277] on input "Excellent" at bounding box center [125, 277] width 9 height 15
radio input "true"
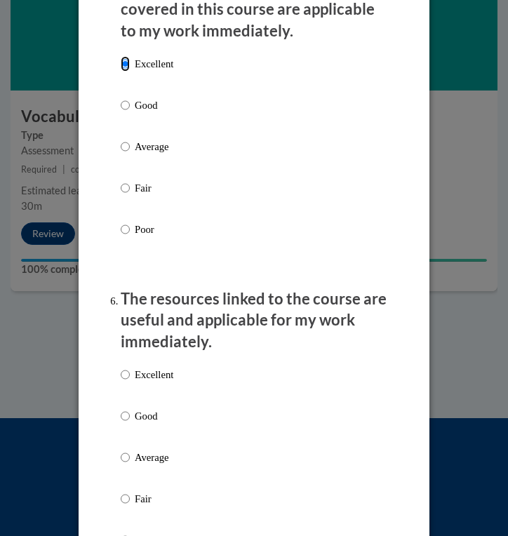
scroll to position [1502, 0]
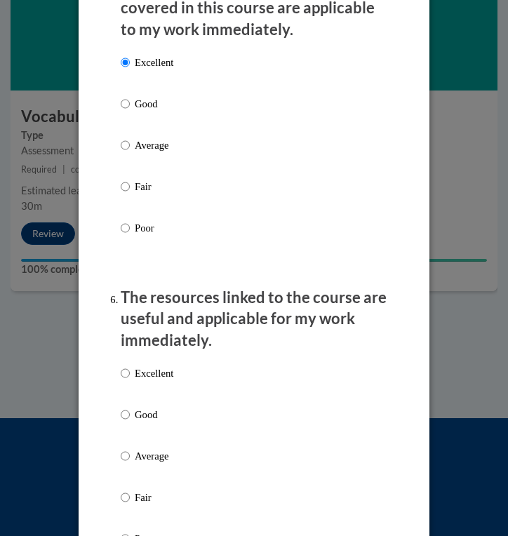
click at [165, 374] on p "Excellent" at bounding box center [154, 372] width 39 height 15
click at [130, 374] on input "Excellent" at bounding box center [125, 372] width 9 height 15
radio input "true"
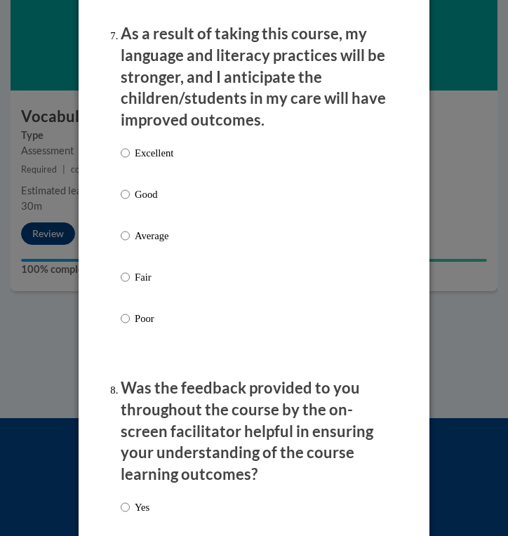
scroll to position [2080, 0]
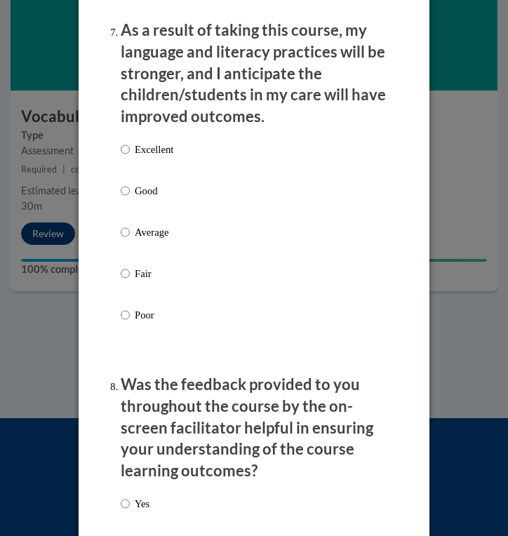
click at [154, 153] on p "Excellent" at bounding box center [154, 149] width 39 height 15
click at [130, 153] on input "Excellent" at bounding box center [125, 149] width 9 height 15
radio input "true"
click at [133, 496] on label "Yes" at bounding box center [135, 515] width 29 height 38
click at [130, 496] on input "Yes" at bounding box center [125, 503] width 9 height 15
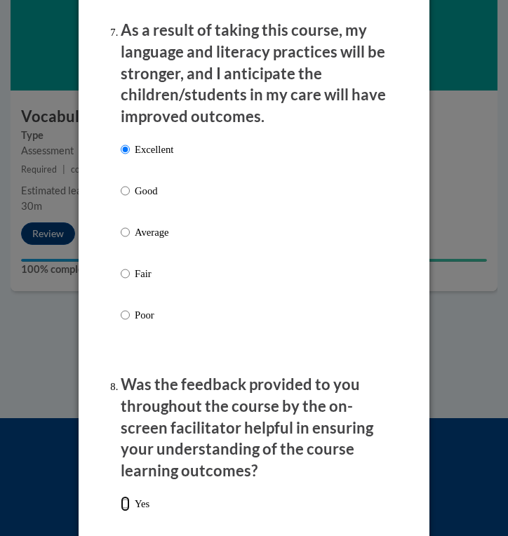
radio input "true"
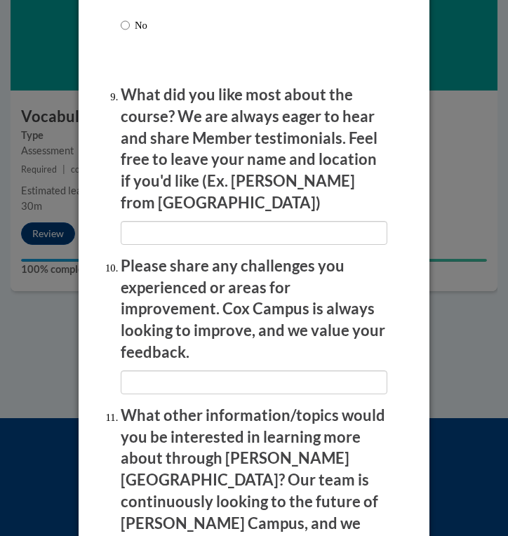
scroll to position [2602, 0]
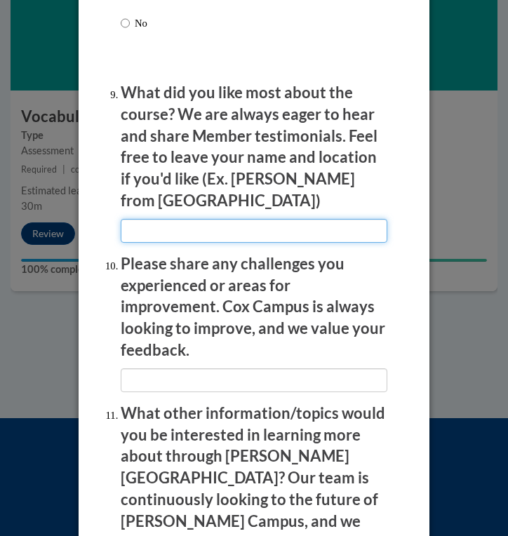
click at [215, 219] on input "textbox" at bounding box center [254, 231] width 267 height 24
type input "I liked the member testimonials along with the short quizzes."
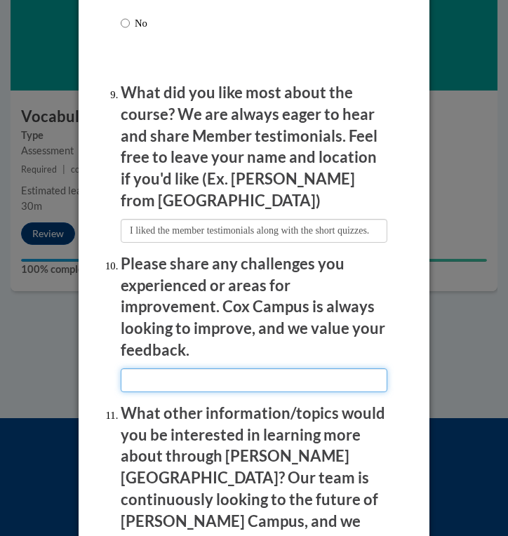
click at [245, 368] on input "textbox" at bounding box center [254, 380] width 267 height 24
type input "I did not not have any challenges."
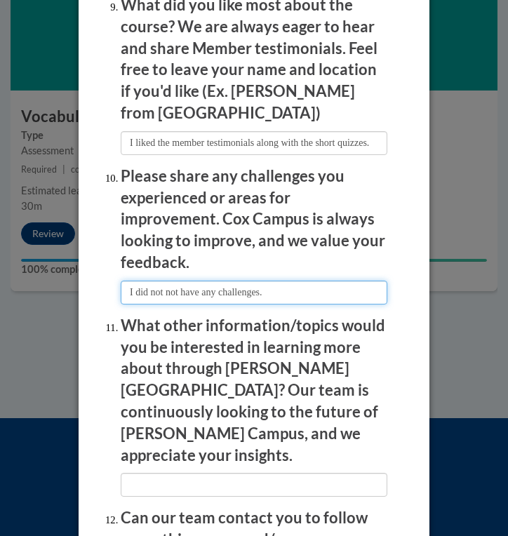
scroll to position [2710, 0]
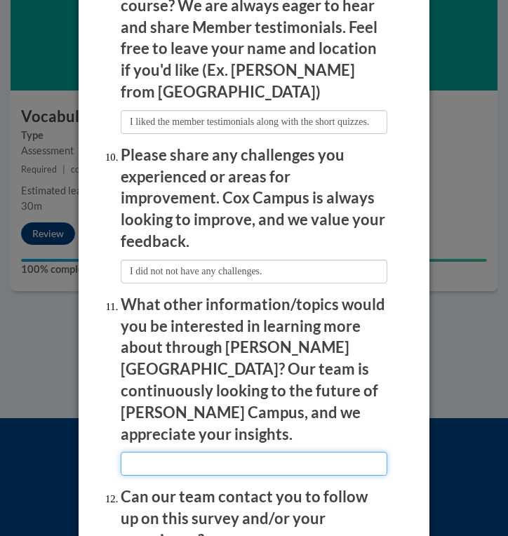
click at [211, 452] on input "textbox" at bounding box center [254, 464] width 267 height 24
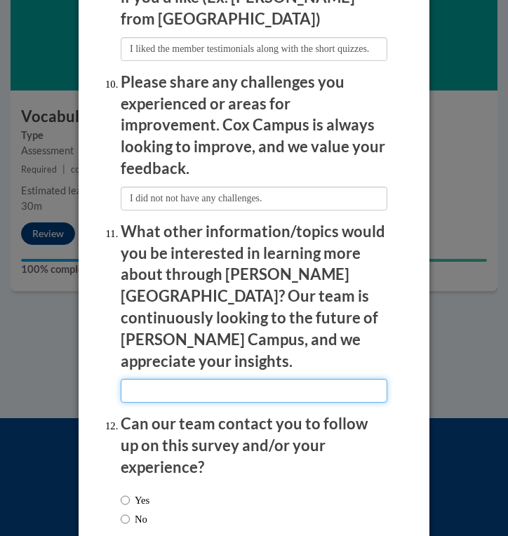
scroll to position [2786, 0]
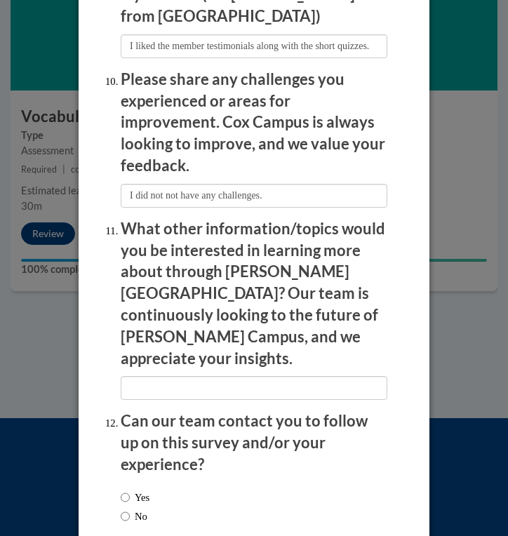
click at [134, 509] on label "No" at bounding box center [134, 516] width 27 height 15
click at [130, 509] on input "No" at bounding box center [125, 516] width 9 height 15
radio input "true"
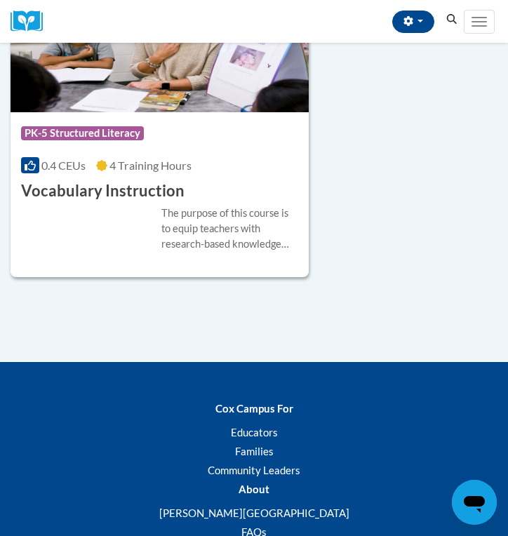
scroll to position [1035, 0]
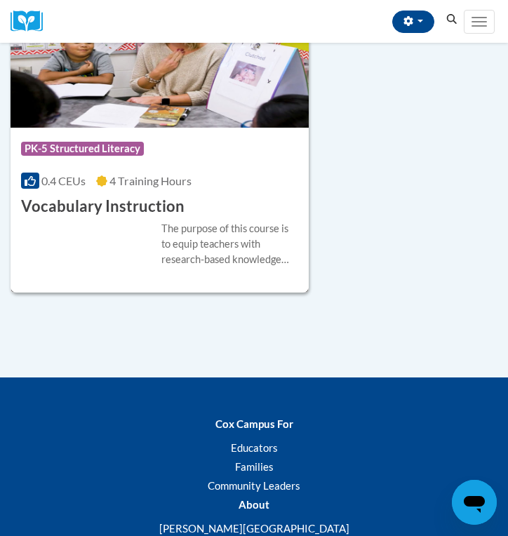
click at [75, 196] on h3 "Vocabulary Instruction" at bounding box center [102, 207] width 163 height 22
